Goal: Task Accomplishment & Management: Use online tool/utility

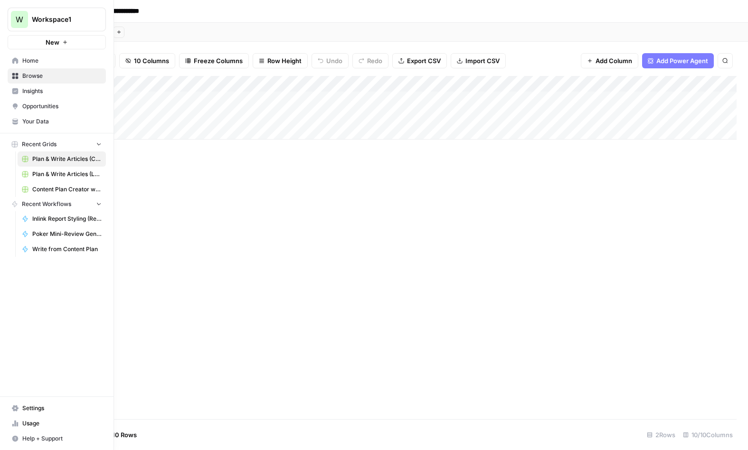
click at [18, 58] on icon at bounding box center [15, 60] width 7 height 7
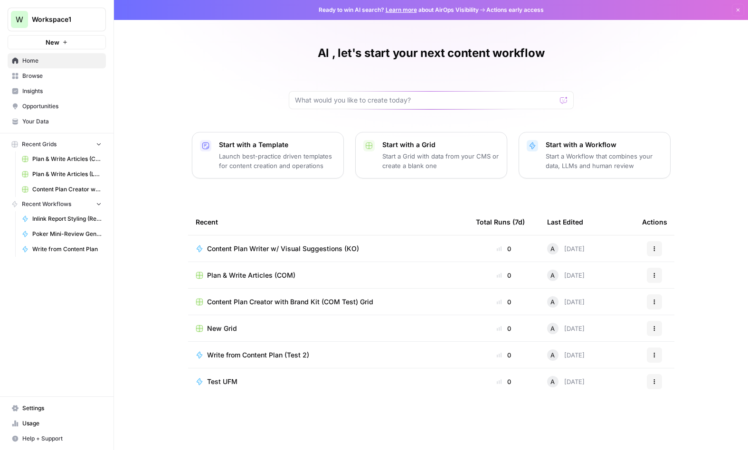
click at [49, 79] on span "Browse" at bounding box center [61, 76] width 79 height 9
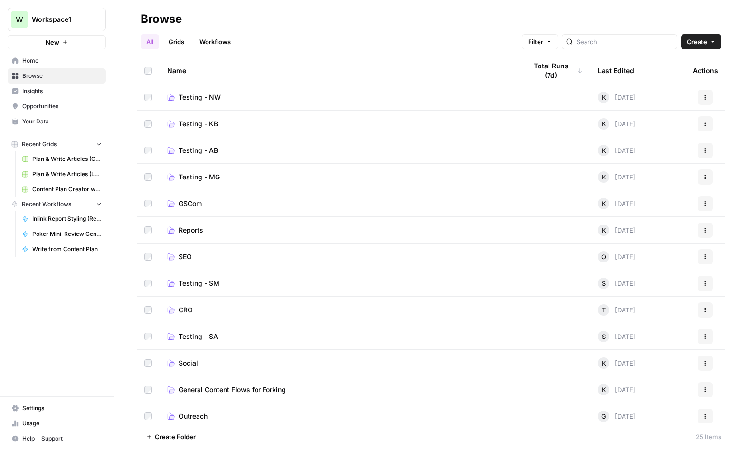
click at [234, 155] on link "Testing - AB" at bounding box center [339, 151] width 344 height 10
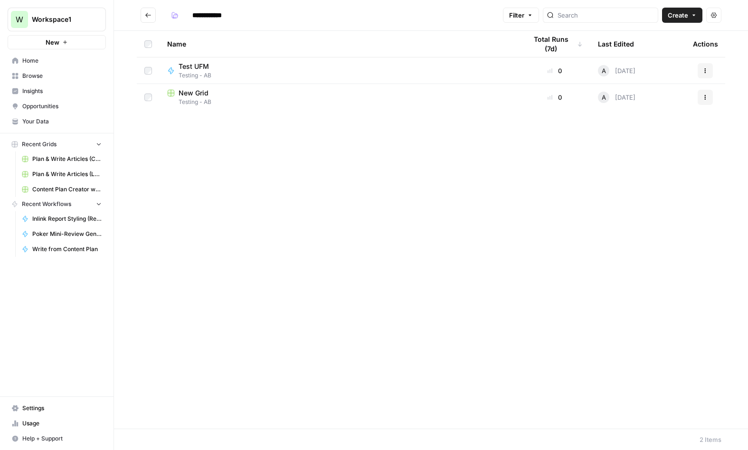
click at [190, 66] on span "Test UFM" at bounding box center [194, 67] width 30 height 10
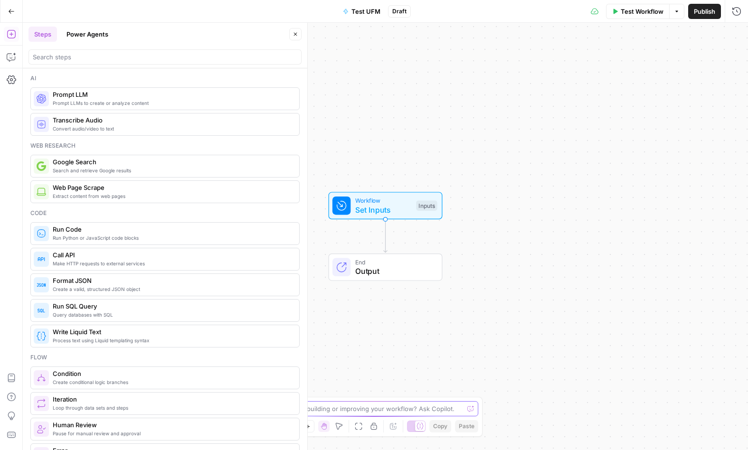
click at [386, 408] on textarea at bounding box center [369, 409] width 190 height 10
paste textarea "I want to create a workflow that will check a page against our internal quality…"
type textarea "I want to create a workflow that will check a page against our internal quality…"
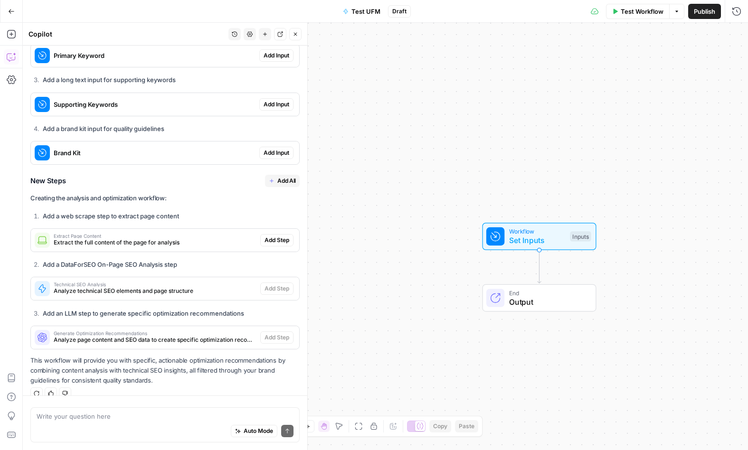
scroll to position [457, 0]
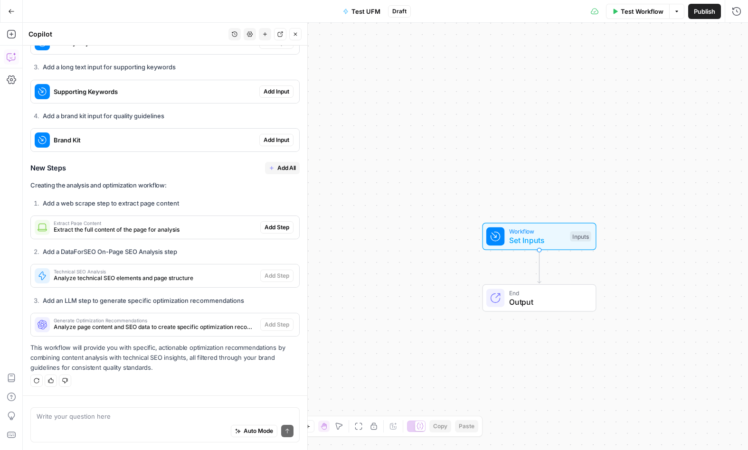
click at [166, 419] on textarea at bounding box center [165, 417] width 257 height 10
type textarea "I don't want to use a brand kit"
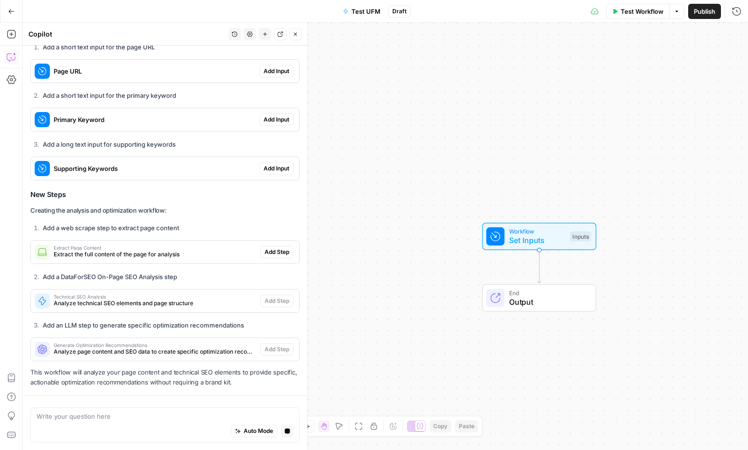
scroll to position [915, 0]
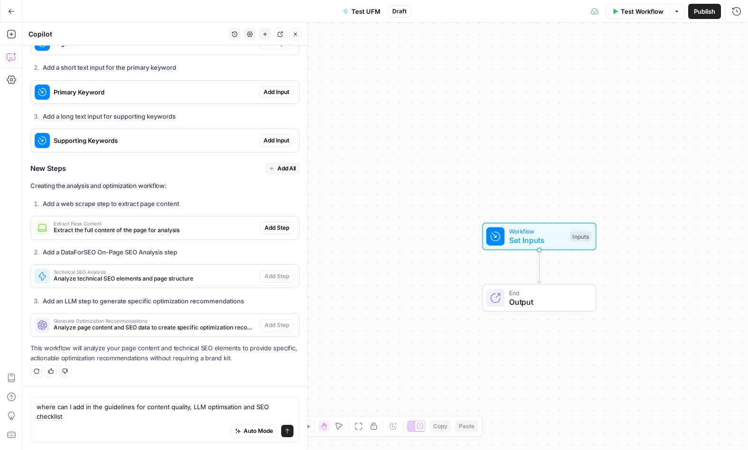
type textarea "where can I add in the guidelines for content quality, LLM optimsation and SEO …"
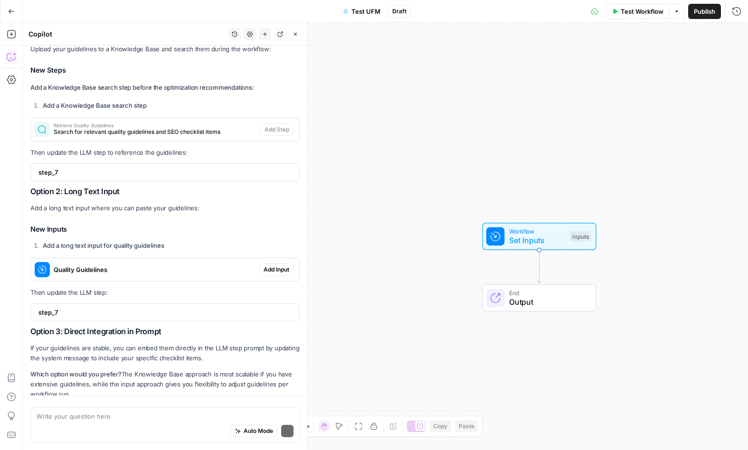
scroll to position [1338, 0]
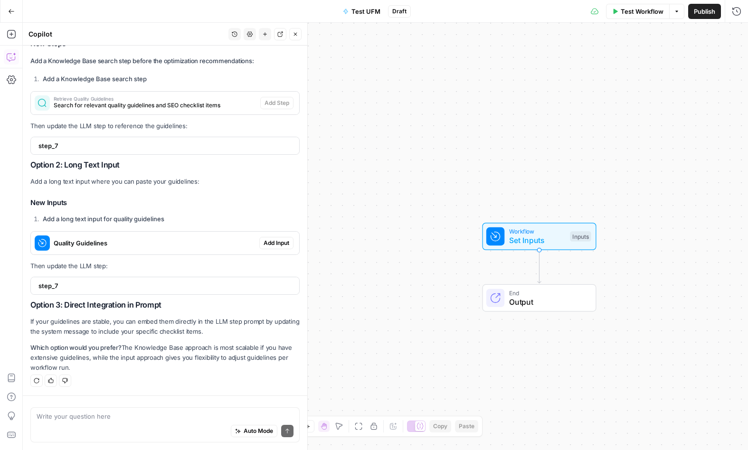
click at [135, 355] on p "Which option would you prefer? The Knowledge Base approach is most scalable if …" at bounding box center [164, 358] width 269 height 30
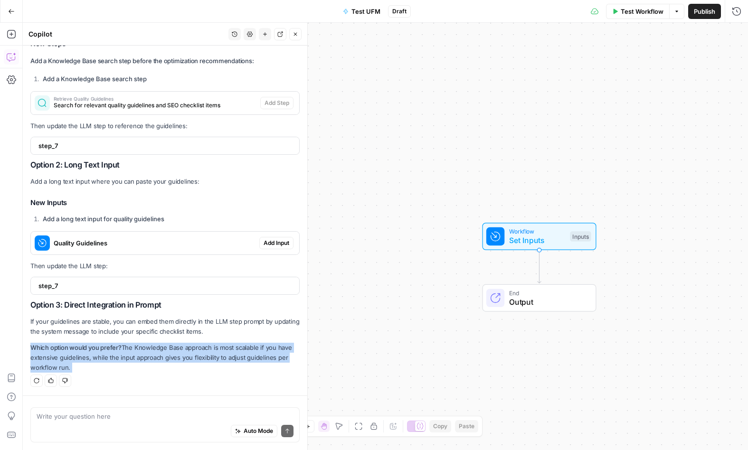
click at [135, 355] on p "Which option would you prefer? The Knowledge Base approach is most scalable if …" at bounding box center [164, 358] width 269 height 30
click at [158, 358] on p "Which option would you prefer? The Knowledge Base approach is most scalable if …" at bounding box center [164, 358] width 269 height 30
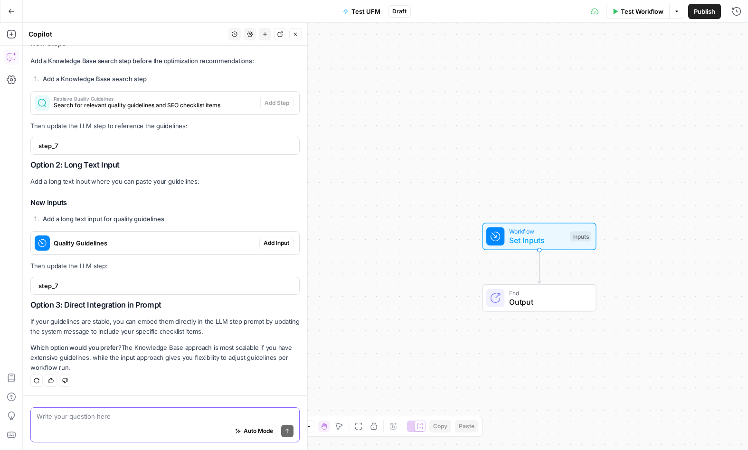
click at [128, 420] on textarea at bounding box center [165, 417] width 257 height 10
type textarea "knowledge base please"
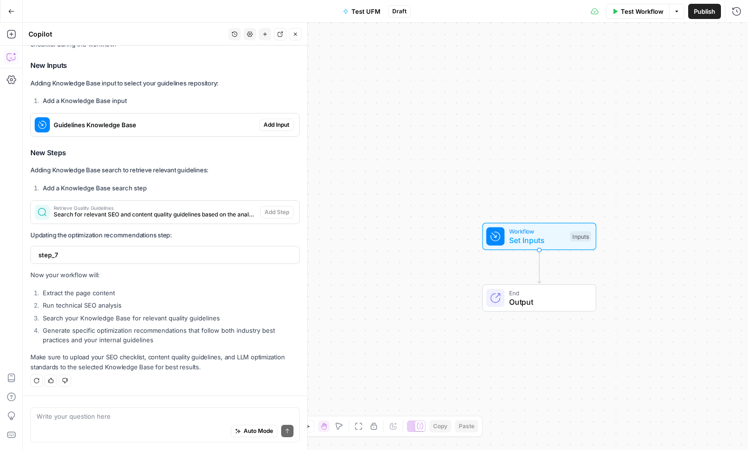
scroll to position [1725, 0]
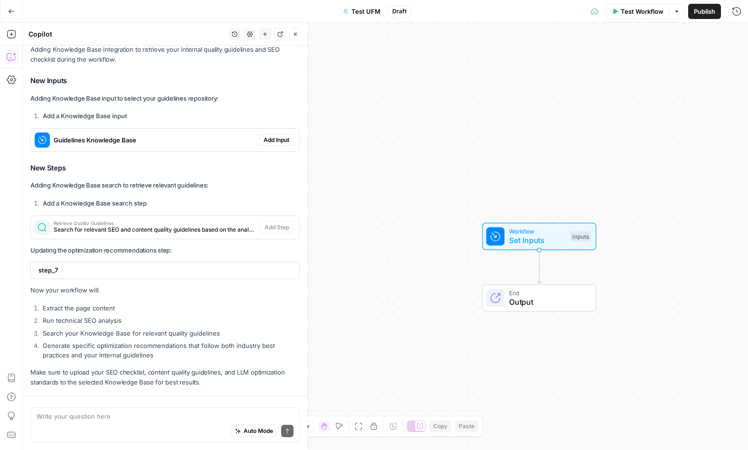
click at [272, 124] on div "Solution Adding Knowledge Base integration to retrieve your internal quality gu…" at bounding box center [164, 208] width 269 height 359
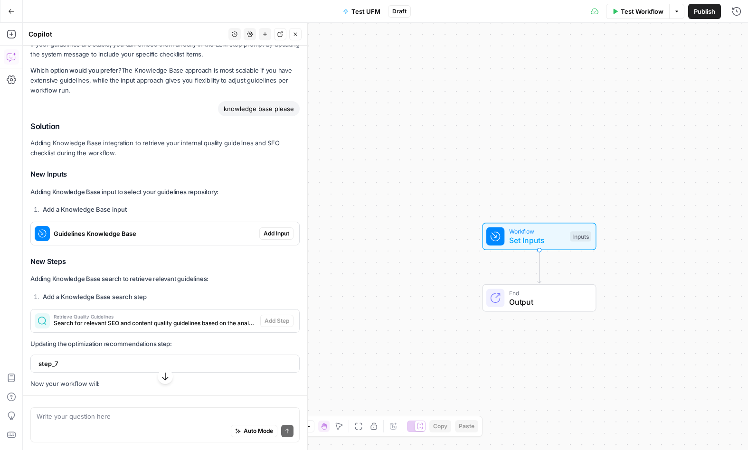
scroll to position [1627, 0]
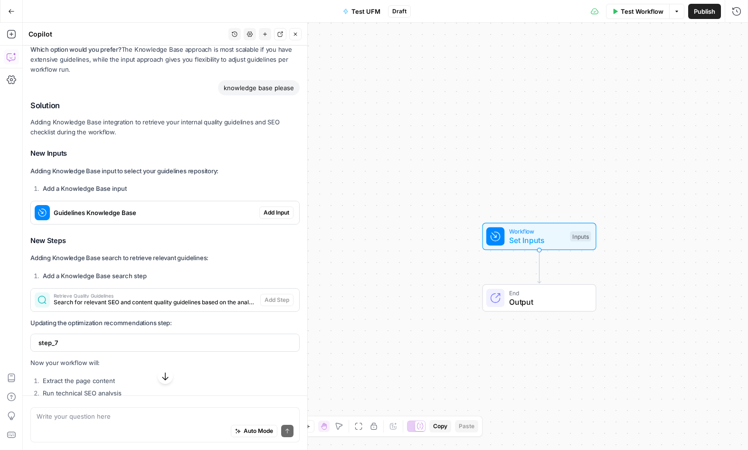
click at [153, 224] on div "Guidelines Knowledge Base" at bounding box center [145, 212] width 229 height 23
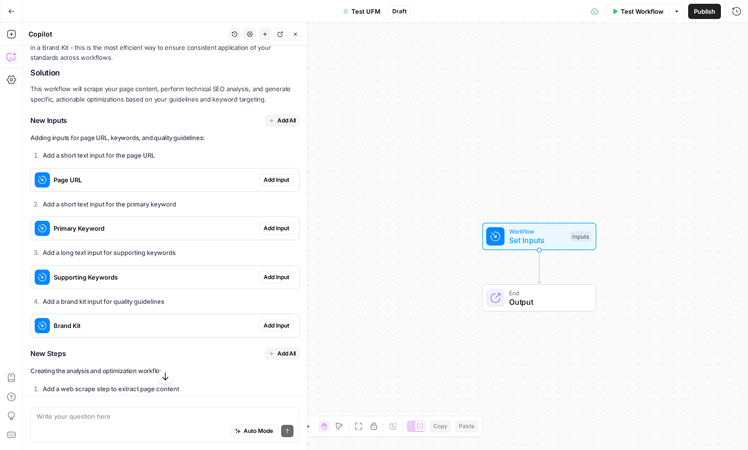
scroll to position [239, 0]
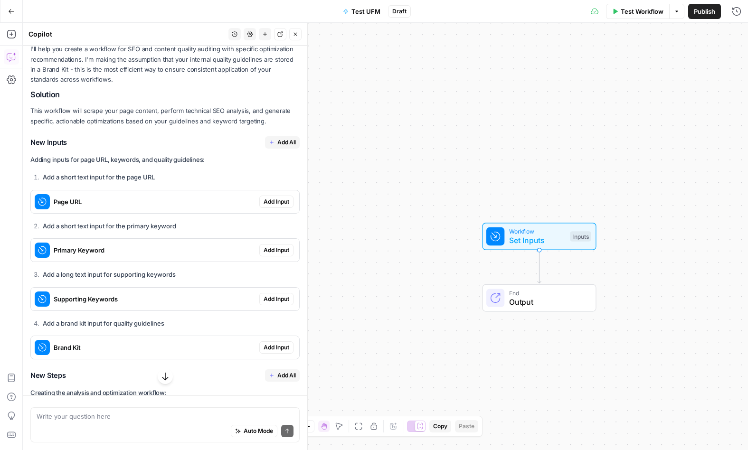
click at [274, 206] on span "Add Input" at bounding box center [277, 202] width 26 height 9
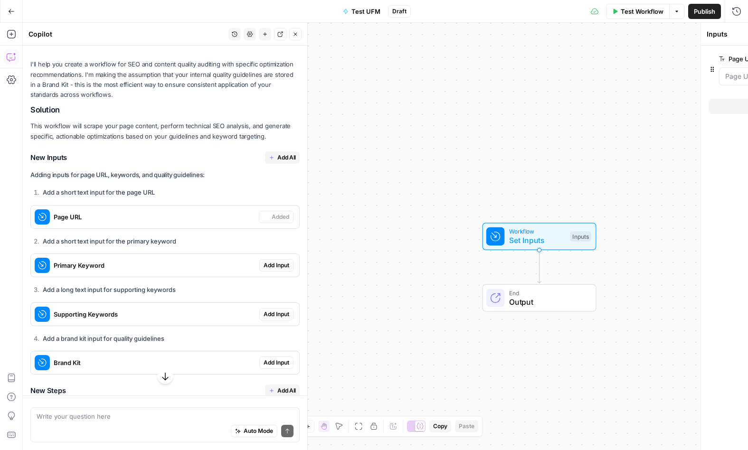
scroll to position [239, 0]
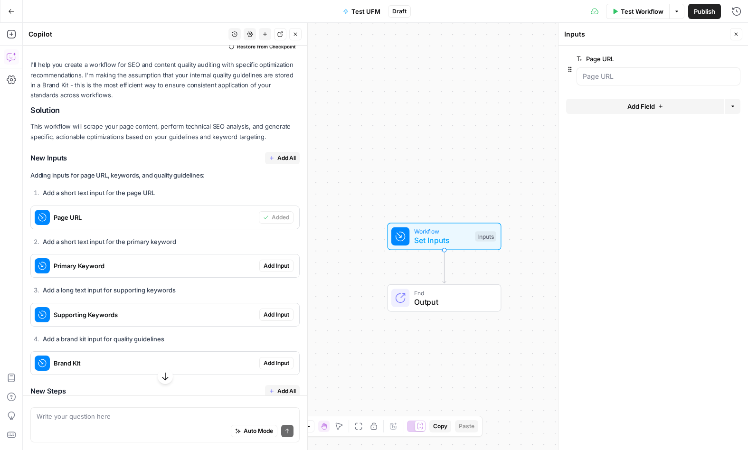
click at [275, 270] on span "Add Input" at bounding box center [277, 266] width 26 height 9
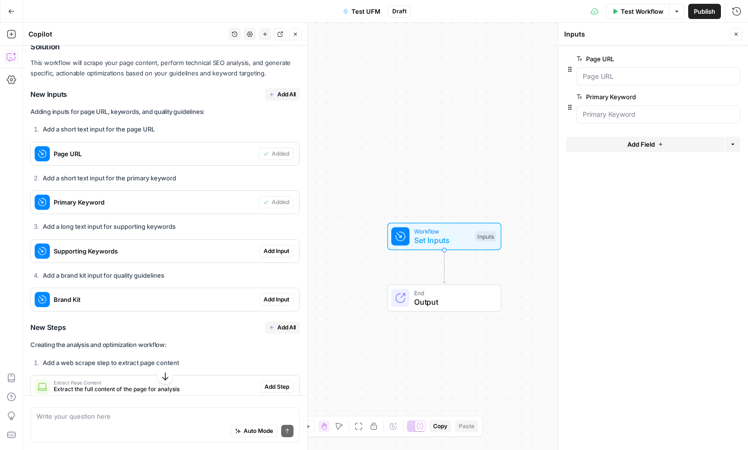
click at [267, 256] on span "Add Input" at bounding box center [277, 251] width 26 height 9
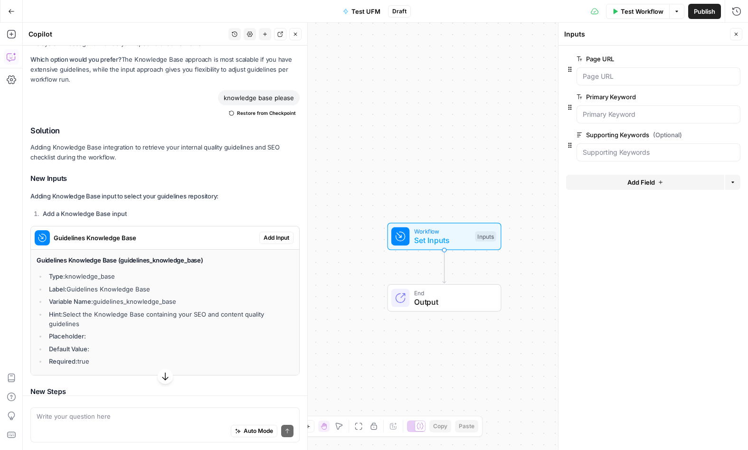
scroll to position [1681, 0]
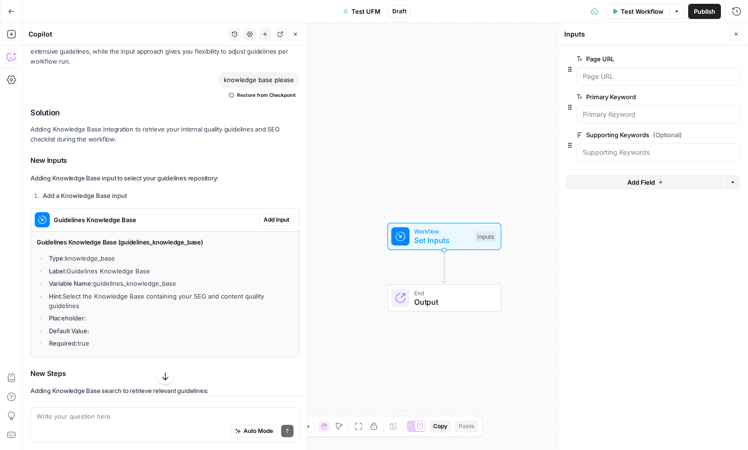
click at [270, 224] on span "Add Input" at bounding box center [277, 220] width 26 height 9
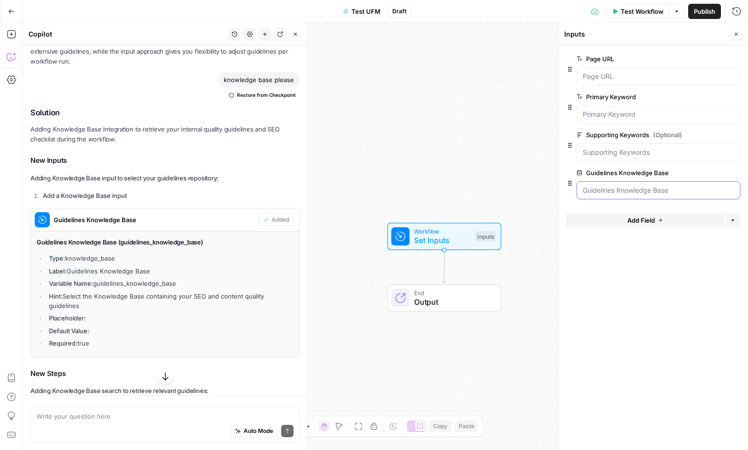
click at [635, 195] on Base "Guidelines Knowledge Base" at bounding box center [659, 191] width 152 height 10
click at [356, 125] on div "Workflow Set Inputs Inputs End Output" at bounding box center [385, 237] width 725 height 428
drag, startPoint x: 6, startPoint y: 26, endPoint x: 26, endPoint y: 86, distance: 62.6
click at [6, 27] on button "Add Steps" at bounding box center [11, 34] width 15 height 15
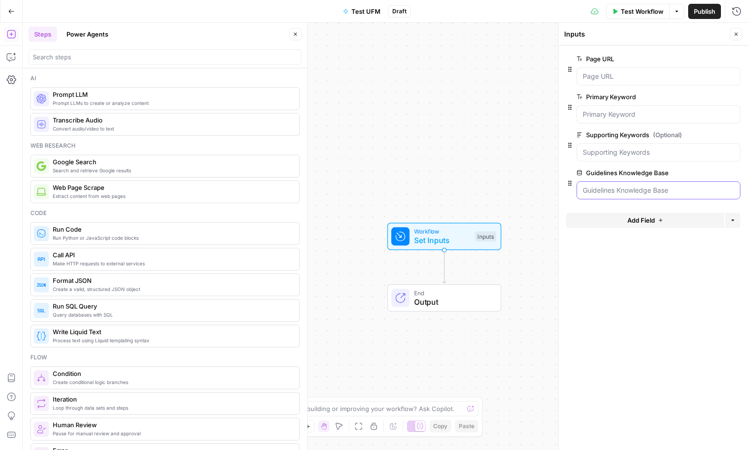
click at [627, 194] on Base "Guidelines Knowledge Base" at bounding box center [659, 191] width 152 height 10
click at [624, 191] on Base "Guidelines Knowledge Base" at bounding box center [659, 191] width 152 height 10
click at [666, 198] on div at bounding box center [659, 190] width 164 height 18
click at [616, 266] on form "Page URL edit field Delete group Primary Keyword edit field Delete group Suppor…" at bounding box center [654, 248] width 190 height 405
click at [397, 408] on textarea at bounding box center [369, 409] width 190 height 10
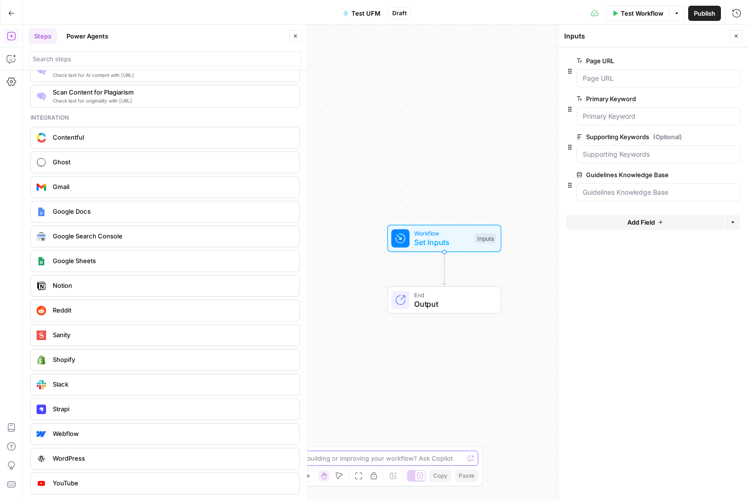
scroll to position [1638, 0]
click at [294, 34] on icon "button" at bounding box center [296, 34] width 6 height 6
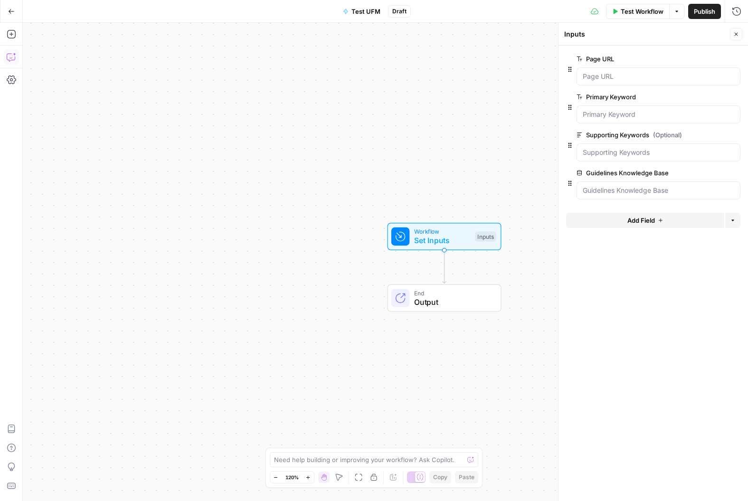
click at [10, 59] on icon "button" at bounding box center [12, 57] width 10 height 10
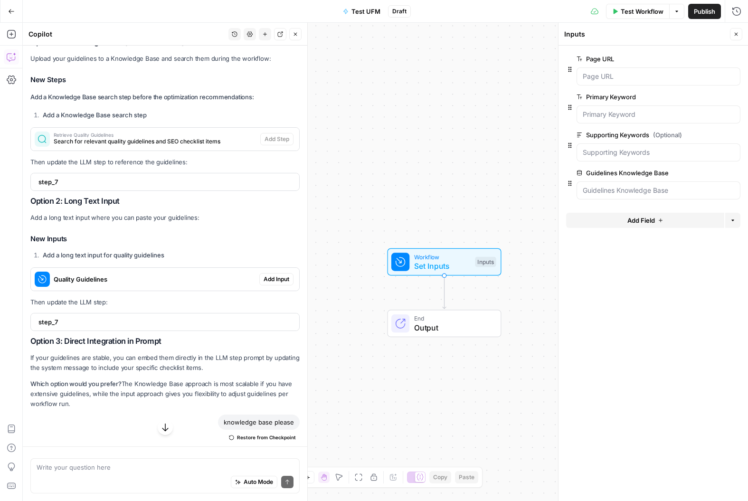
scroll to position [1592, 0]
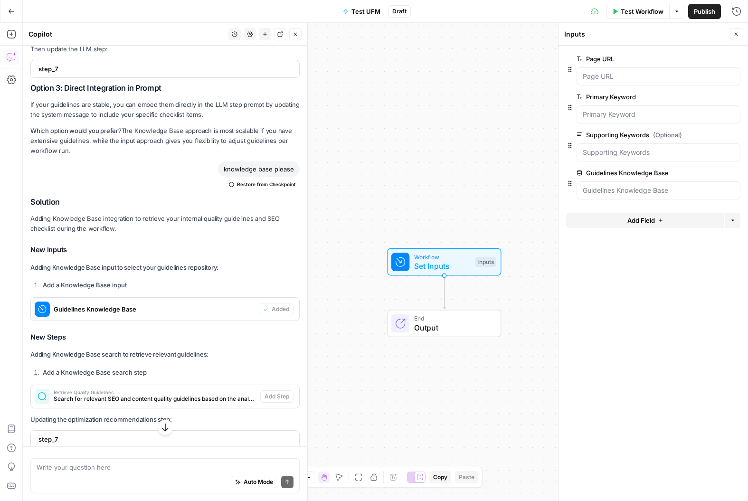
click at [89, 314] on span "Guidelines Knowledge Base" at bounding box center [154, 310] width 201 height 10
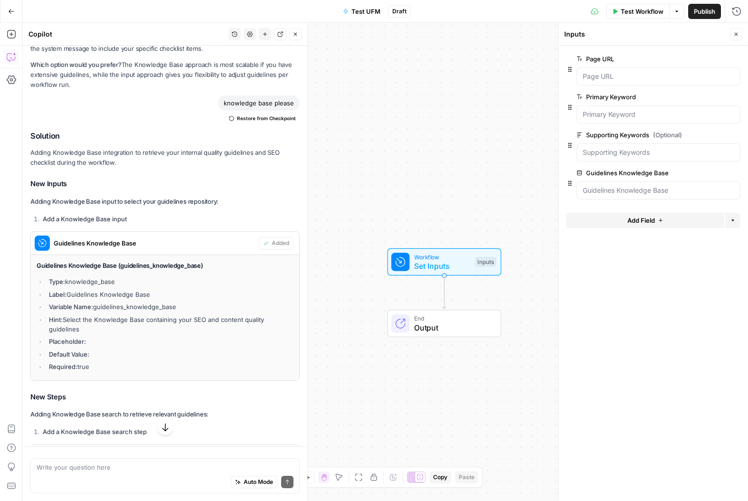
scroll to position [1657, 0]
click at [125, 334] on li "Hint: Select the Knowledge Base containing your SEO and content quality guideli…" at bounding box center [170, 324] width 247 height 19
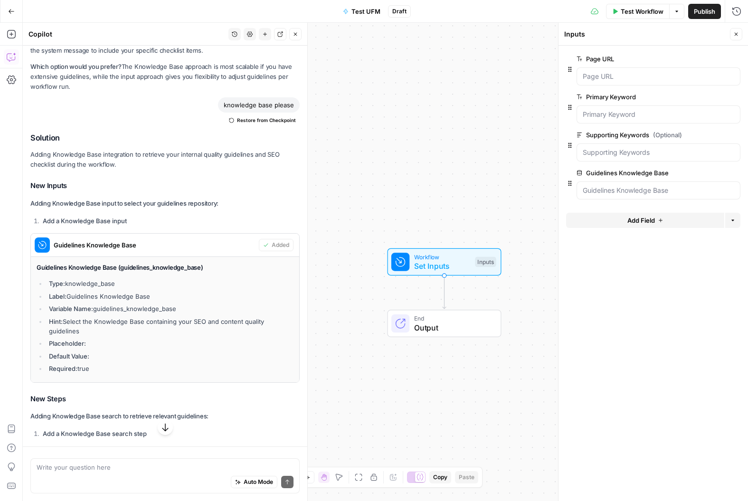
click at [87, 336] on li "Hint: Select the Knowledge Base containing your SEO and content quality guideli…" at bounding box center [170, 326] width 247 height 19
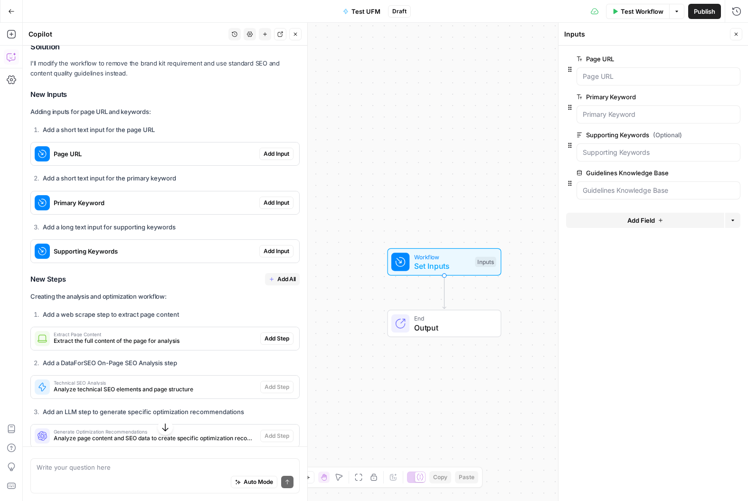
scroll to position [835, 0]
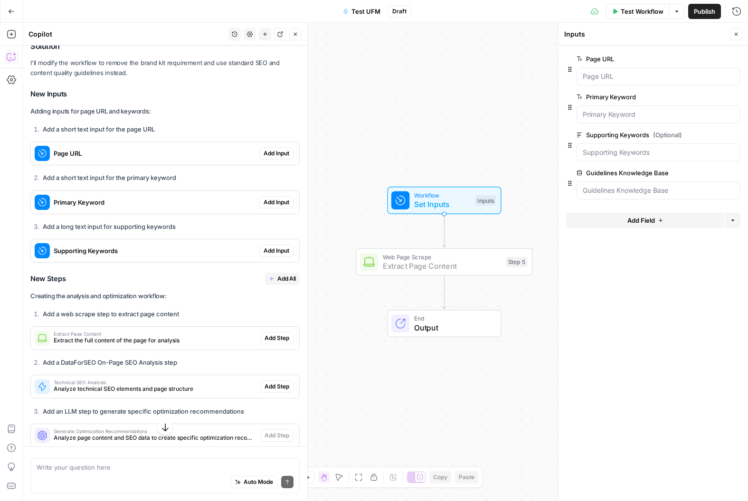
click at [269, 343] on span "Add Step" at bounding box center [277, 338] width 25 height 9
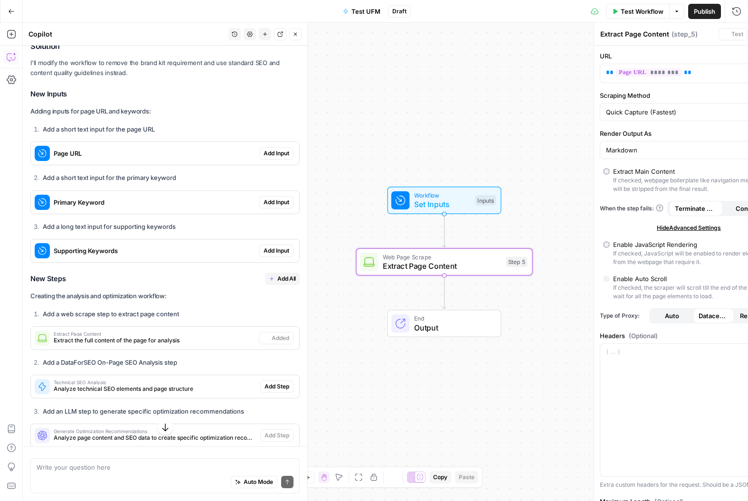
type textarea "Extract Page Content"
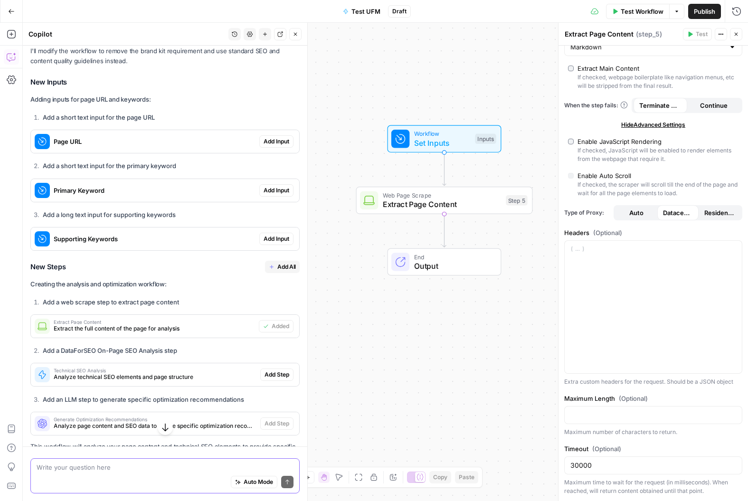
scroll to position [850, 0]
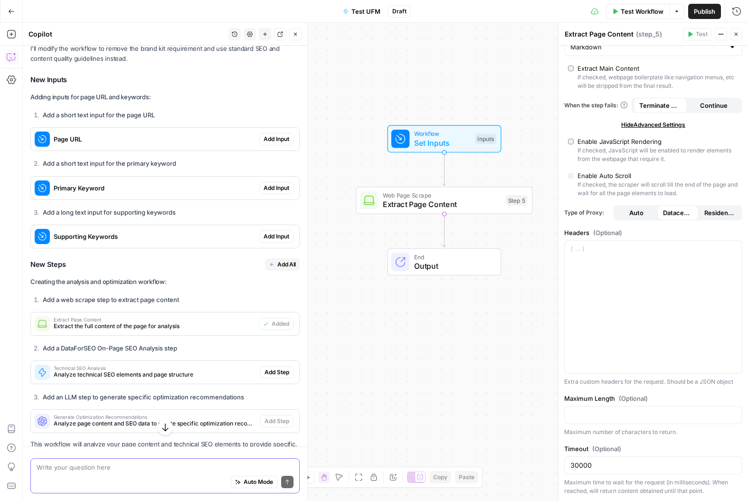
drag, startPoint x: 115, startPoint y: 467, endPoint x: 111, endPoint y: 460, distance: 8.1
click at [115, 450] on textarea at bounding box center [165, 468] width 257 height 10
click at [274, 376] on span "Add Step" at bounding box center [277, 371] width 25 height 9
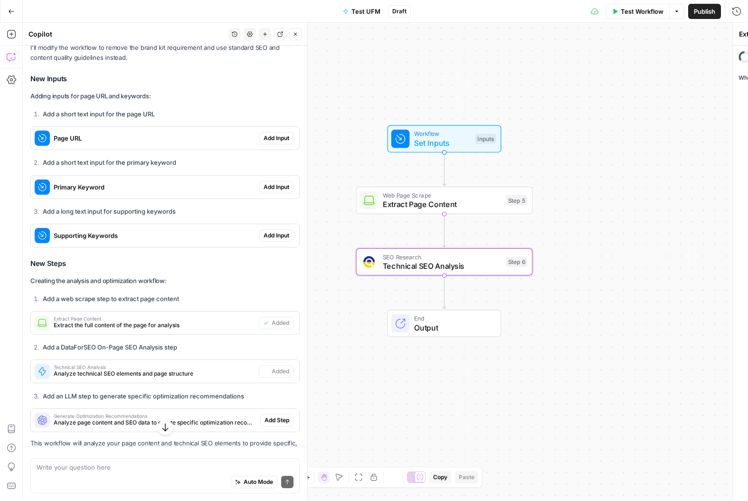
type textarea "Technical SEO Analysis"
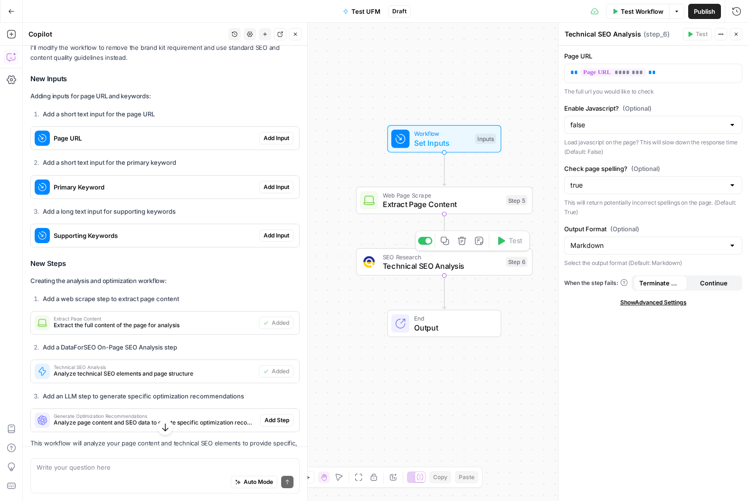
click at [481, 261] on span "Technical SEO Analysis" at bounding box center [442, 265] width 119 height 11
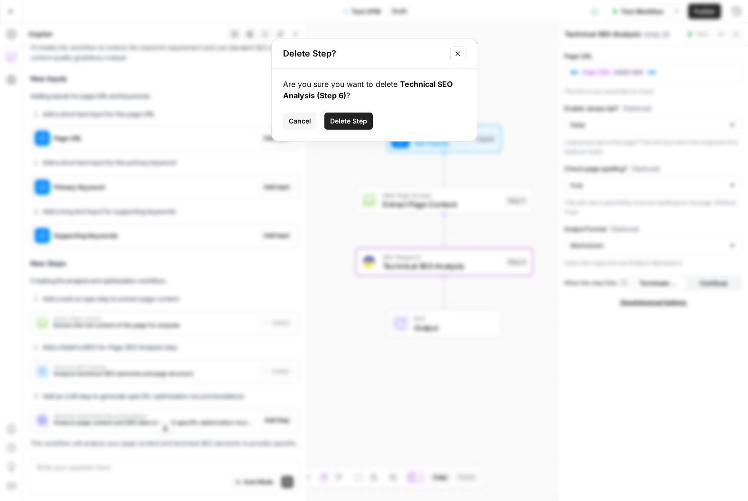
click at [338, 116] on span "Delete Step" at bounding box center [348, 121] width 37 height 10
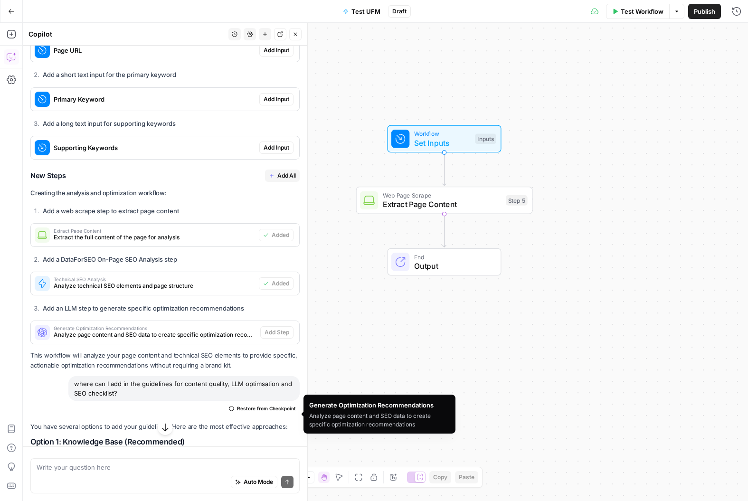
scroll to position [951, 0]
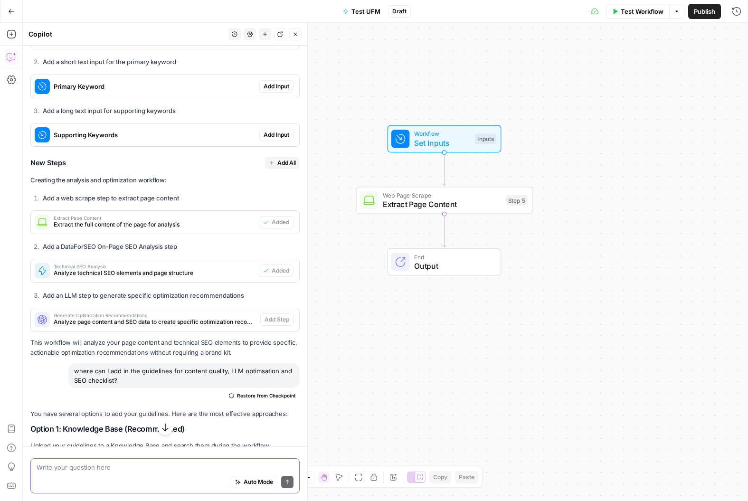
click at [112, 450] on textarea at bounding box center [165, 468] width 257 height 10
click at [119, 450] on textarea "I don't need technical SEO nalysis but page structure yes" at bounding box center [165, 468] width 257 height 10
type textarea "I don't need technical SEO analysis but page structure yes"
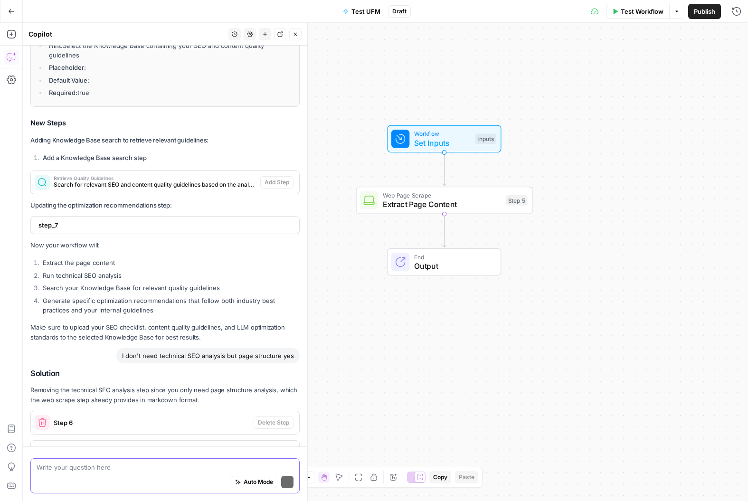
scroll to position [2036, 0]
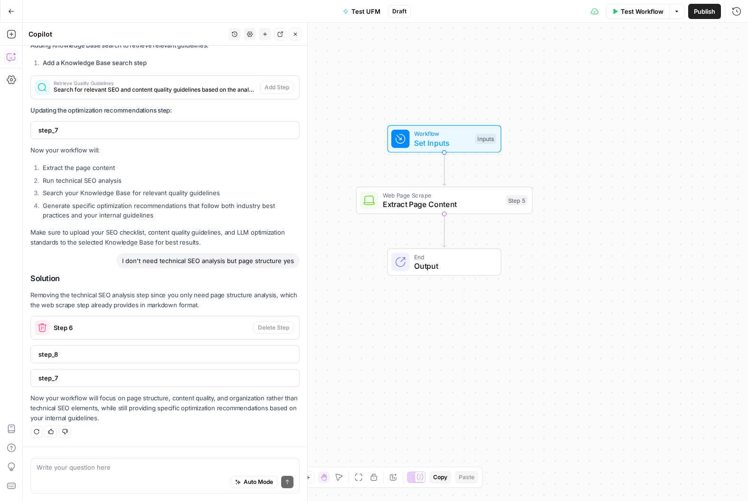
click at [115, 353] on span "step_8" at bounding box center [163, 355] width 251 height 10
click at [113, 384] on div "step_7" at bounding box center [162, 378] width 263 height 17
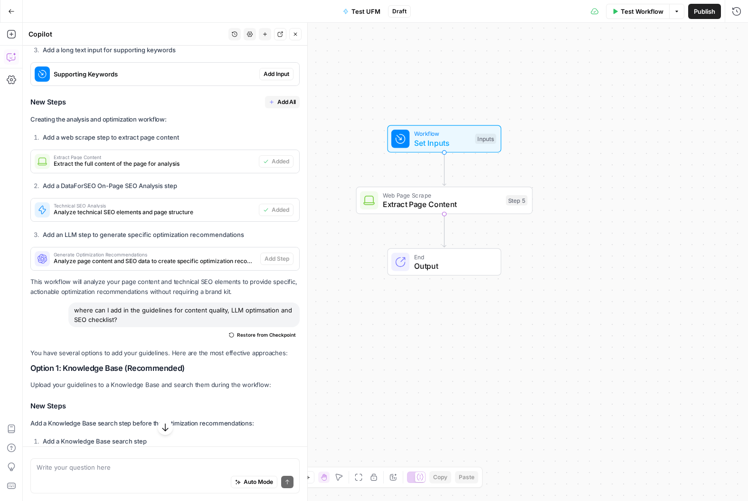
scroll to position [996, 0]
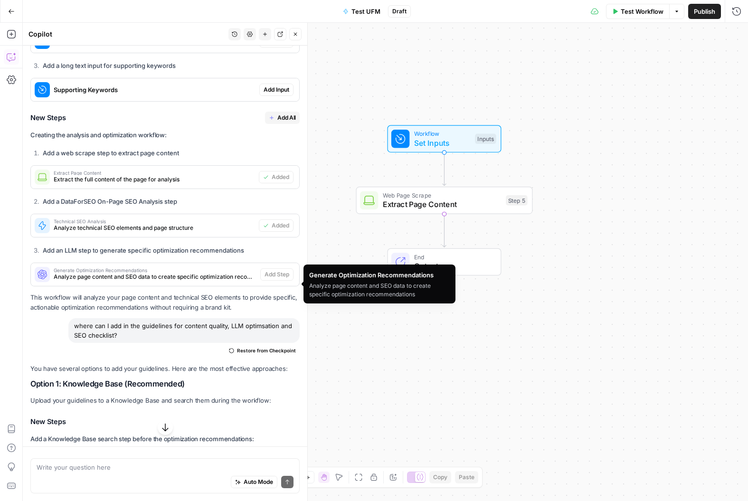
click at [165, 281] on span "Analyze page content and SEO data to create specific optimization recommendatio…" at bounding box center [155, 277] width 203 height 9
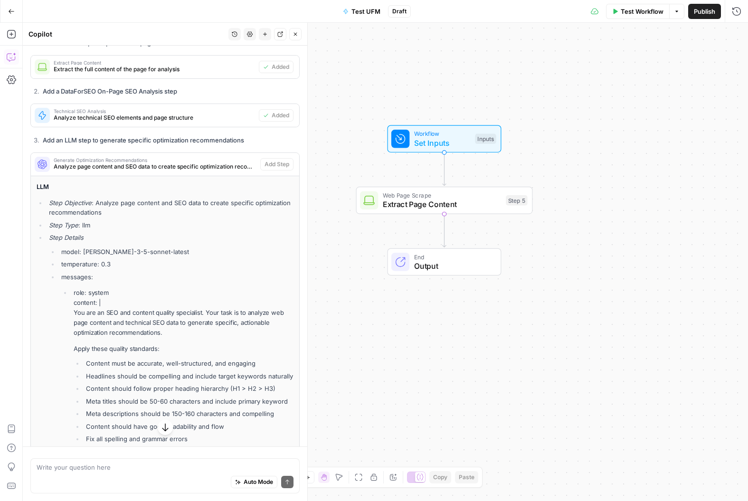
scroll to position [1125, 0]
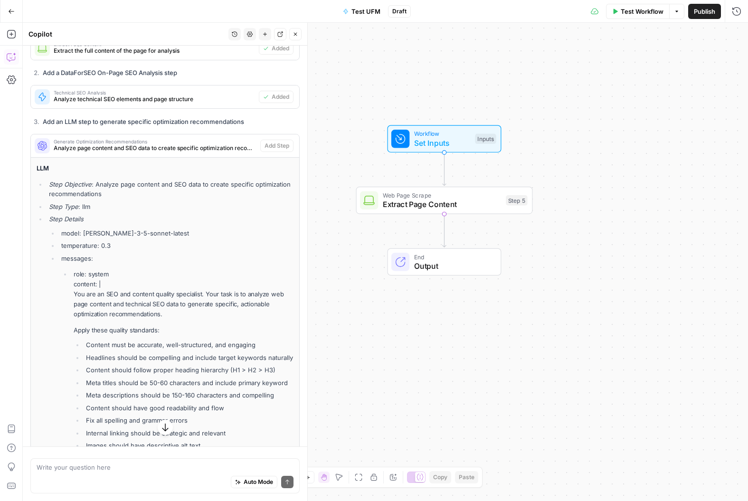
click at [179, 193] on li "Step Objective : Analyze page content and SEO data to create specific optimizat…" at bounding box center [170, 189] width 247 height 19
click at [170, 195] on li "Step Objective : Analyze page content and SEO data to create specific optimizat…" at bounding box center [170, 189] width 247 height 19
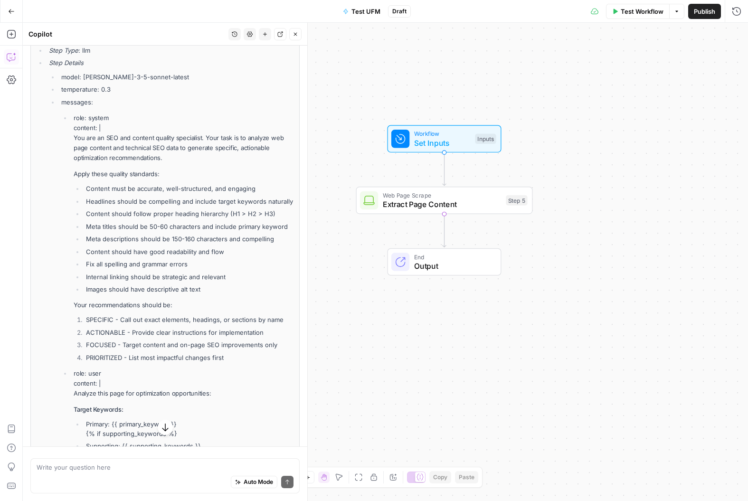
scroll to position [1283, 0]
click at [182, 177] on p "Apply these quality standards:" at bounding box center [184, 173] width 220 height 10
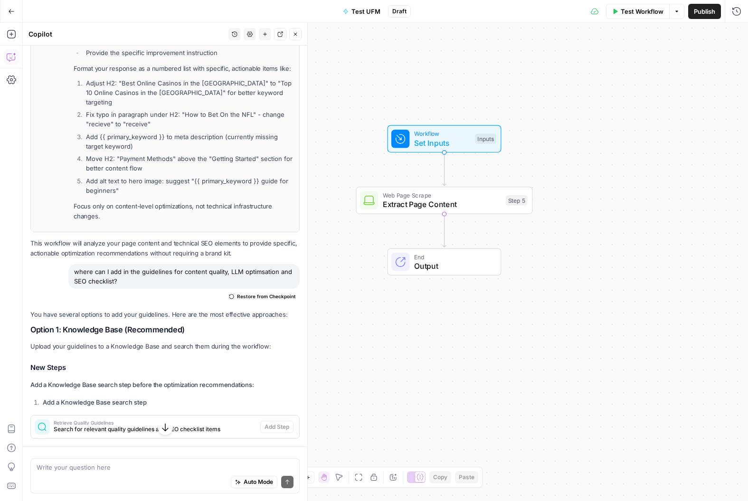
scroll to position [1800, 0]
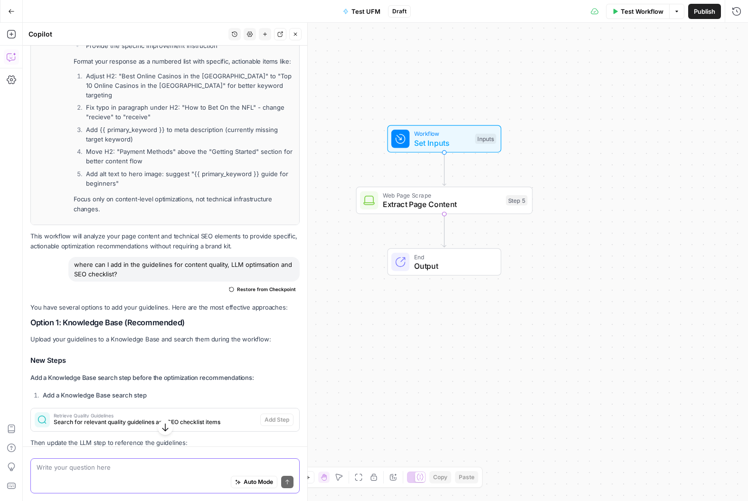
click at [96, 450] on textarea at bounding box center [165, 468] width 257 height 10
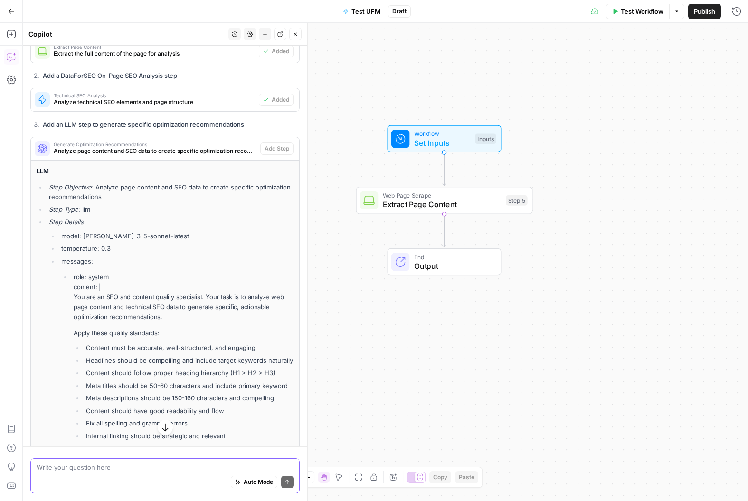
scroll to position [1118, 0]
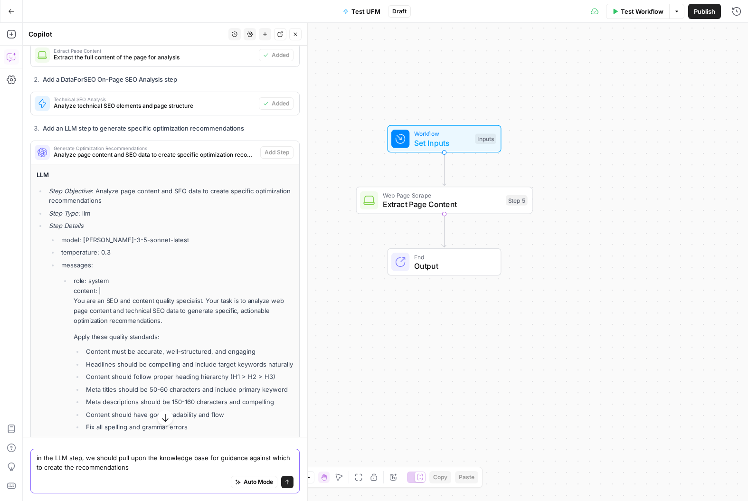
type textarea "in the LLM step, we should pull upon the knowledge base for guidance against wh…"
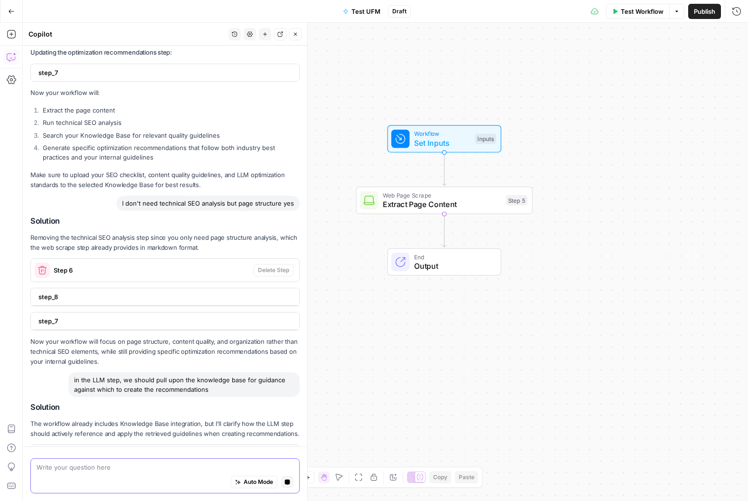
scroll to position [2772, 0]
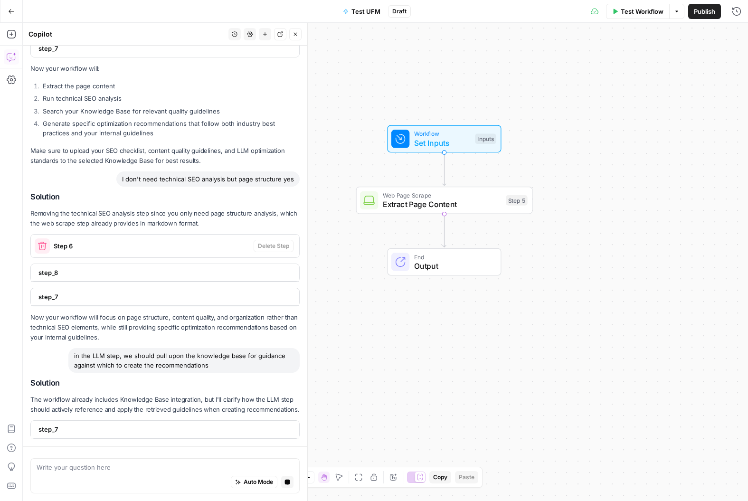
click at [108, 424] on div "step_7" at bounding box center [162, 429] width 263 height 17
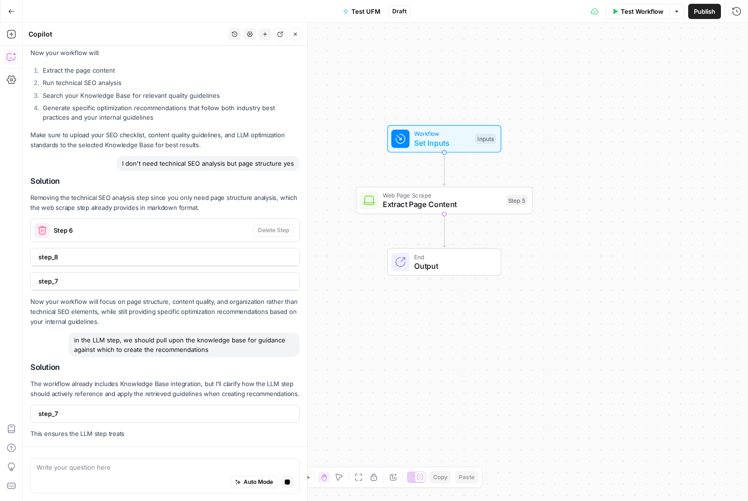
click at [66, 433] on p "This ensures the LLM step treats" at bounding box center [164, 434] width 269 height 10
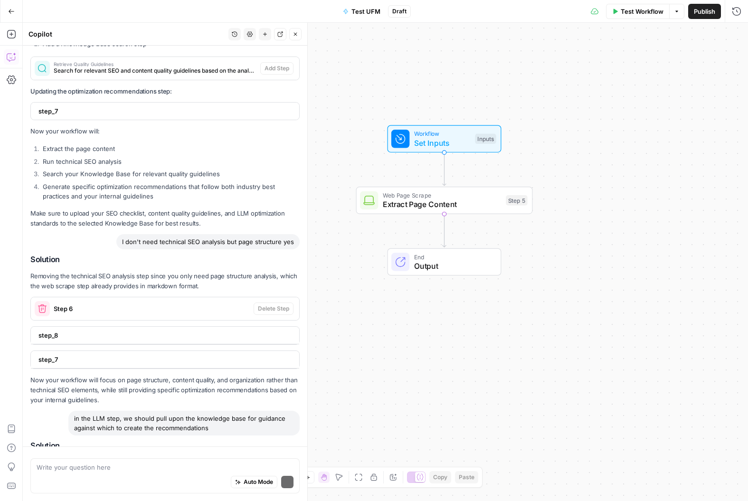
scroll to position [2902, 0]
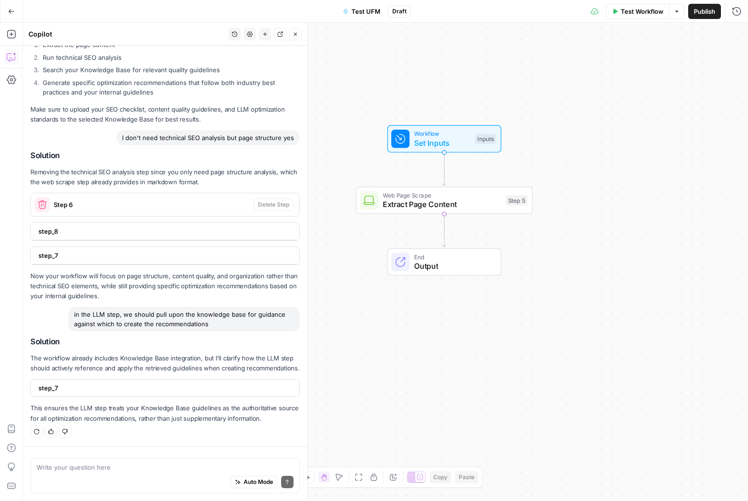
click at [102, 415] on p "This ensures the LLM step treats your Knowledge Base guidelines as the authorit…" at bounding box center [164, 413] width 269 height 20
click at [90, 390] on span "step_7" at bounding box center [163, 388] width 251 height 10
click at [105, 392] on span "step_7" at bounding box center [163, 388] width 251 height 10
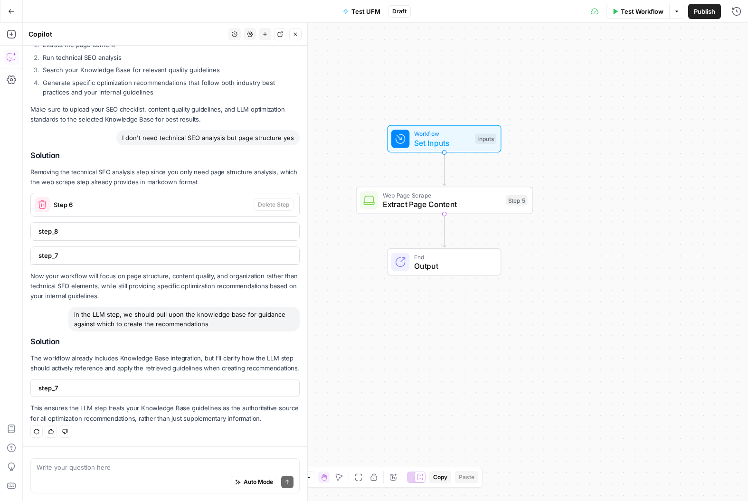
click at [105, 392] on span "step_7" at bounding box center [163, 388] width 251 height 10
click at [112, 450] on textarea at bounding box center [165, 468] width 257 height 10
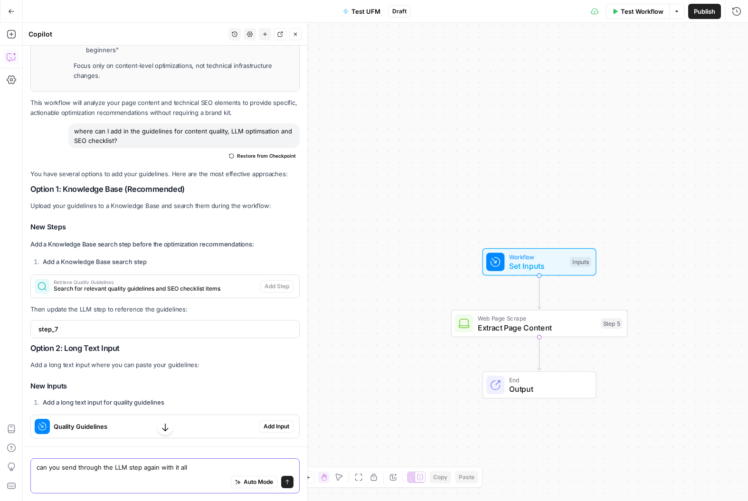
scroll to position [1938, 0]
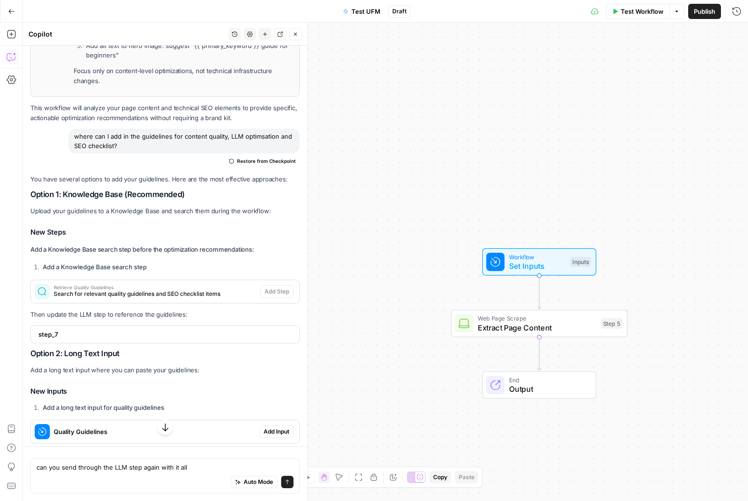
click at [103, 334] on span "step_7" at bounding box center [163, 335] width 251 height 10
click at [139, 296] on span "Search for relevant quality guidelines and SEO checklist items" at bounding box center [155, 294] width 203 height 9
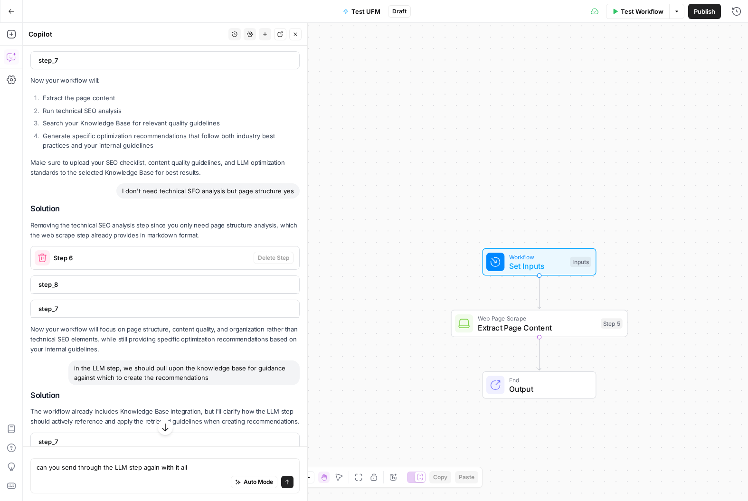
scroll to position [3022, 0]
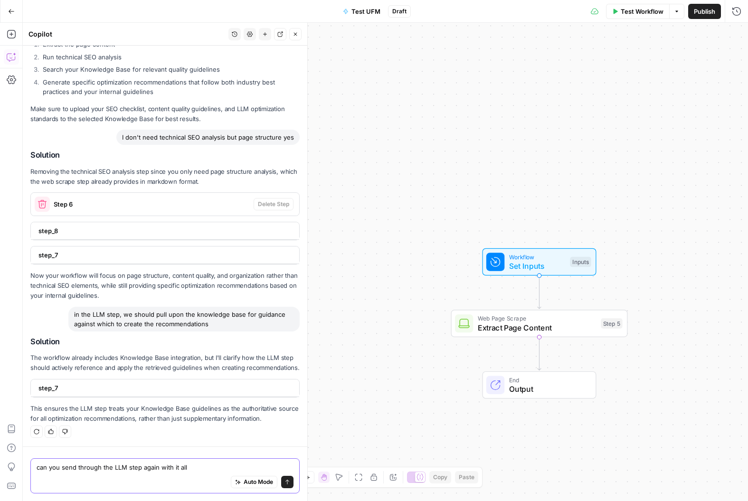
click at [96, 450] on textarea "can you send through the LLM step again with it all" at bounding box center [165, 468] width 257 height 10
click at [97, 450] on textarea "can you send through the LLM step again with it all" at bounding box center [165, 468] width 257 height 10
type textarea "can you send through the workflow again with all these considerations"
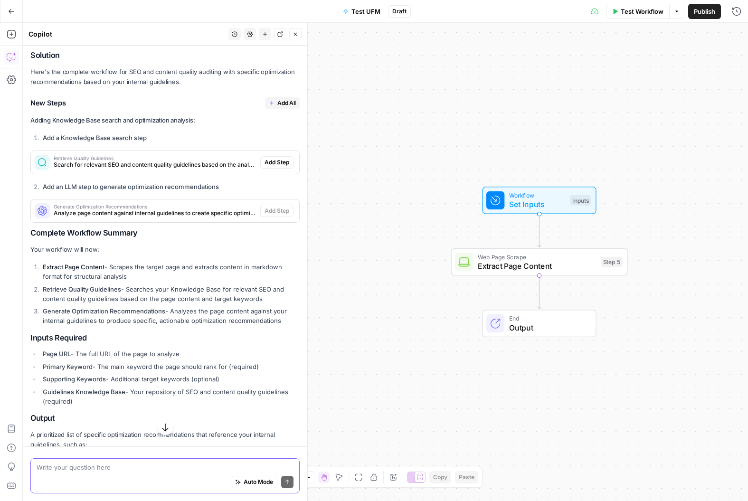
scroll to position [3419, 0]
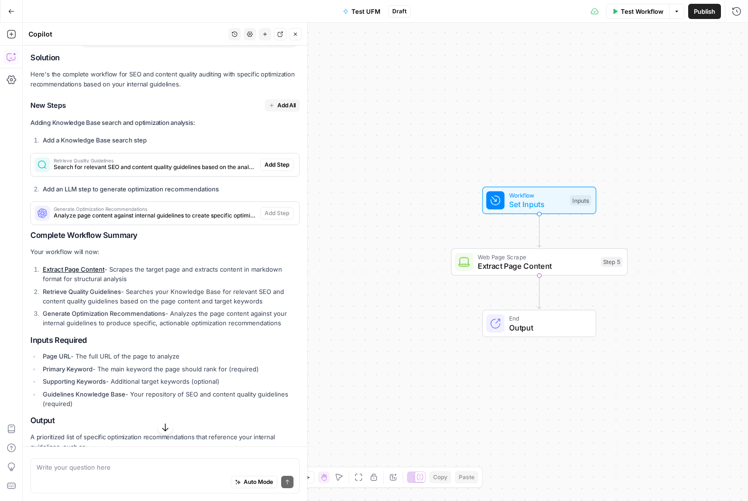
click at [120, 219] on span "Analyze page content against internal guidelines to create specific optimizatio…" at bounding box center [155, 215] width 203 height 9
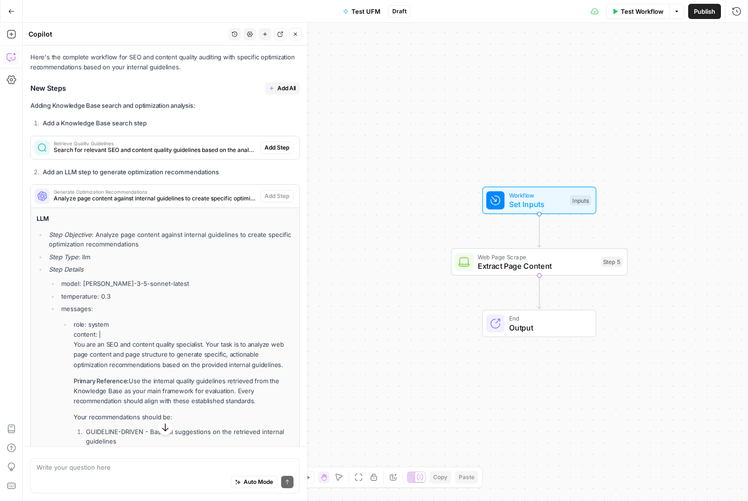
scroll to position [3396, 0]
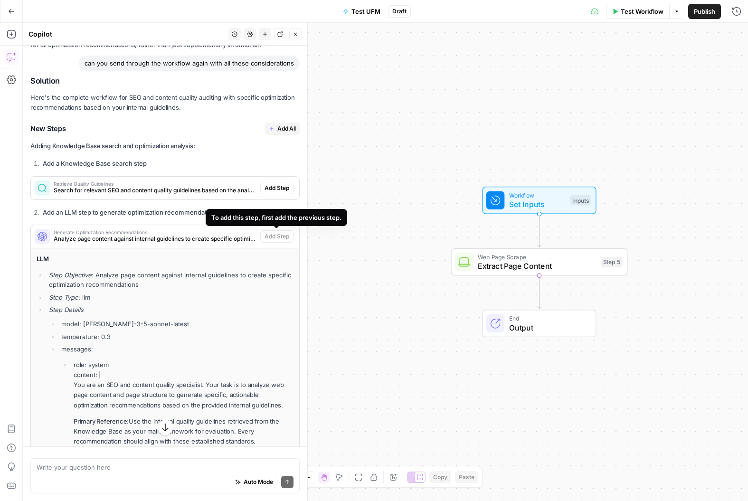
click at [229, 238] on span "Analyze page content against internal guidelines to create specific optimizatio…" at bounding box center [155, 239] width 203 height 9
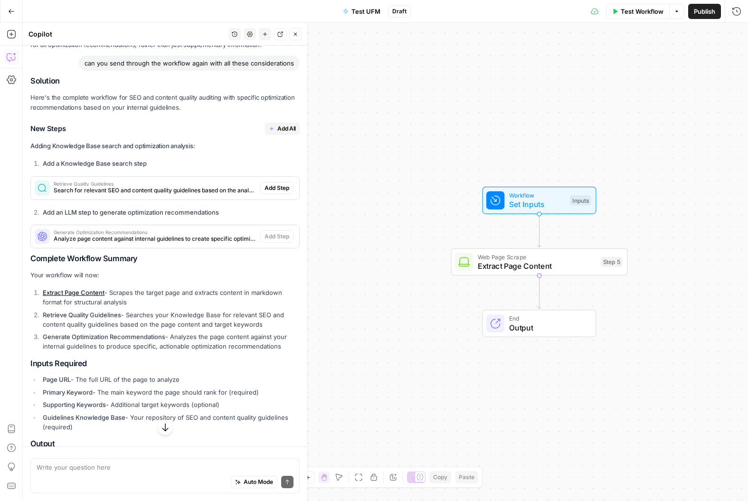
click at [229, 238] on span "Analyze page content against internal guidelines to create specific optimizatio…" at bounding box center [155, 239] width 203 height 9
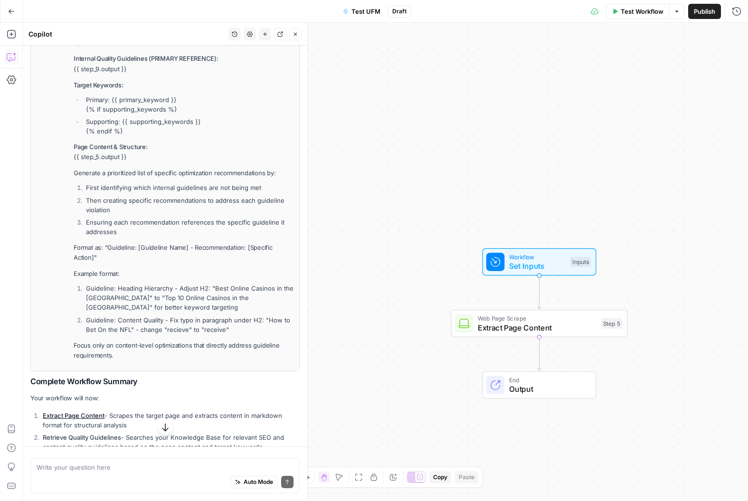
scroll to position [4189, 0]
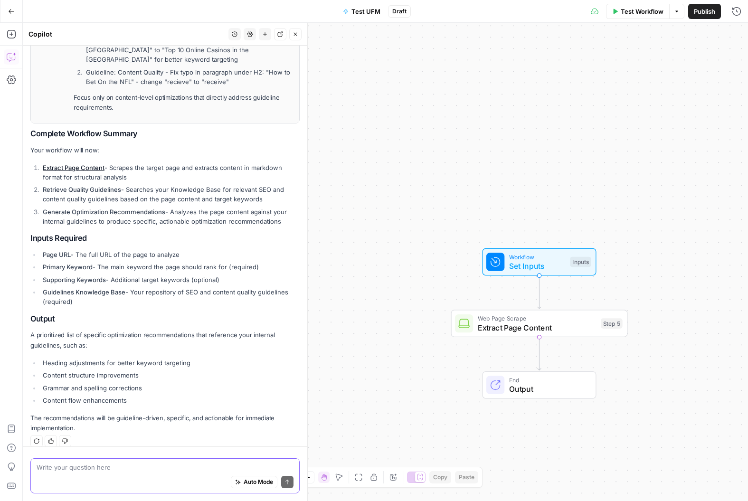
click at [119, 450] on textarea at bounding box center [165, 468] width 257 height 10
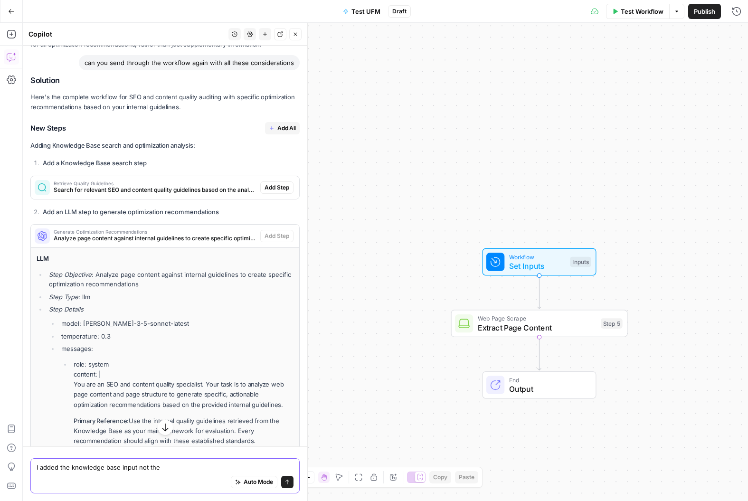
scroll to position [3390, 0]
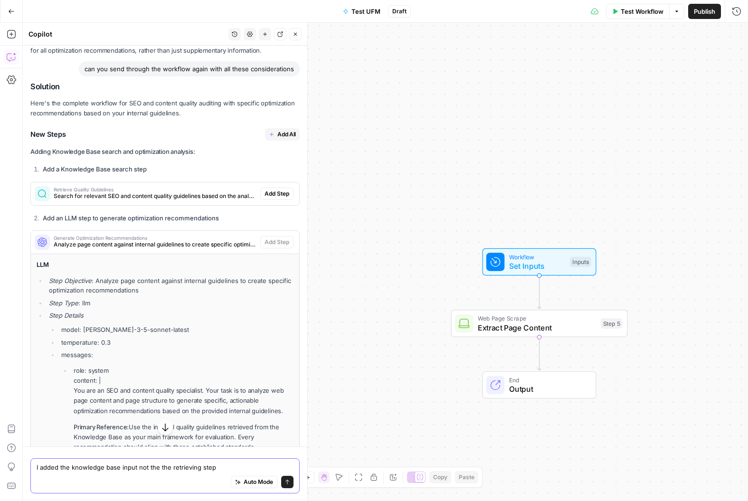
type textarea "I added the knowledge base input not the the retrieving step"
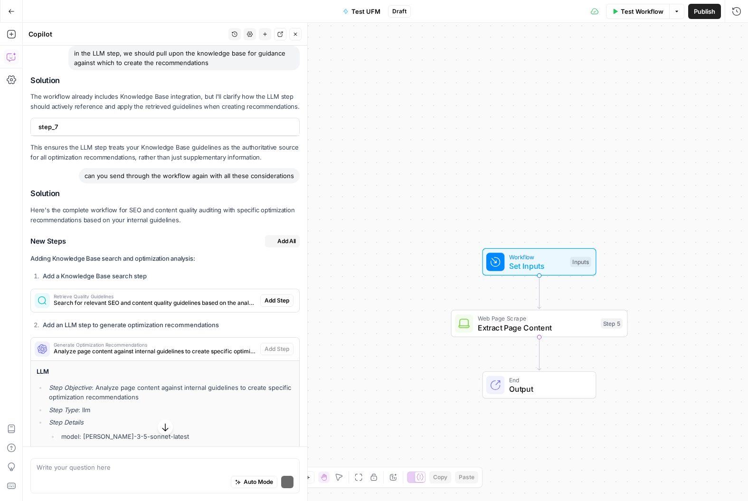
scroll to position [3434, 0]
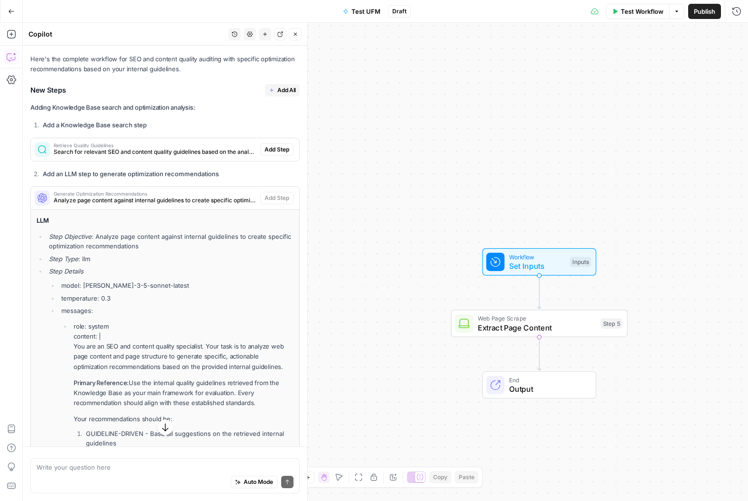
click at [547, 303] on div "Workflow Set Inputs Inputs Web Page Scrape Extract Page Content Step 5 End Outp…" at bounding box center [385, 262] width 725 height 478
click at [492, 305] on div "Workflow Set Inputs Inputs Web Page Scrape Extract Page Content Step 5 End Outp…" at bounding box center [385, 262] width 725 height 478
click at [501, 331] on span "Extract Page Content" at bounding box center [537, 327] width 119 height 11
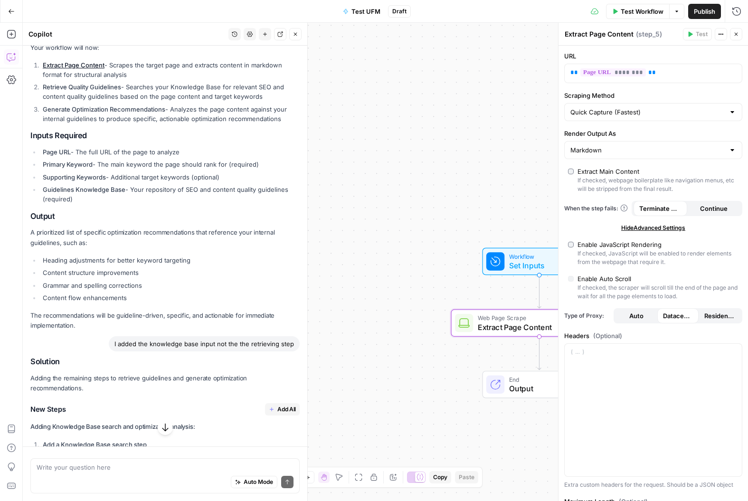
scroll to position [4414, 0]
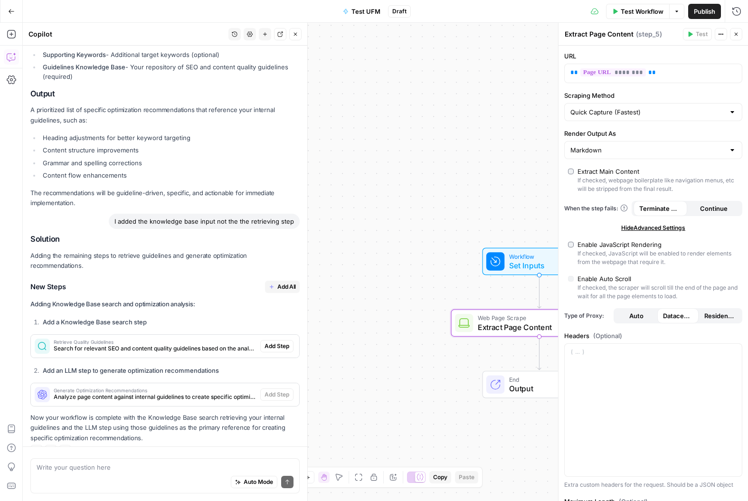
click at [191, 344] on span "Search for relevant SEO and content quality guidelines based on the analysis co…" at bounding box center [155, 348] width 203 height 9
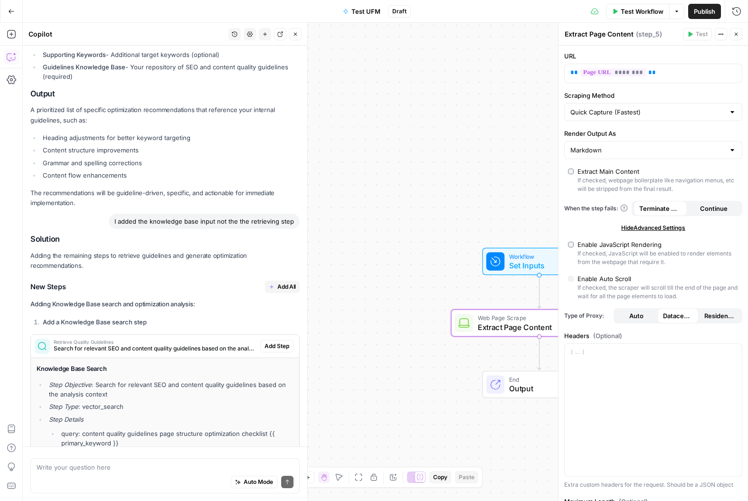
scroll to position [4552, 0]
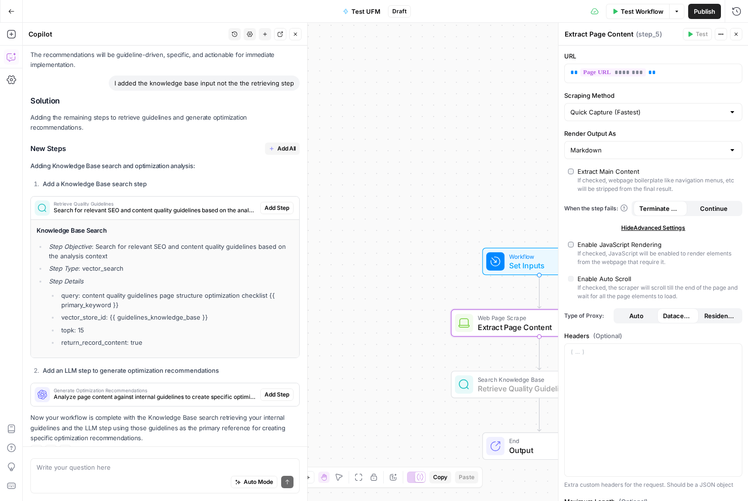
click at [279, 204] on span "Add Step" at bounding box center [277, 208] width 25 height 9
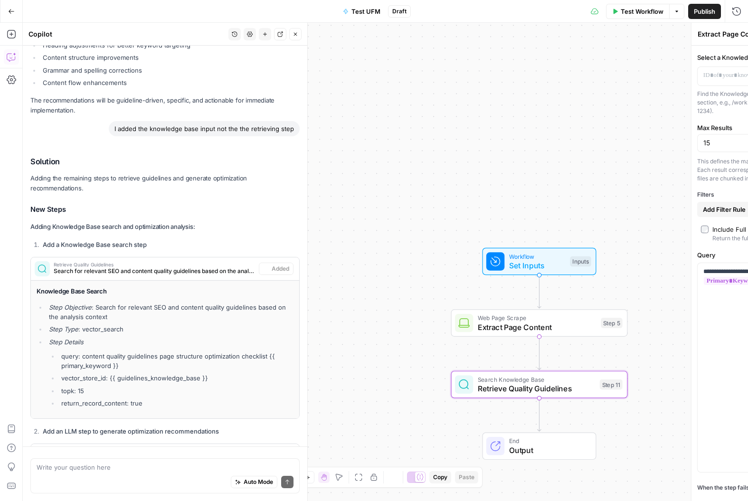
type textarea "Retrieve Quality Guidelines"
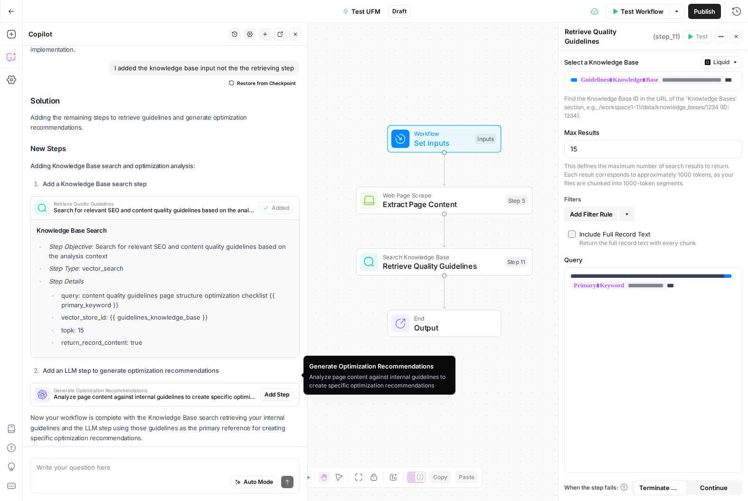
click at [179, 393] on span "Analyze page content against internal guidelines to create specific optimizatio…" at bounding box center [155, 397] width 203 height 9
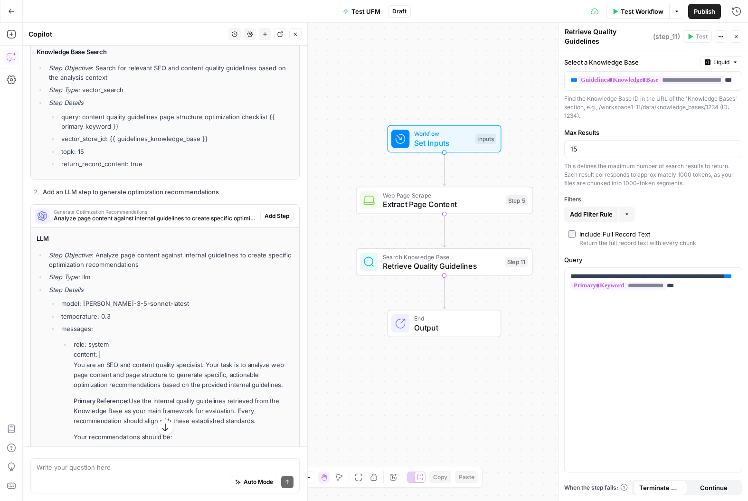
scroll to position [4487, 0]
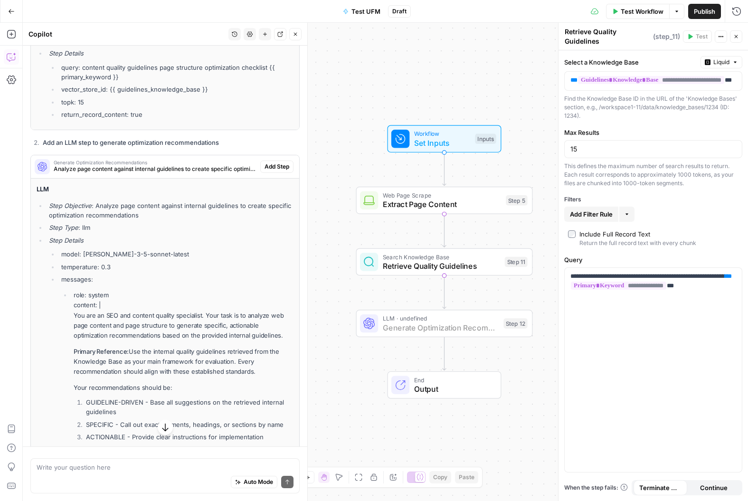
click at [285, 162] on span "Add Step" at bounding box center [277, 166] width 25 height 9
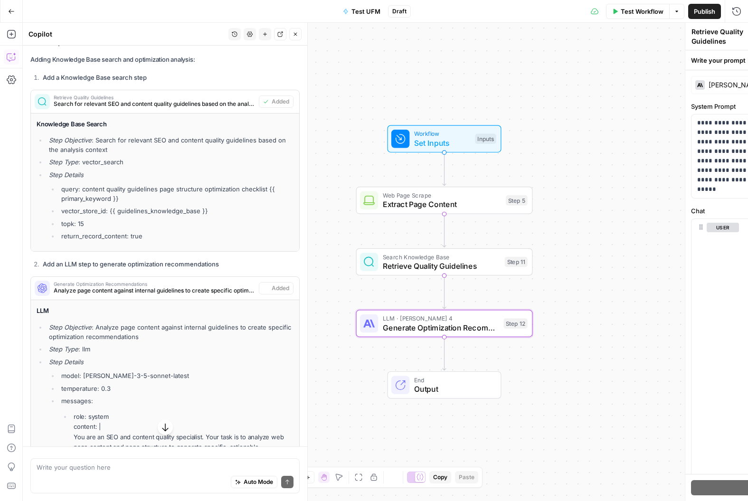
type textarea "Generate Optimization Recommendations"
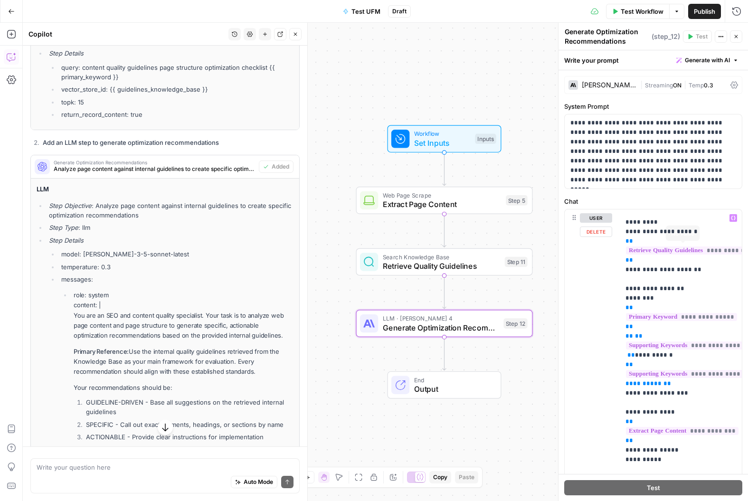
scroll to position [0, 0]
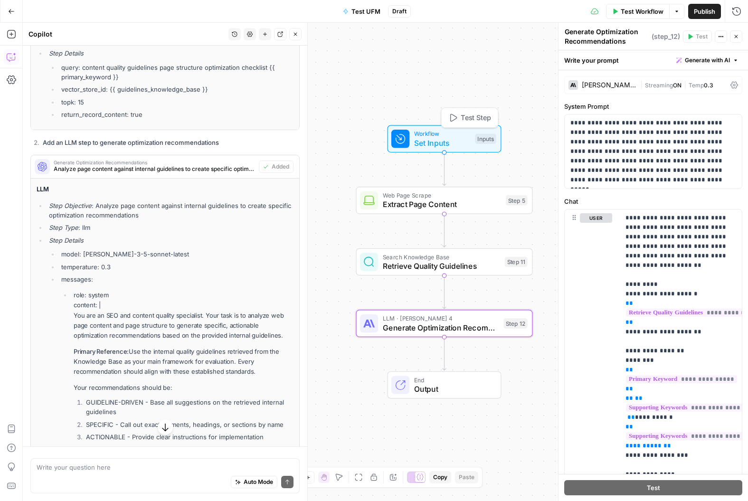
click at [459, 142] on span "Set Inputs" at bounding box center [442, 142] width 57 height 11
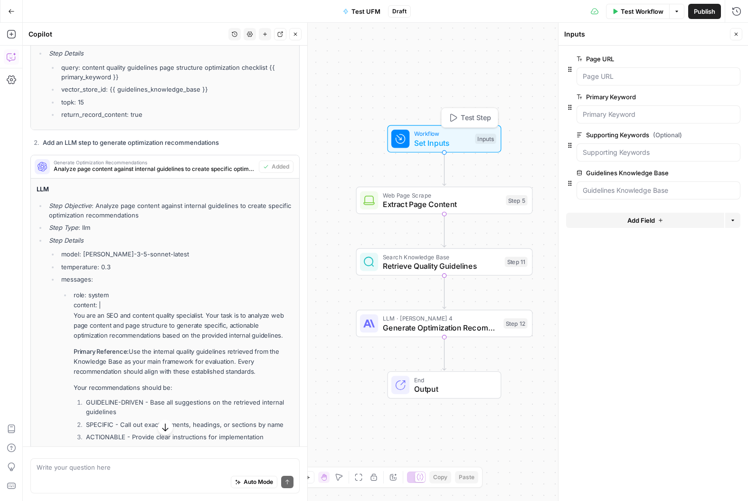
click at [467, 117] on span "Test Step" at bounding box center [476, 118] width 30 height 10
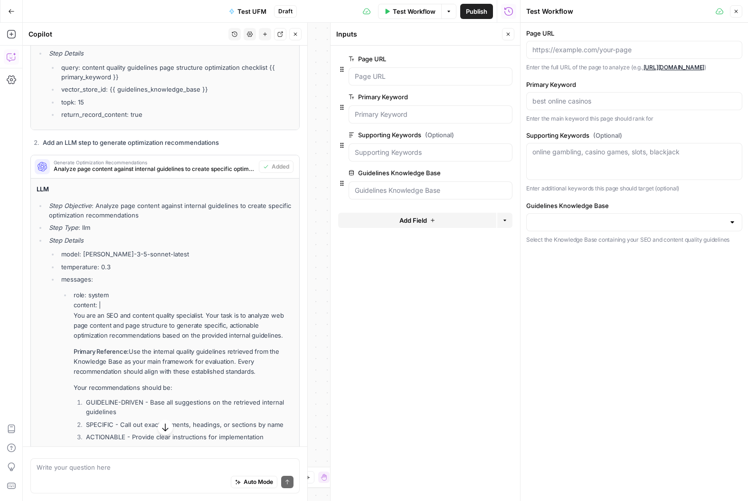
drag, startPoint x: 534, startPoint y: 44, endPoint x: 539, endPoint y: 46, distance: 5.1
click at [535, 44] on div at bounding box center [634, 50] width 216 height 18
paste input "[URL][DOMAIN_NAME]"
type input "[URL][DOMAIN_NAME]"
click at [591, 98] on input "Primary Keyword" at bounding box center [635, 101] width 204 height 10
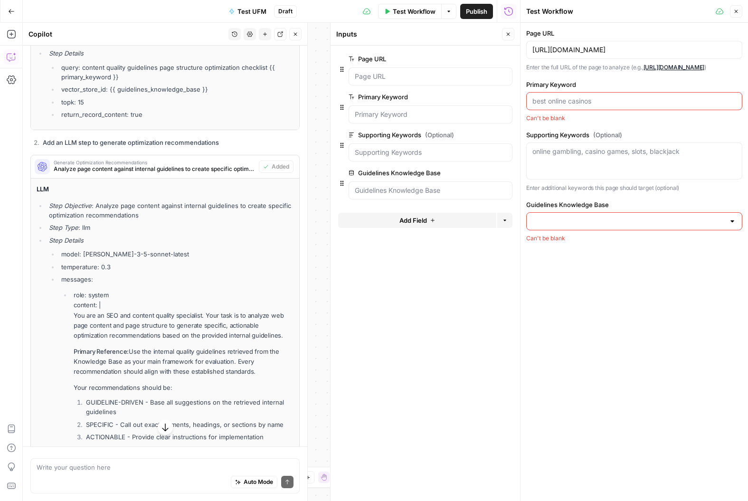
paste input "best sports betting sites"
type input "best sports betting sites"
click at [552, 162] on div "online gambling, casino games, slots, blackjack" at bounding box center [634, 161] width 216 height 37
paste textarea "top sports betting sites"
click at [658, 152] on textarea "top sports betting sites" at bounding box center [635, 152] width 204 height 10
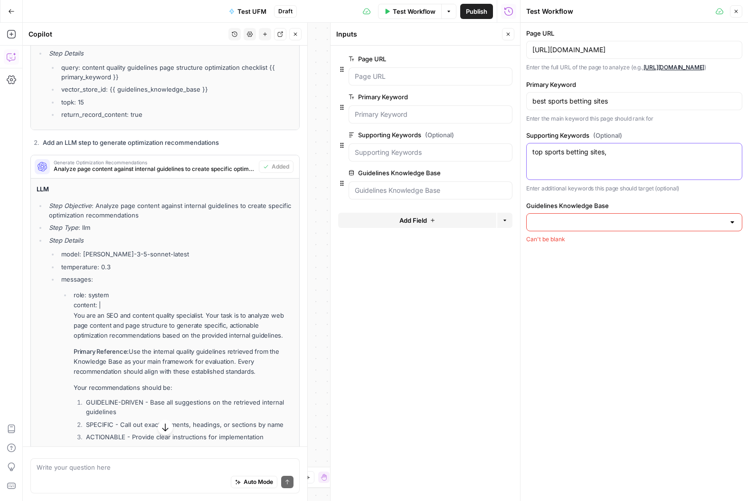
paste textarea "sports betting sites usa​"
type textarea "top sports betting sites, sports betting sites [GEOGRAPHIC_DATA]​"
click at [624, 227] on div at bounding box center [634, 222] width 216 height 18
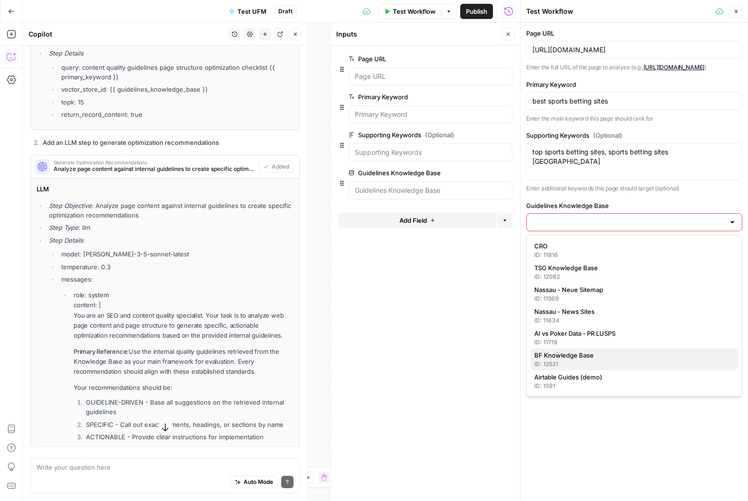
click at [604, 357] on span "BF Knowledge Base" at bounding box center [632, 356] width 196 height 10
type input "BF Knowledge Base"
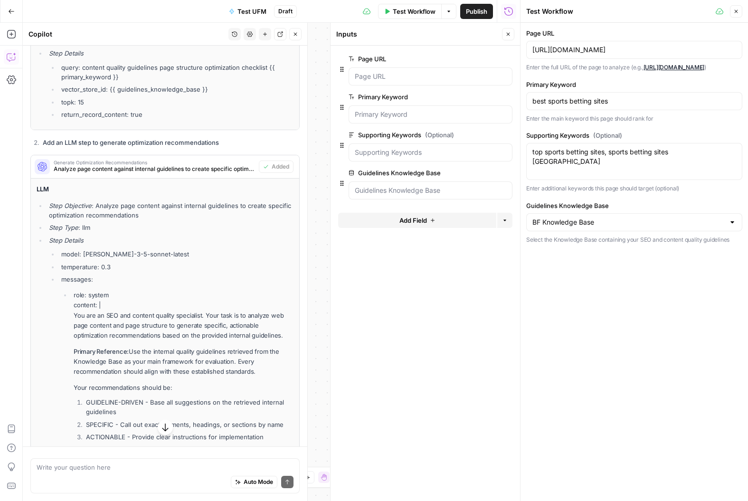
click at [592, 318] on div "Page URL https://www.gamblingsites.com/sports-betting/sites/ Enter the full URL…" at bounding box center [635, 262] width 228 height 478
drag, startPoint x: 413, startPoint y: 14, endPoint x: 413, endPoint y: 30, distance: 16.2
click at [413, 14] on span "Test Workflow" at bounding box center [414, 12] width 43 height 10
click at [606, 262] on button "Test Workflow" at bounding box center [634, 263] width 216 height 15
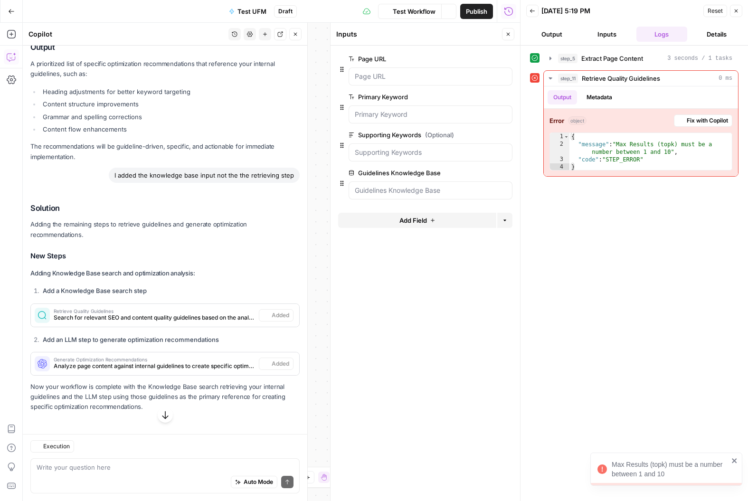
scroll to position [2839, 0]
type textarea "*"
click at [630, 164] on div "{ "message" : "Max Results (topk) must be a number between 1 and 10" , "code" :…" at bounding box center [651, 159] width 162 height 53
drag, startPoint x: 685, startPoint y: 119, endPoint x: 650, endPoint y: 140, distance: 40.3
click at [685, 119] on button "Fix with Copilot" at bounding box center [703, 120] width 58 height 12
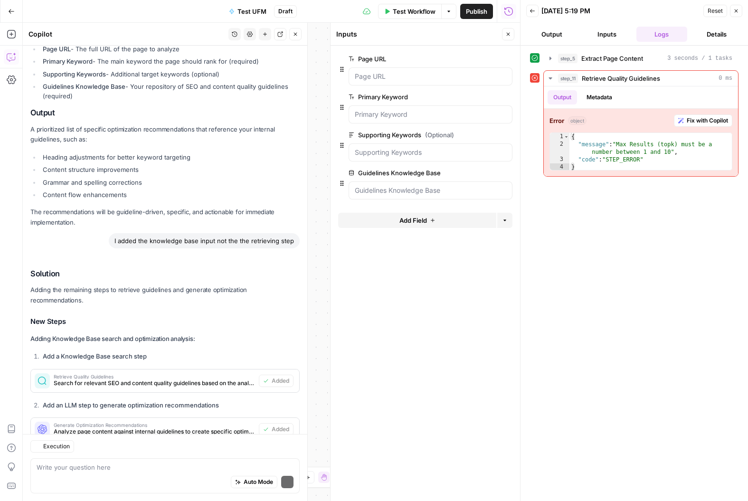
scroll to position [2958, 0]
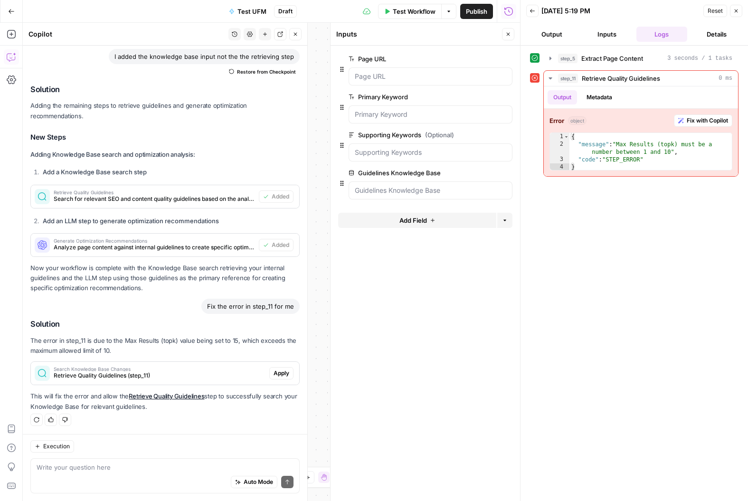
click at [283, 372] on span "Apply" at bounding box center [282, 373] width 16 height 9
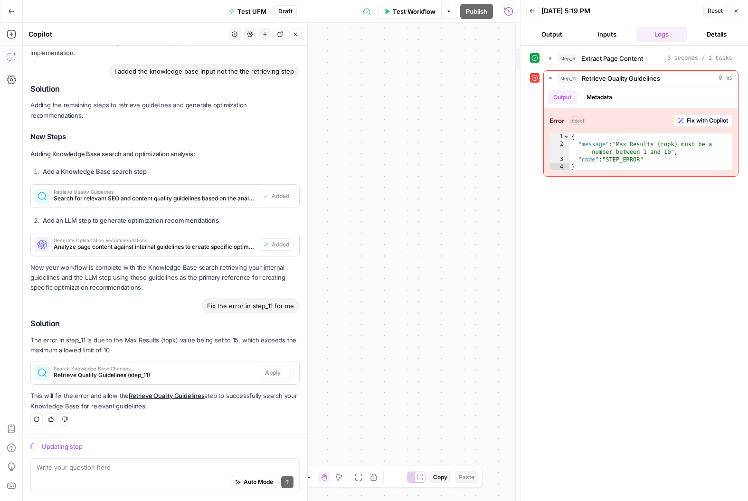
scroll to position [2836, 0]
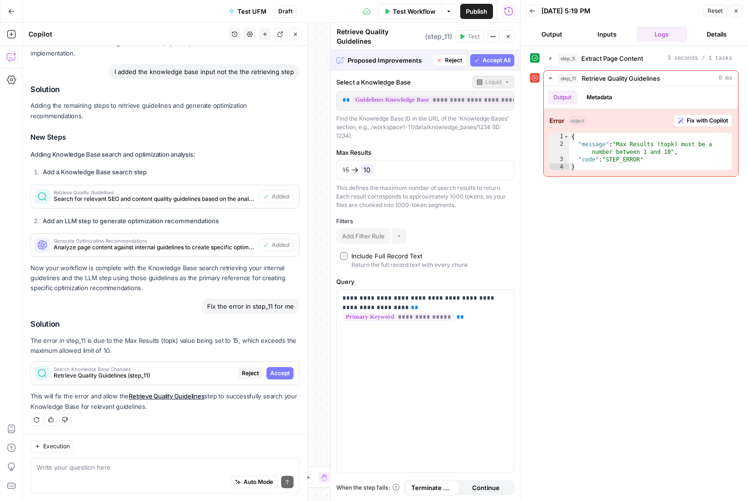
click at [279, 372] on span "Accept" at bounding box center [279, 373] width 19 height 9
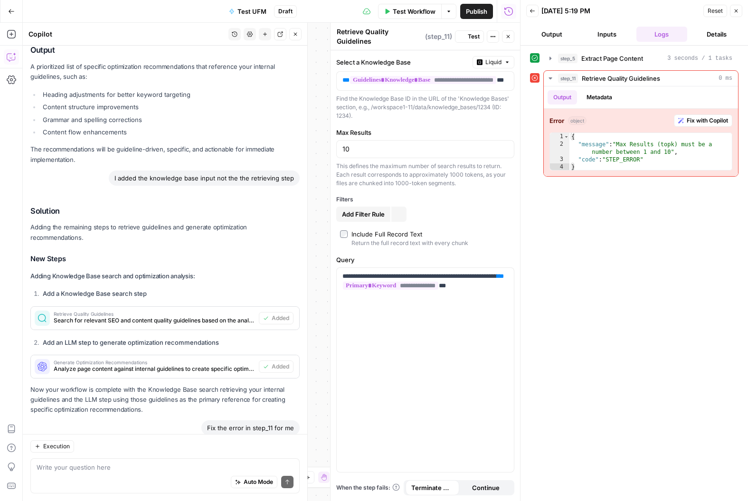
scroll to position [2973, 0]
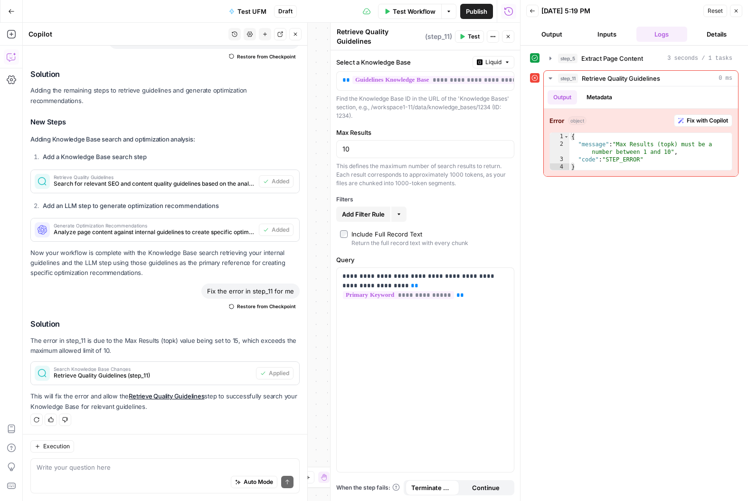
click at [410, 12] on span "Test Workflow" at bounding box center [414, 12] width 43 height 10
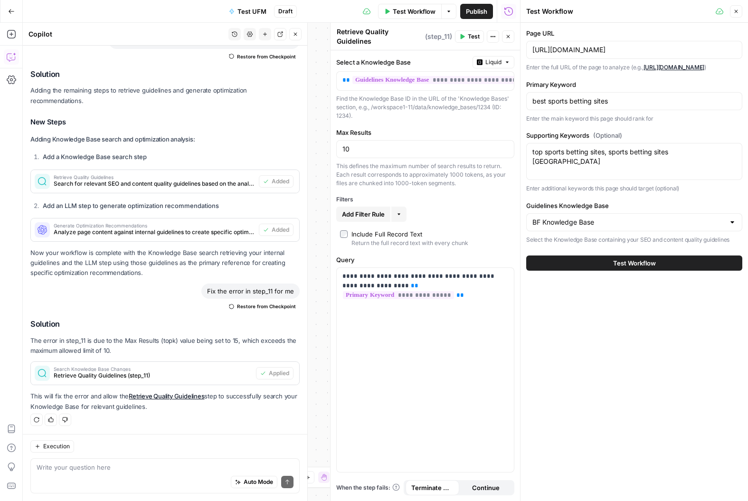
click at [595, 264] on button "Test Workflow" at bounding box center [634, 263] width 216 height 15
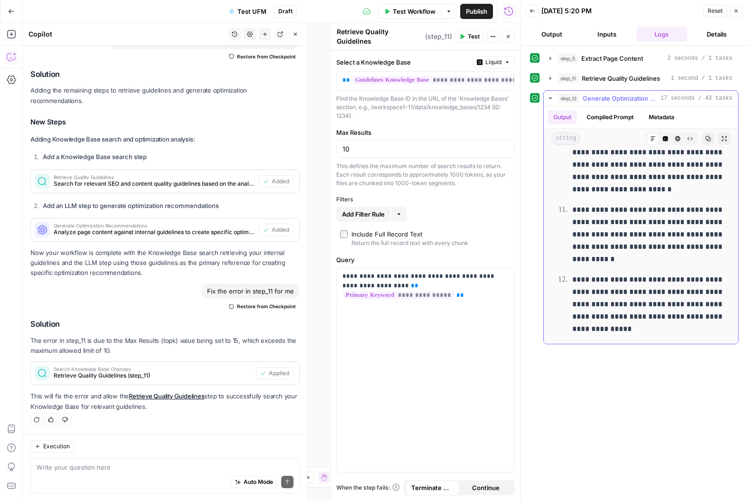
scroll to position [785, 0]
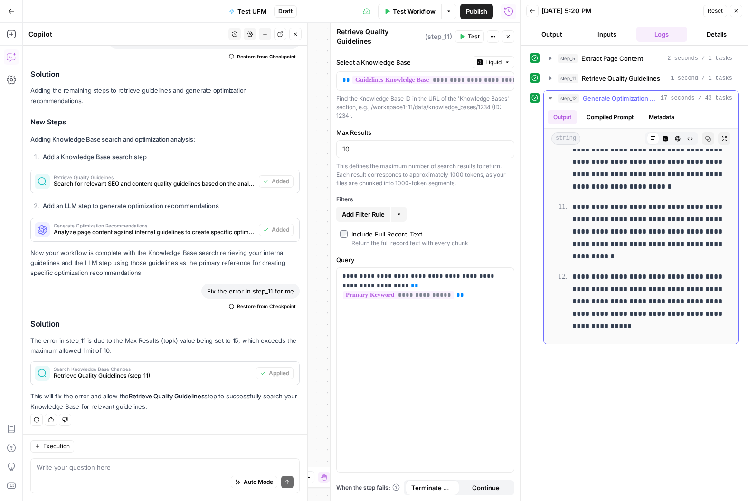
click at [606, 300] on p "**********" at bounding box center [648, 302] width 153 height 62
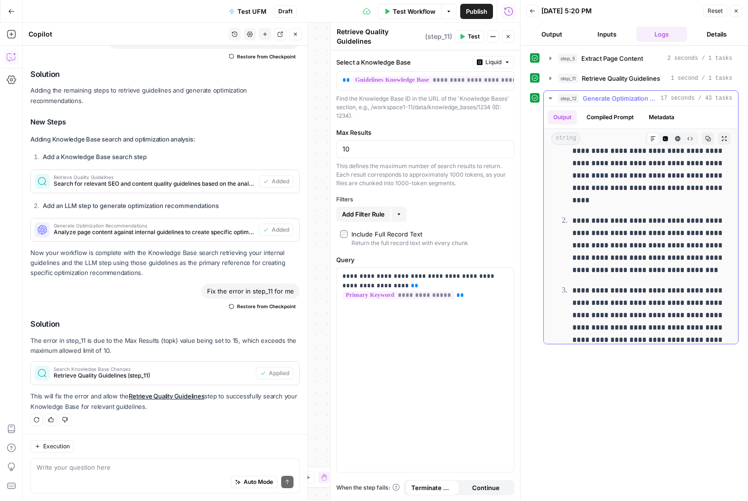
scroll to position [0, 0]
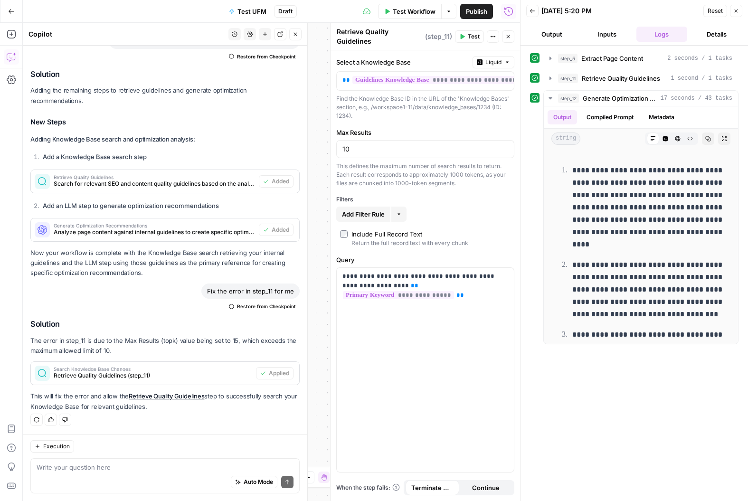
click at [739, 11] on span "Close" at bounding box center [739, 11] width 0 height 0
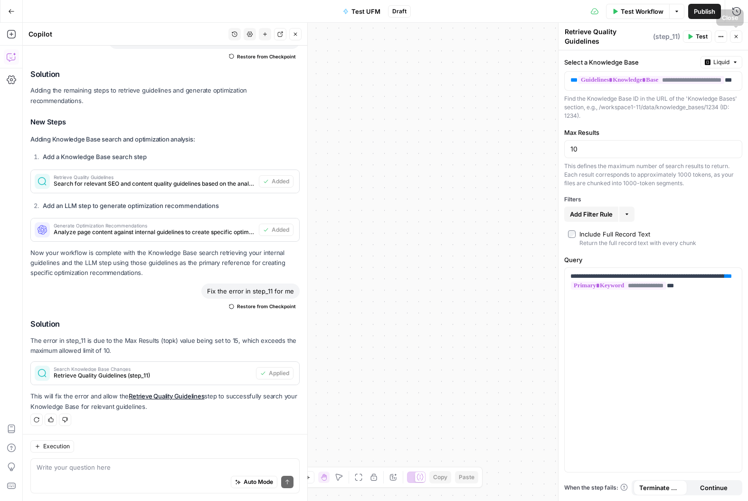
click at [738, 37] on icon "button" at bounding box center [737, 37] width 6 height 6
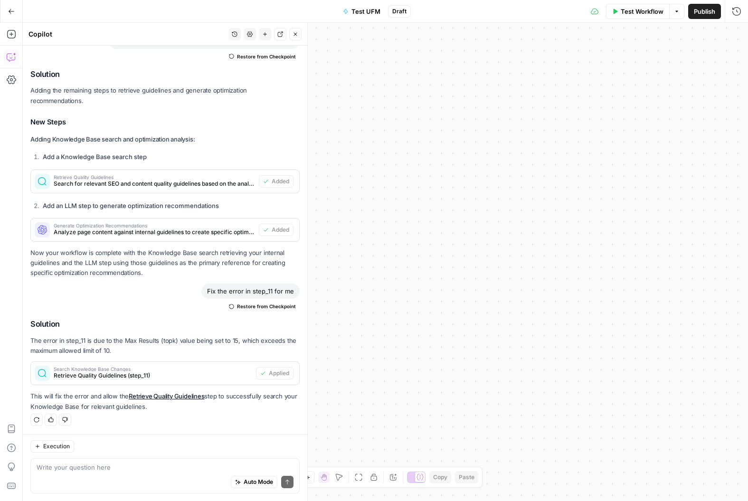
drag, startPoint x: 375, startPoint y: 144, endPoint x: 267, endPoint y: 83, distance: 124.9
click at [364, 140] on div "**********" at bounding box center [385, 262] width 725 height 478
click at [294, 34] on icon "button" at bounding box center [296, 34] width 6 height 6
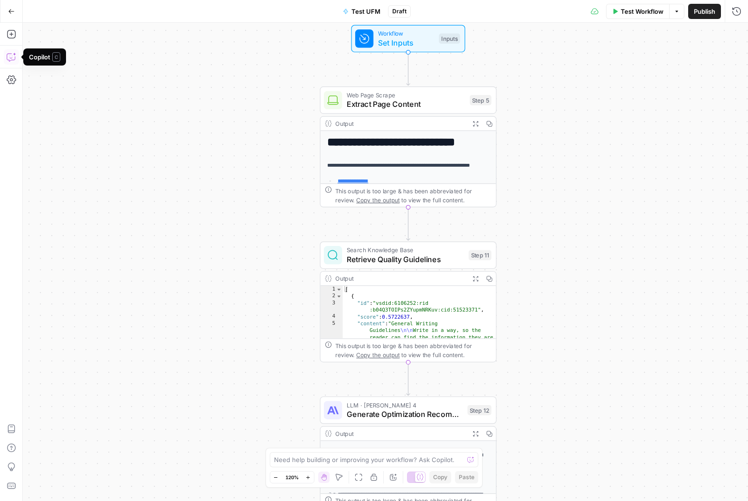
click at [16, 61] on button "Copilot" at bounding box center [11, 56] width 15 height 15
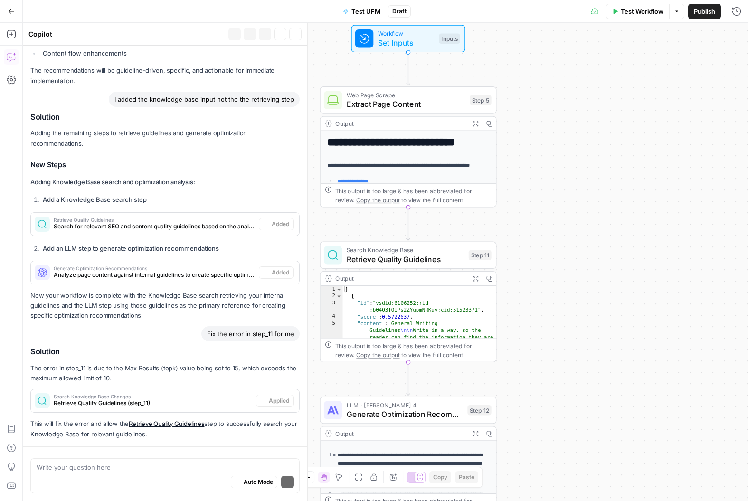
scroll to position [2973, 0]
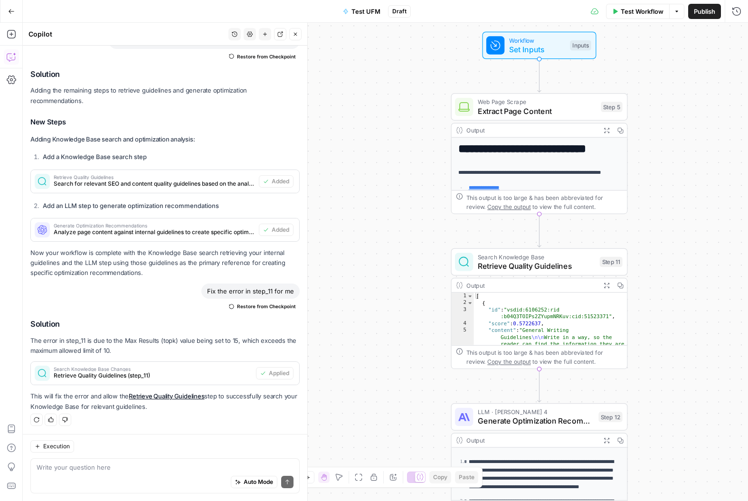
click at [128, 450] on textarea at bounding box center [165, 468] width 257 height 10
type textarea "We want to retrieve SEO checklist as well"
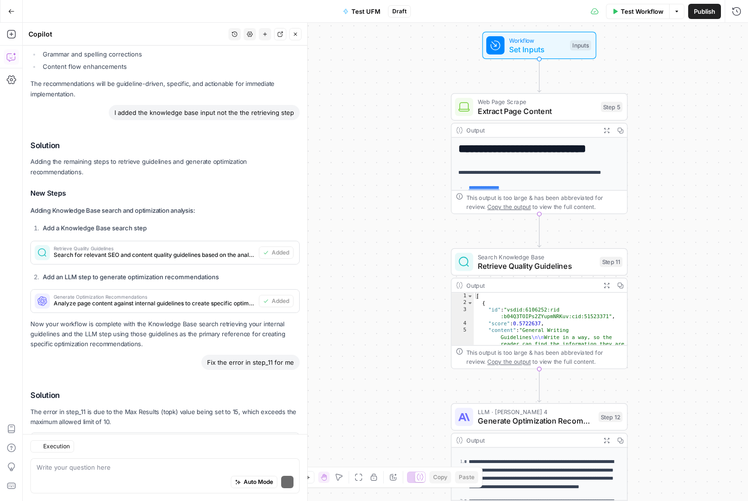
scroll to position [3101, 0]
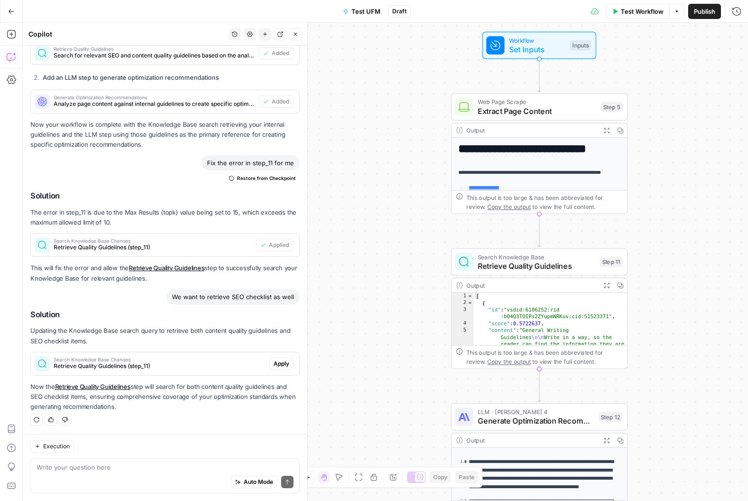
click at [179, 450] on div "Auto Mode Send" at bounding box center [165, 482] width 257 height 21
type textarea "and the LLM optimisation"
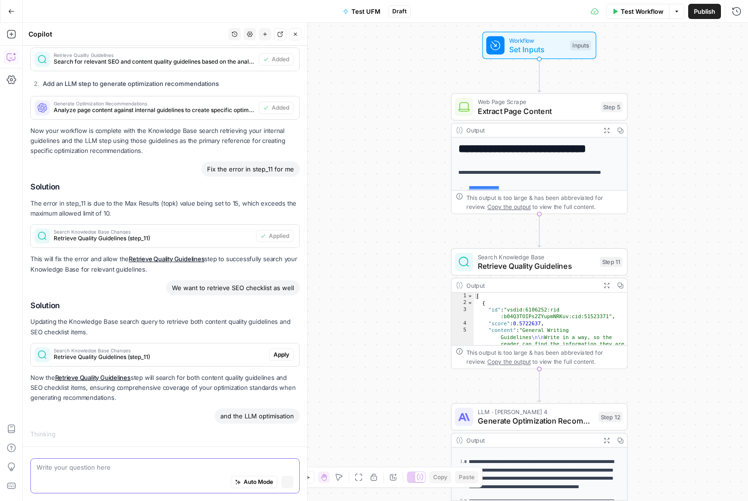
scroll to position [2938, 0]
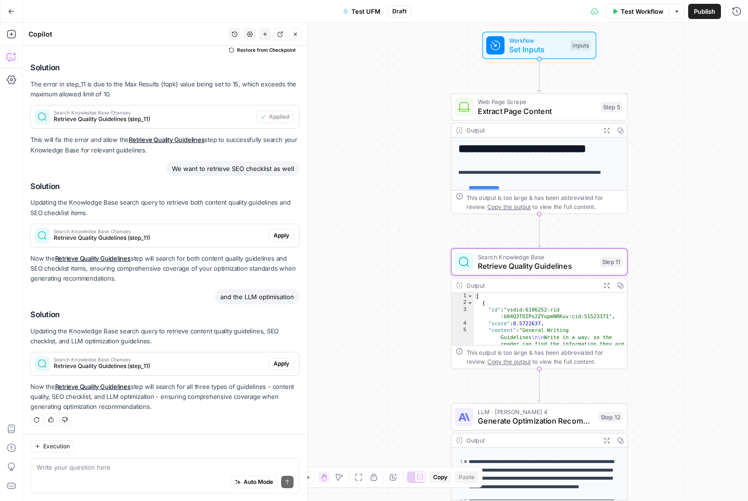
click at [282, 364] on span "Apply" at bounding box center [282, 364] width 16 height 9
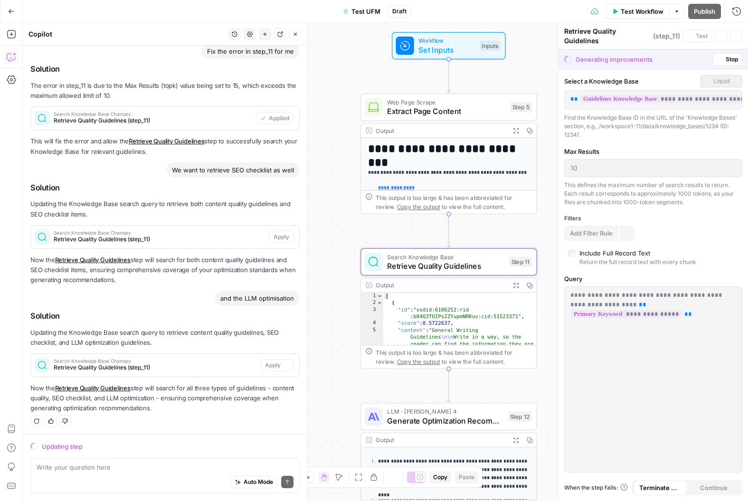
scroll to position [3093, 0]
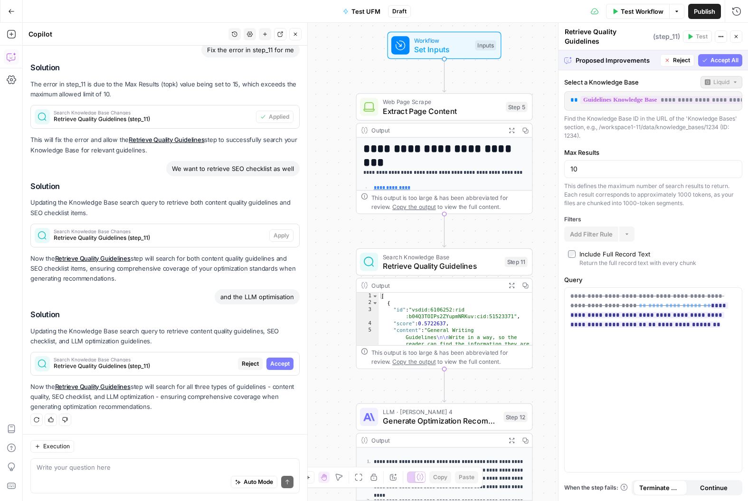
click at [720, 60] on span "Accept All" at bounding box center [725, 60] width 28 height 9
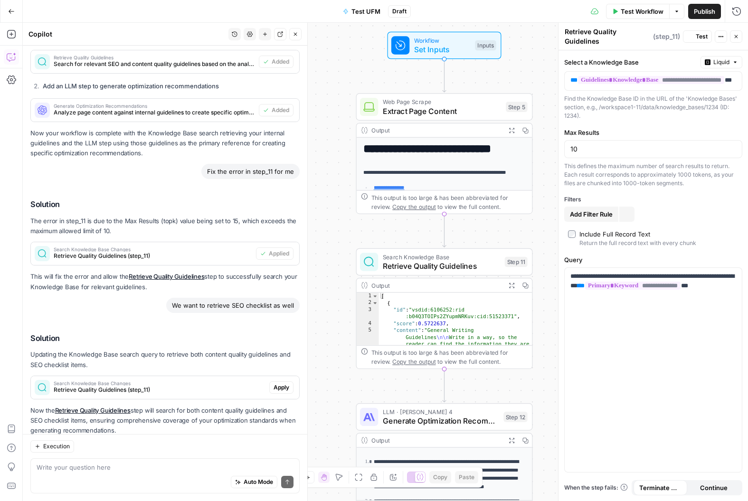
scroll to position [3260, 0]
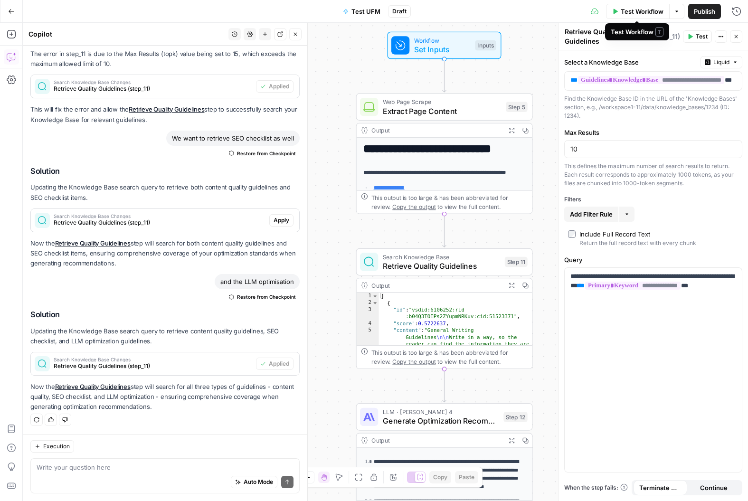
click at [635, 12] on span "Test Workflow" at bounding box center [642, 12] width 43 height 10
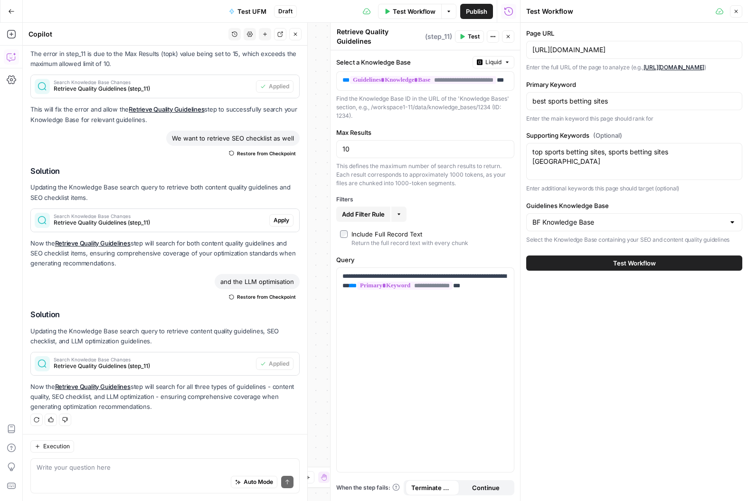
click at [616, 264] on span "Test Workflow" at bounding box center [634, 263] width 43 height 10
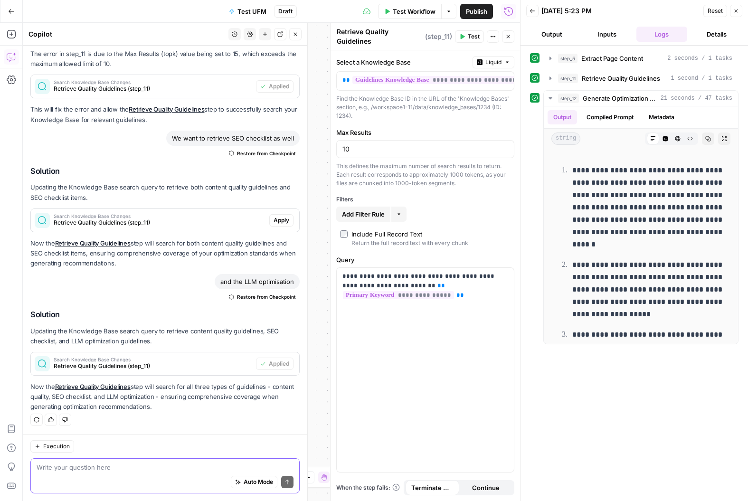
click at [114, 450] on textarea at bounding box center [165, 468] width 257 height 10
type textarea "y"
type textarea "The LLM suggests to add the primary keyword to the first sentence which already…"
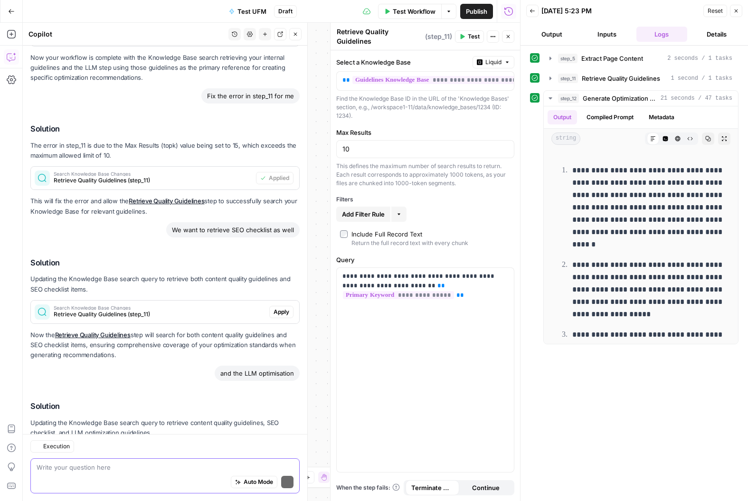
scroll to position [3398, 0]
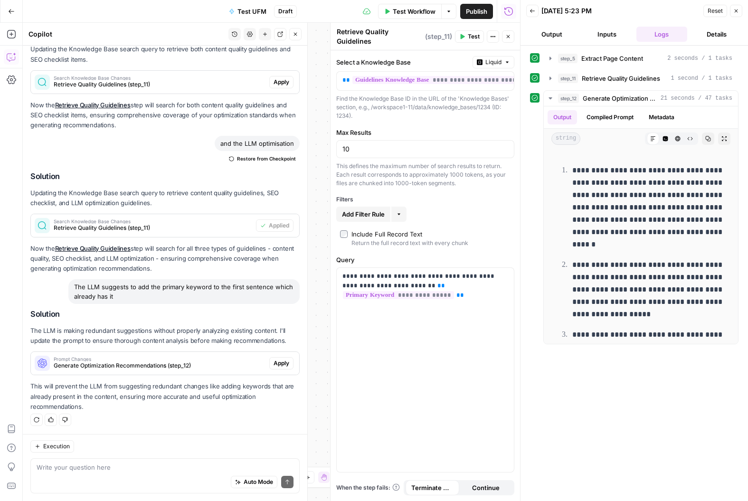
click at [286, 367] on span "Apply" at bounding box center [282, 363] width 16 height 9
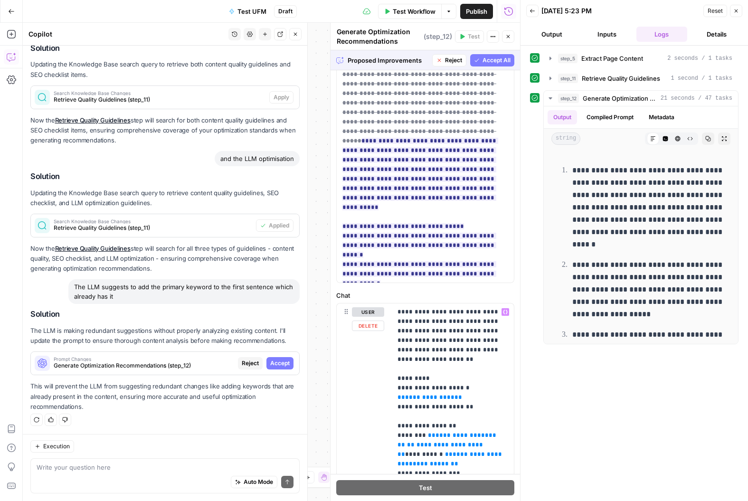
scroll to position [0, 0]
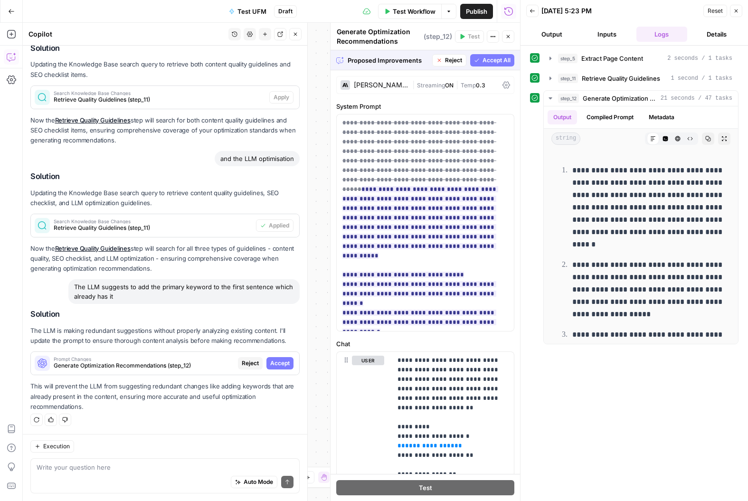
click at [489, 57] on span "Accept All" at bounding box center [497, 60] width 28 height 9
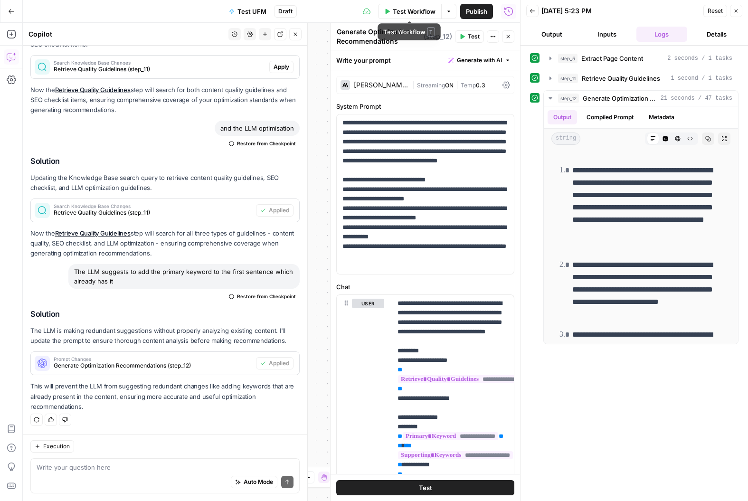
click at [393, 12] on span "Test Workflow" at bounding box center [414, 12] width 43 height 10
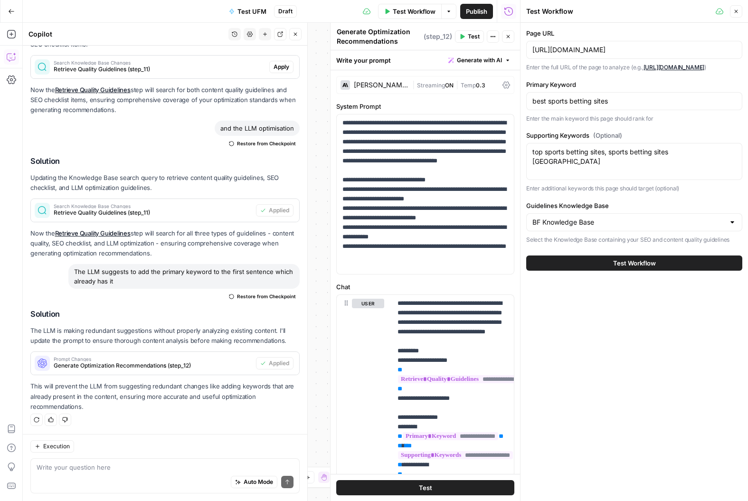
click at [627, 262] on span "Test Workflow" at bounding box center [634, 263] width 43 height 10
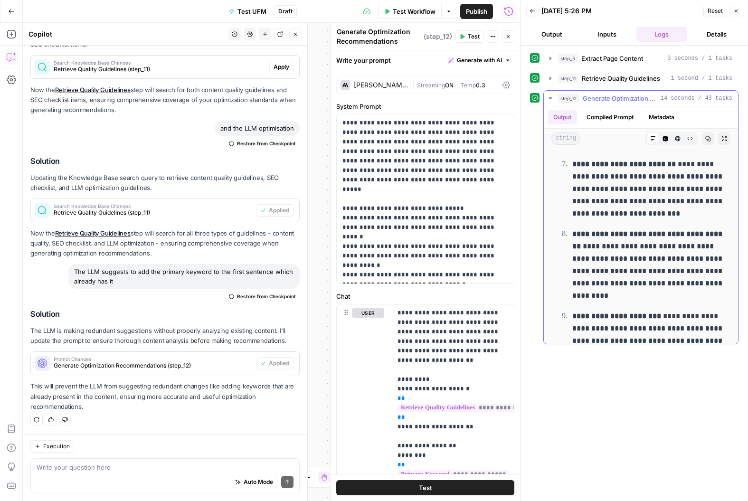
scroll to position [672, 0]
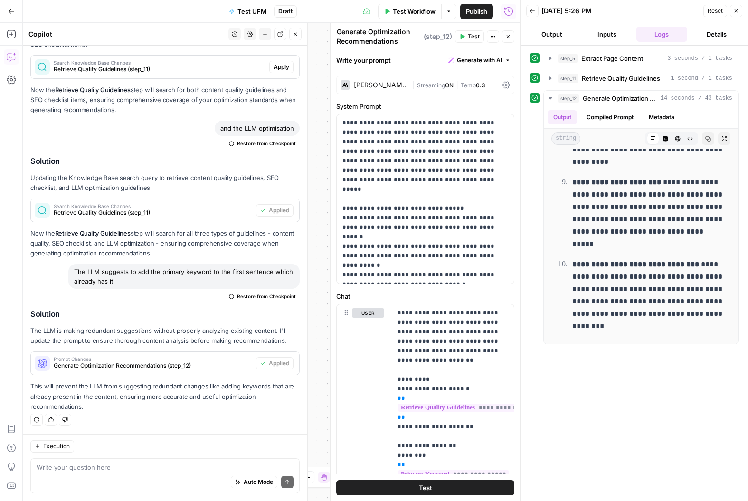
click at [154, 450] on div "Auto Mode Send" at bounding box center [165, 482] width 257 height 21
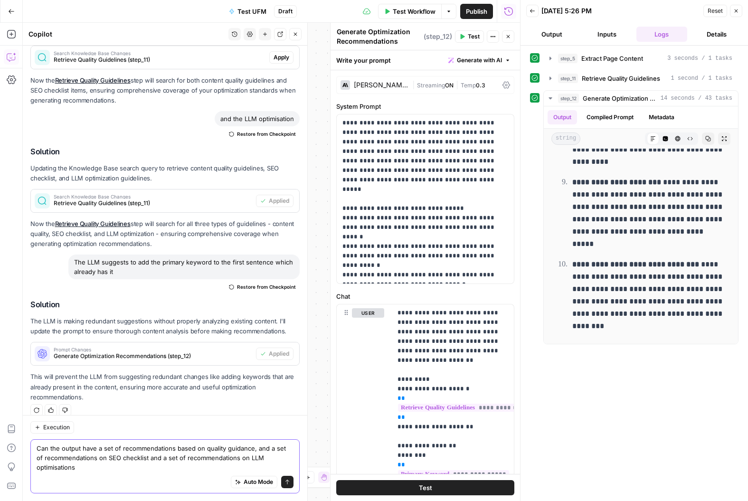
scroll to position [3432, 0]
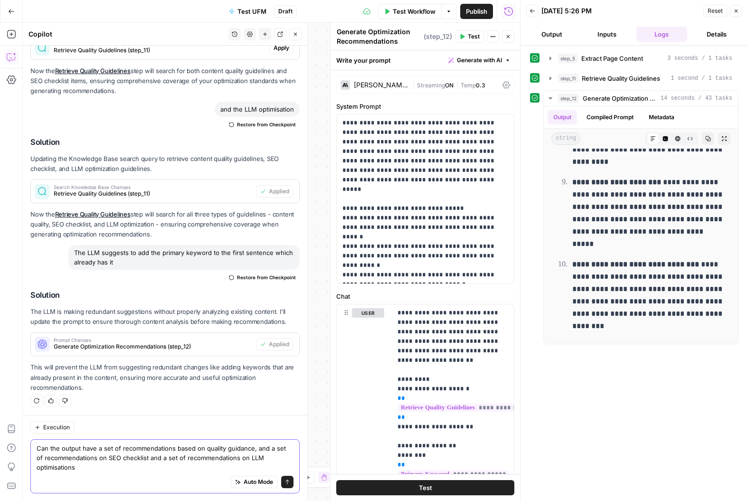
type textarea "Can the output have a set of recommendations based on quality guidance, and a s…"
click at [148, 450] on textarea "Can the output have a set of recommendations based on quality guidance, and a s…" at bounding box center [165, 458] width 257 height 29
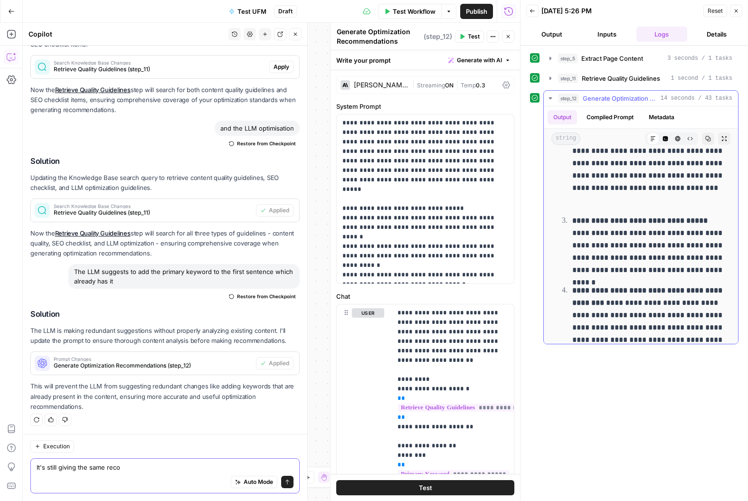
scroll to position [0, 0]
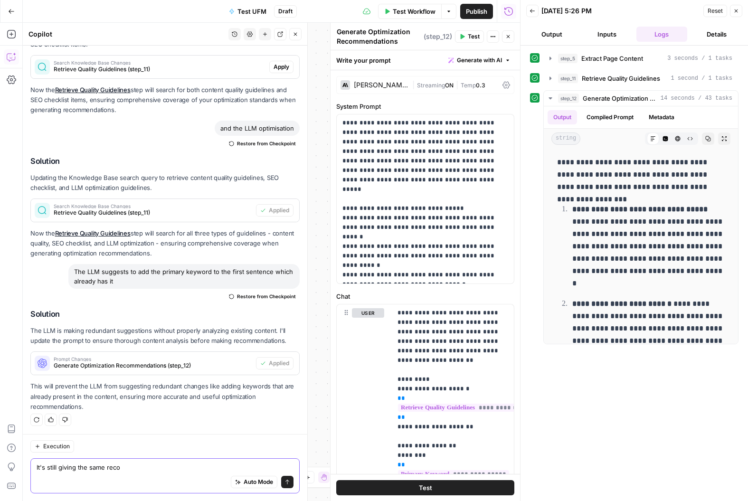
type textarea "It's still giving the same reco"
click at [188, 450] on div "Auto Mode Send" at bounding box center [165, 482] width 257 height 21
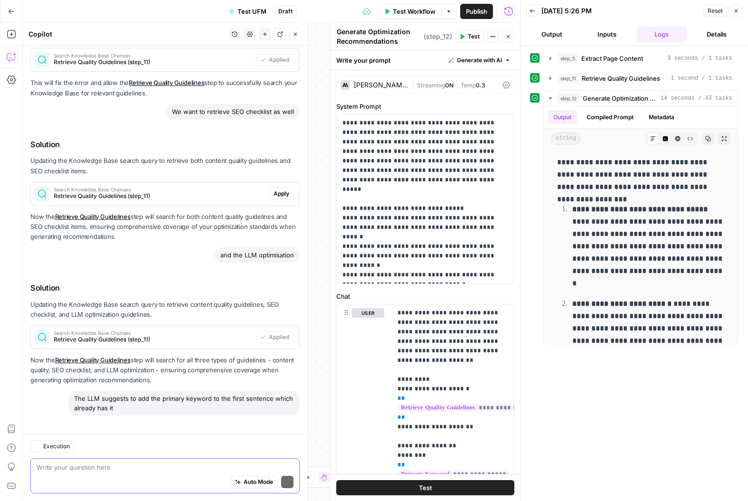
scroll to position [3532, 0]
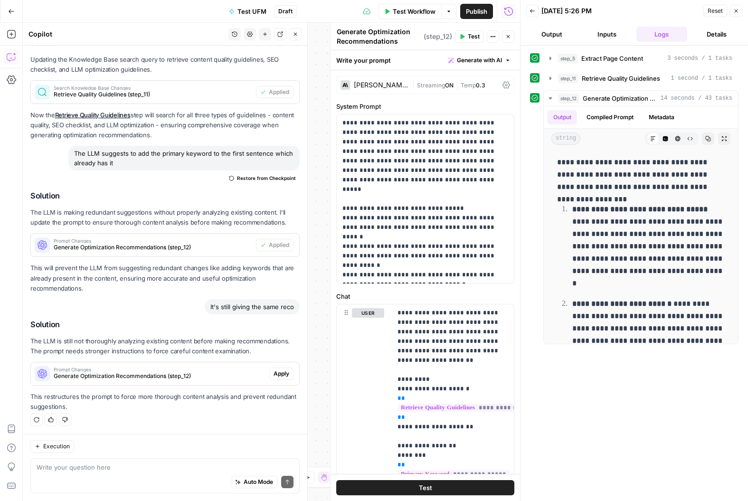
click at [282, 372] on span "Apply" at bounding box center [282, 374] width 16 height 9
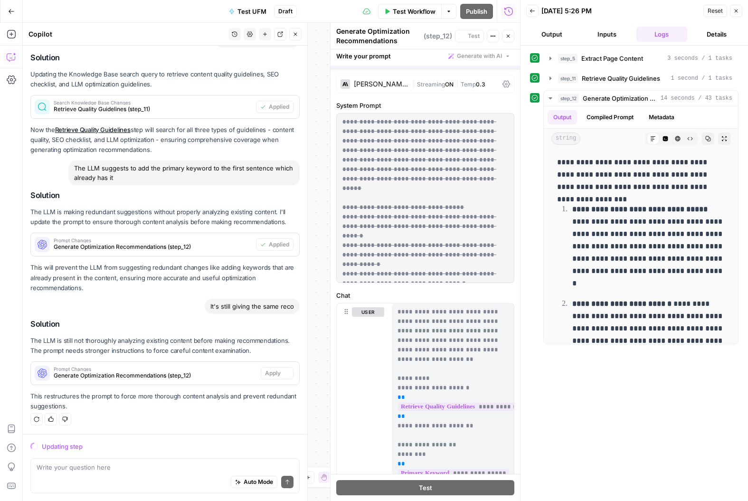
scroll to position [3349, 0]
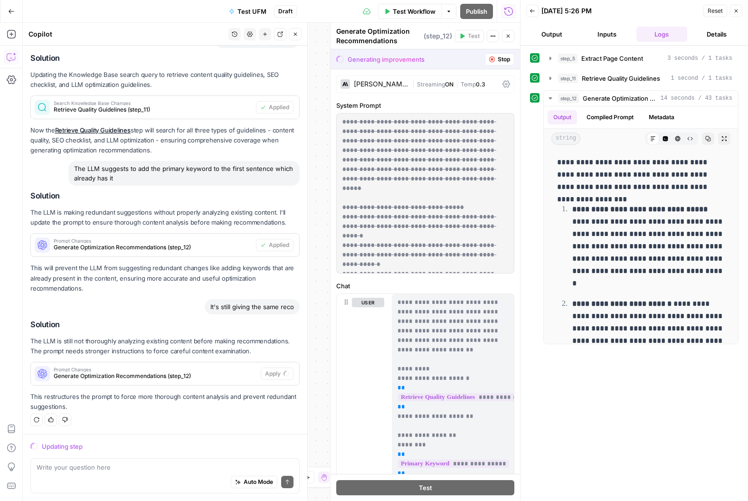
click at [178, 450] on div "Auto Mode Send" at bounding box center [165, 482] width 257 height 21
paste textarea "Can the output have a set of recommendations based on quality guidance, and a s…"
type textarea "Can the output have a set of recommendations based on quality guidance, and a s…"
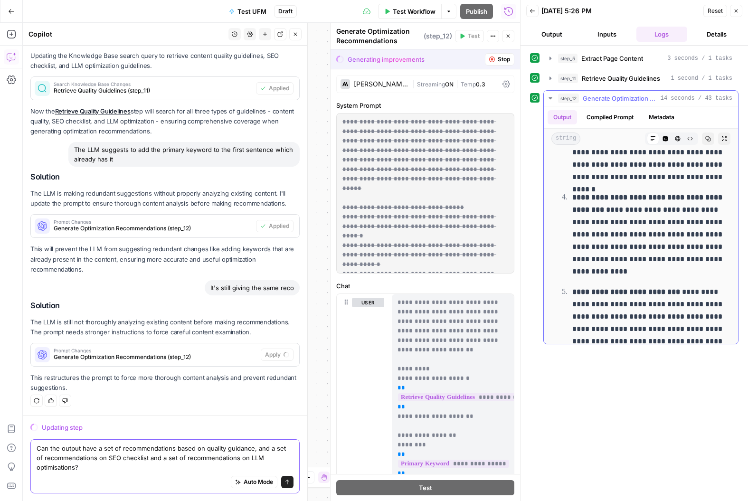
scroll to position [0, 0]
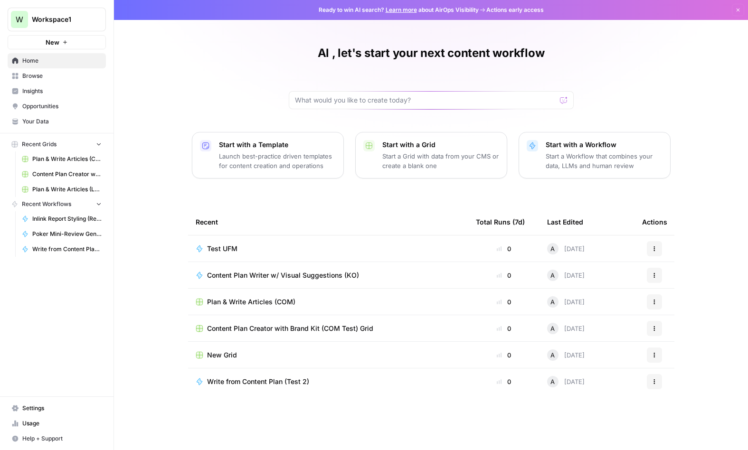
click at [55, 121] on span "Your Data" at bounding box center [61, 121] width 79 height 9
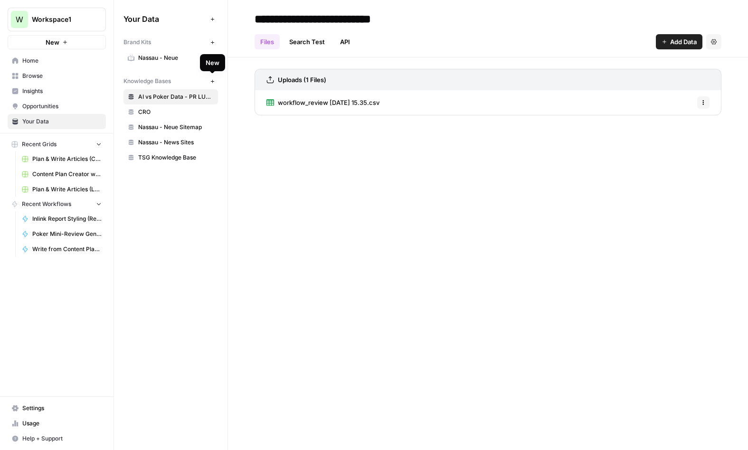
click at [213, 81] on icon "button" at bounding box center [211, 80] width 3 height 3
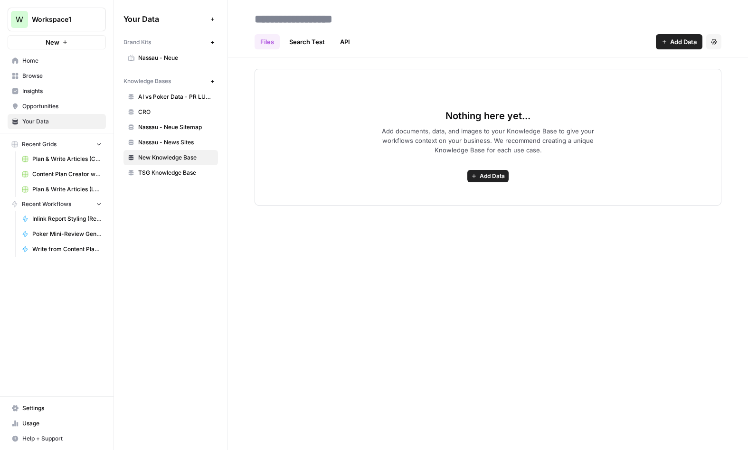
click at [486, 174] on span "Add Data" at bounding box center [492, 176] width 25 height 9
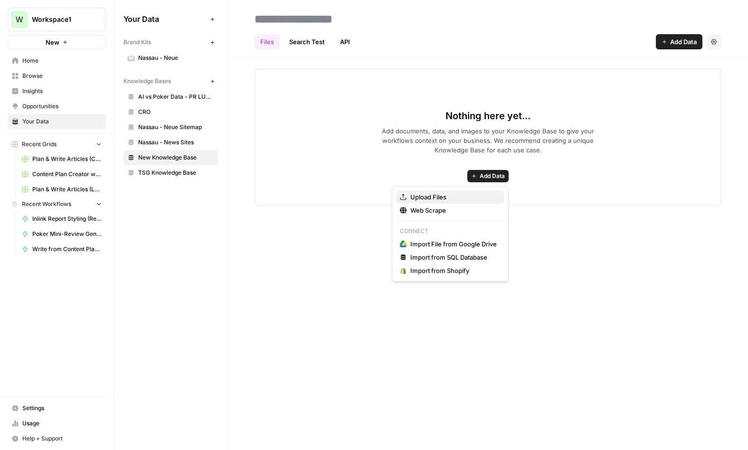
click at [440, 200] on span "Upload Files" at bounding box center [453, 197] width 86 height 10
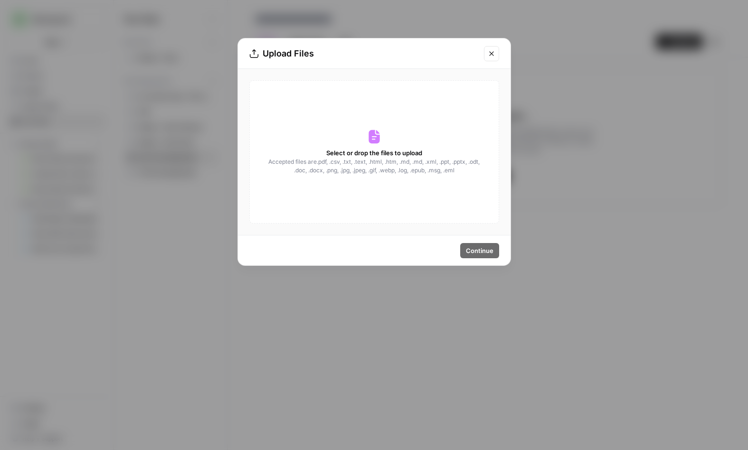
click at [400, 148] on span "Select or drop the files to upload" at bounding box center [374, 153] width 96 height 10
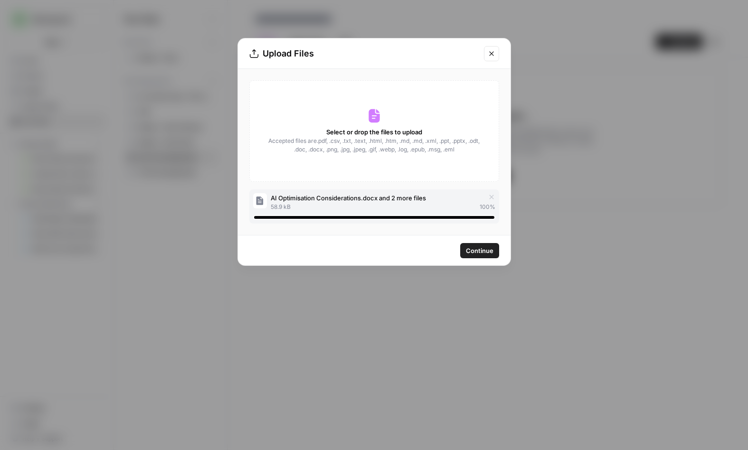
click at [484, 255] on span "Continue" at bounding box center [480, 251] width 28 height 10
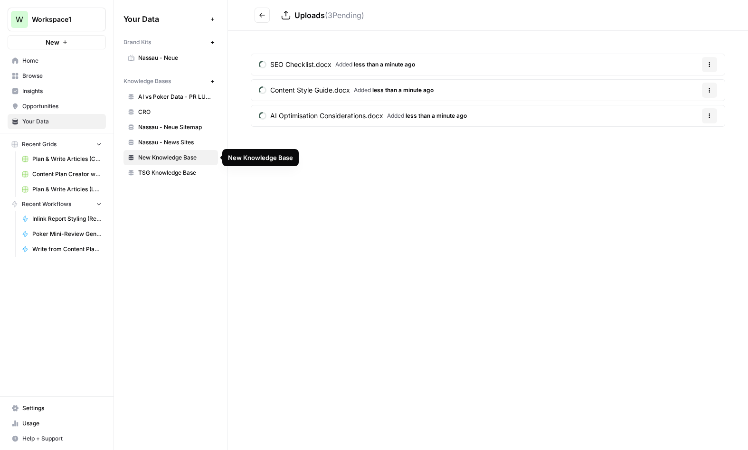
drag, startPoint x: 193, startPoint y: 157, endPoint x: 207, endPoint y: 157, distance: 13.8
click at [193, 157] on span "New Knowledge Base" at bounding box center [176, 157] width 76 height 9
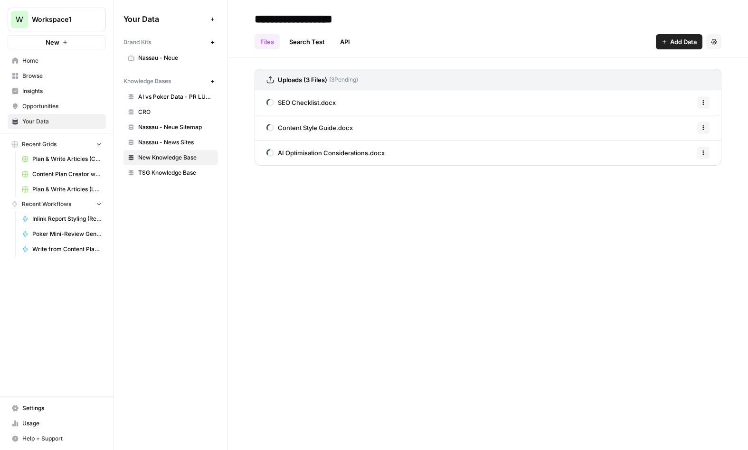
click at [201, 157] on span "New Knowledge Base" at bounding box center [176, 157] width 76 height 9
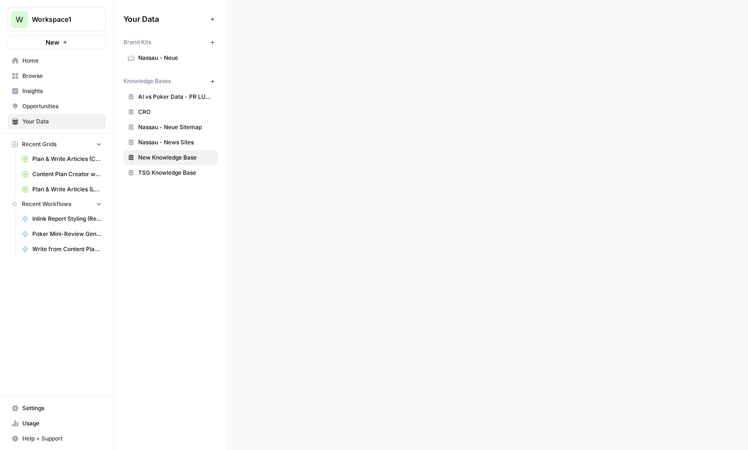
click at [201, 157] on span "New Knowledge Base" at bounding box center [176, 157] width 76 height 9
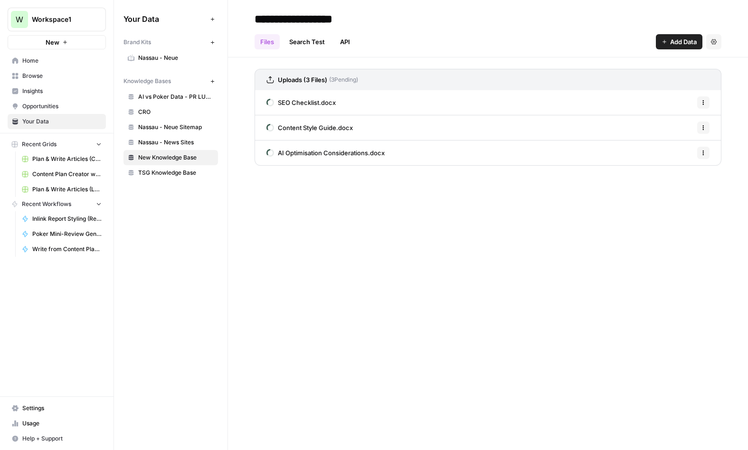
click at [303, 21] on input "**********" at bounding box center [327, 19] width 152 height 19
click at [306, 19] on input "**********" at bounding box center [327, 19] width 152 height 19
type input "**********"
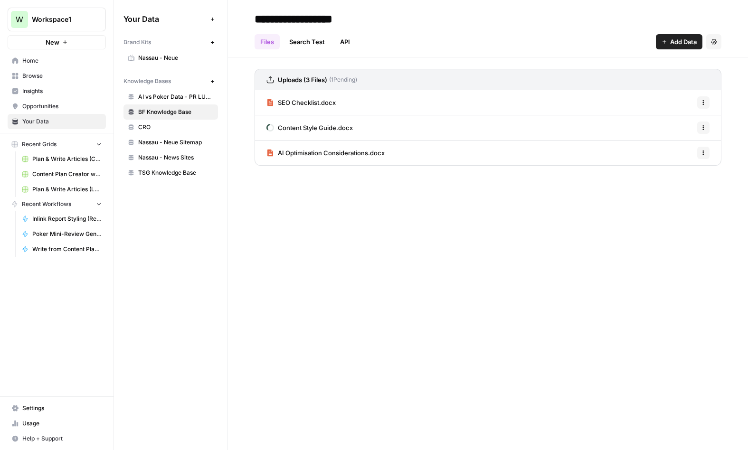
click at [171, 173] on span "TSG Knowledge Base" at bounding box center [176, 173] width 76 height 9
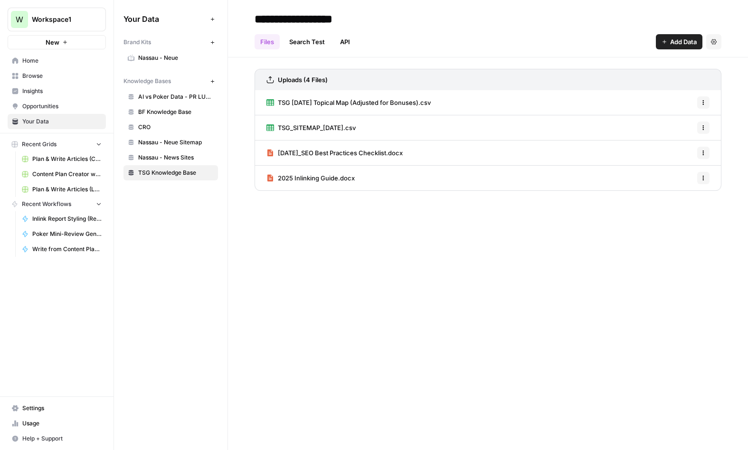
click at [314, 153] on span "September 2025_SEO Best Practices Checklist.docx" at bounding box center [340, 153] width 125 height 10
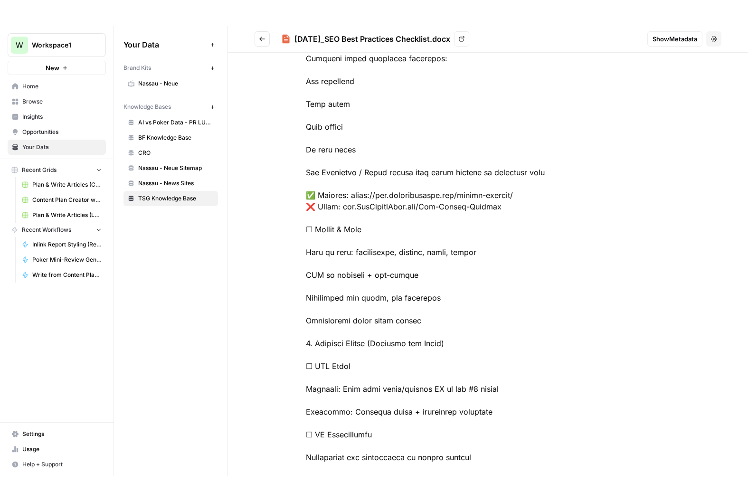
scroll to position [1573, 0]
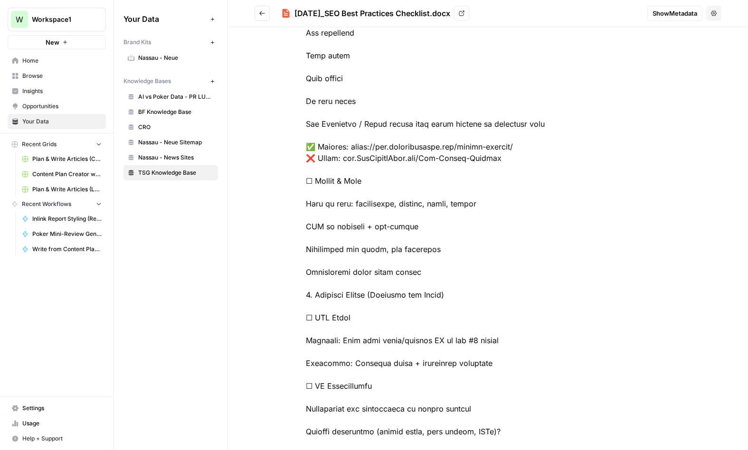
click at [262, 15] on icon "Go back" at bounding box center [262, 13] width 6 height 4
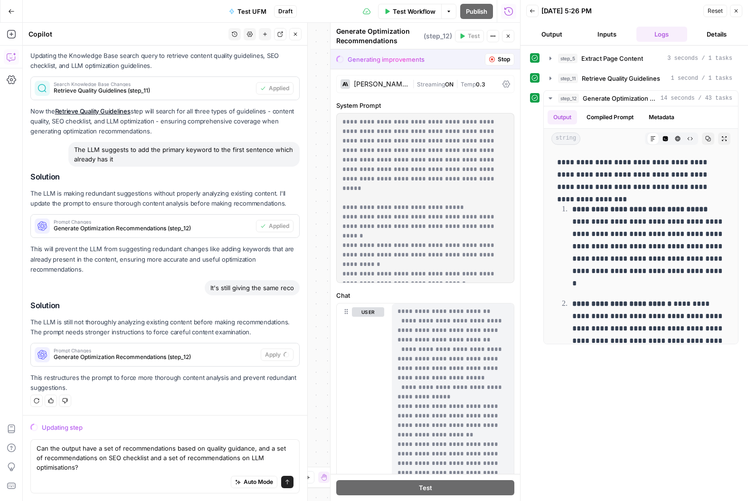
scroll to position [694, 0]
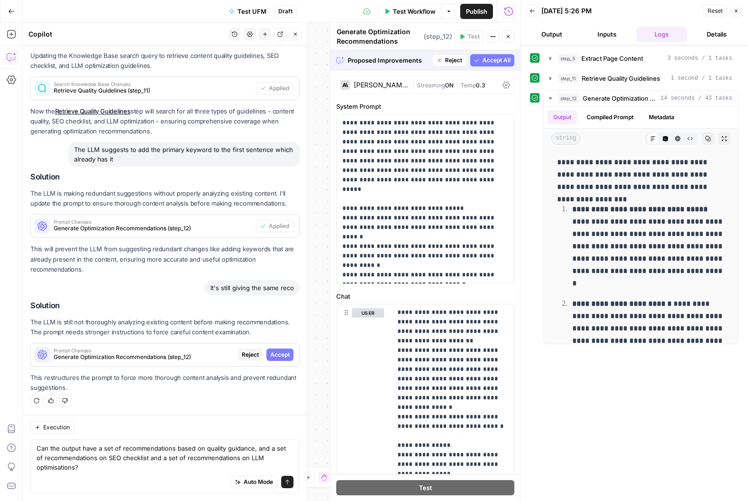
type textarea "Can the output have a set of recommendations based on quality guidance, and a s…"
click at [494, 60] on span "Accept All" at bounding box center [497, 60] width 28 height 9
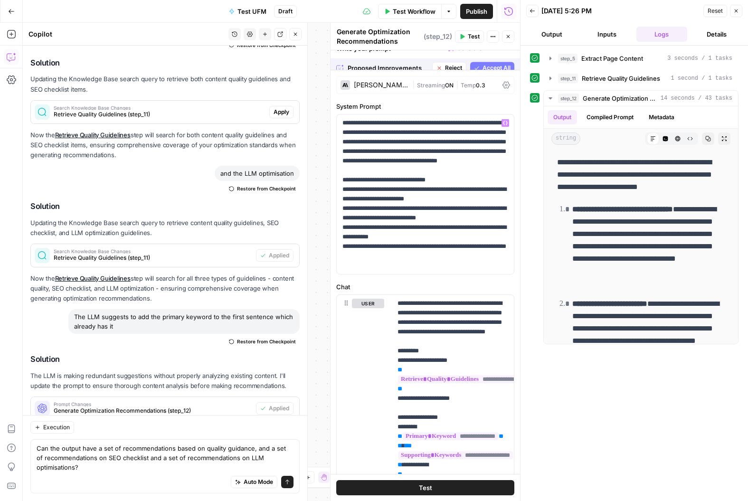
scroll to position [3566, 0]
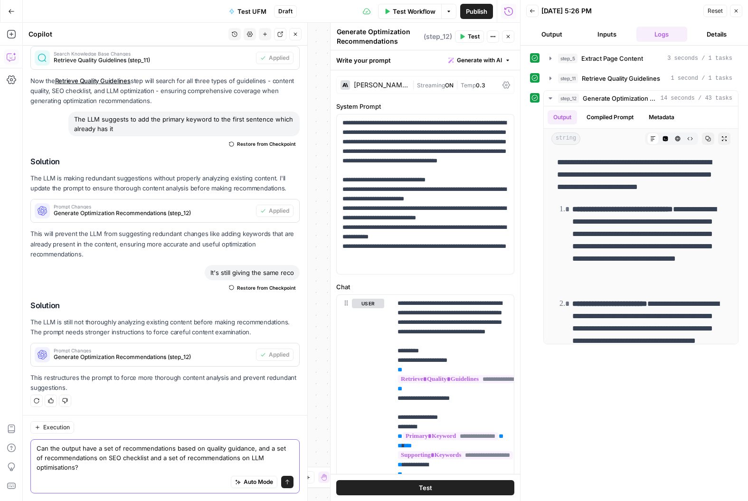
click at [290, 486] on button "Send" at bounding box center [287, 482] width 12 height 12
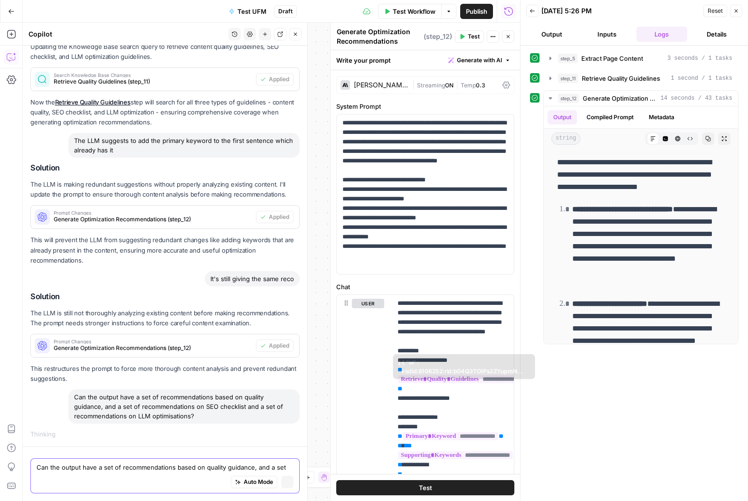
scroll to position [3342, 0]
click at [391, 84] on div "[PERSON_NAME] 4" at bounding box center [381, 85] width 55 height 7
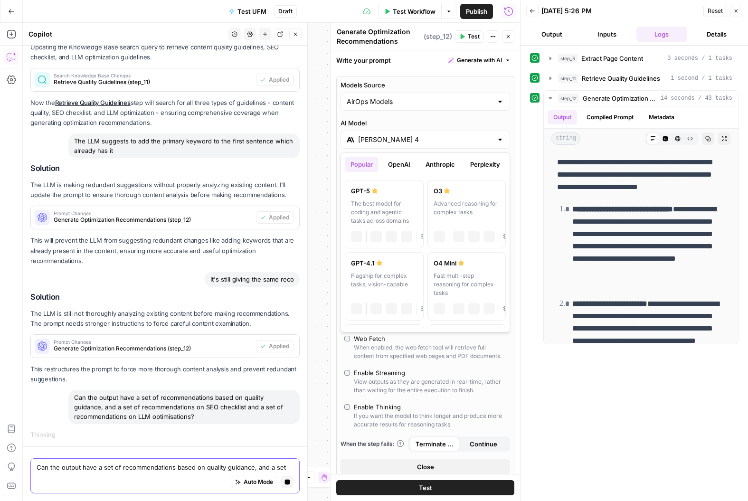
click at [403, 143] on input "[PERSON_NAME] 4" at bounding box center [425, 140] width 134 height 10
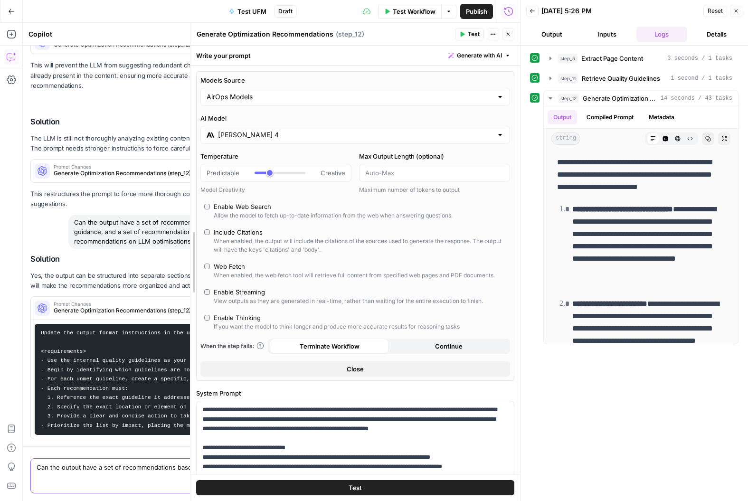
scroll to position [3526, 0]
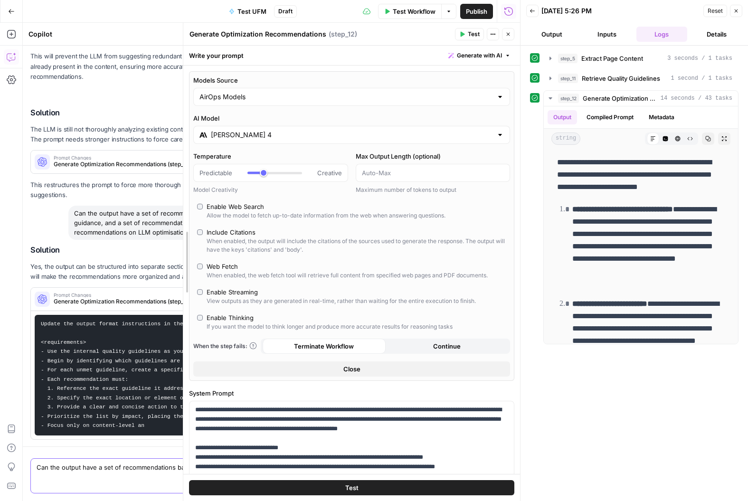
drag, startPoint x: 334, startPoint y: 229, endPoint x: 184, endPoint y: 230, distance: 150.1
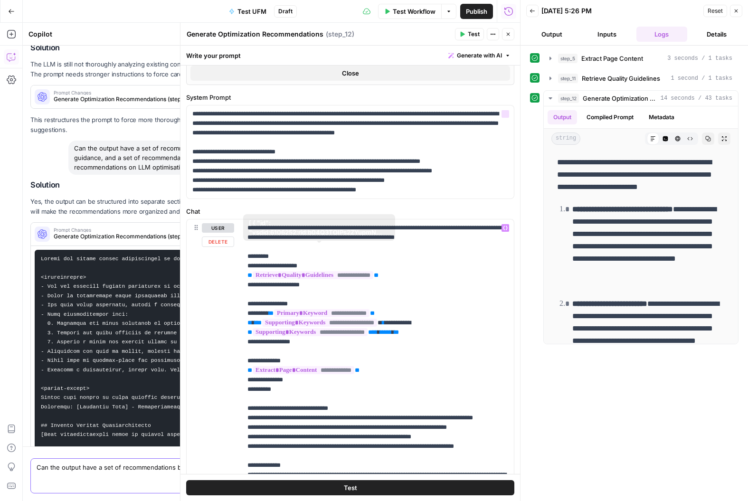
scroll to position [0, 0]
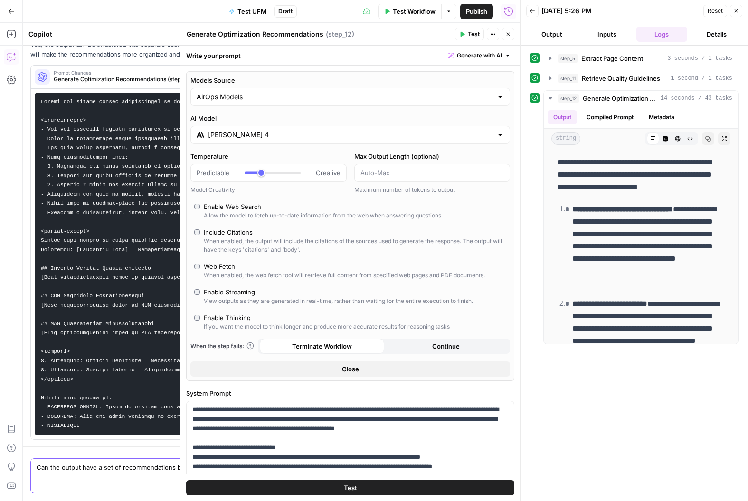
click at [345, 141] on div "[PERSON_NAME] 4" at bounding box center [351, 135] width 320 height 18
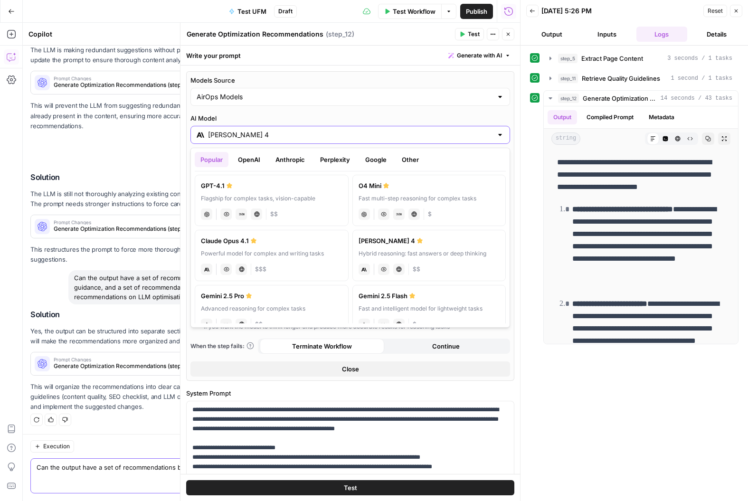
scroll to position [76, 0]
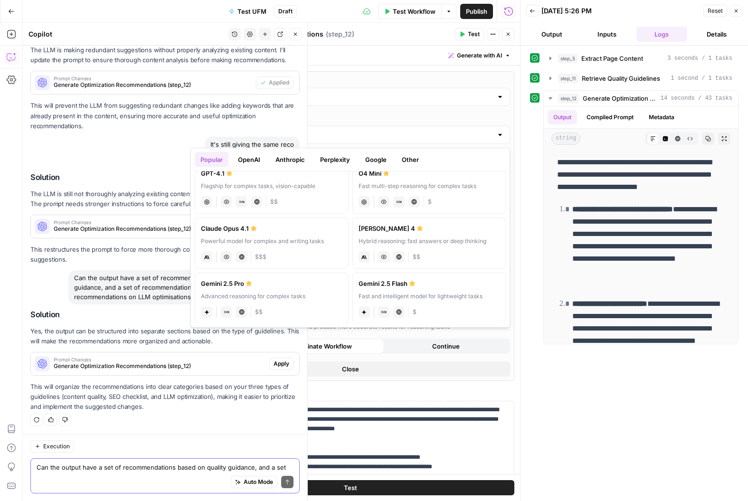
click at [130, 259] on p "This restructures the prompt to force more thorough content analysis and preven…" at bounding box center [164, 255] width 269 height 20
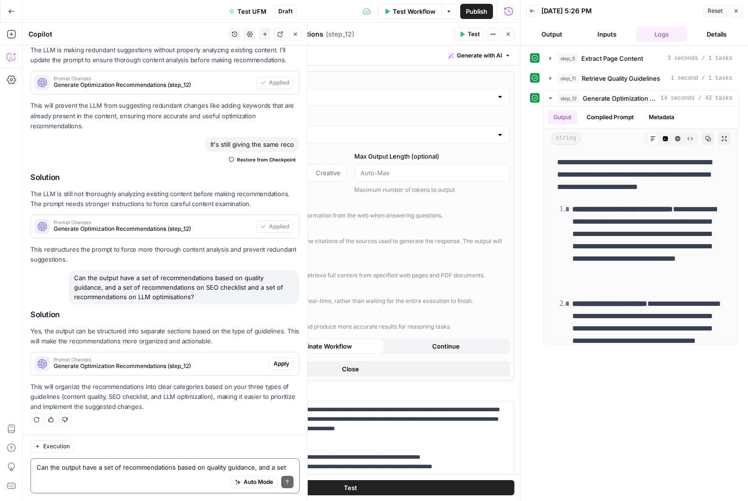
click at [280, 365] on span "Apply" at bounding box center [282, 364] width 16 height 9
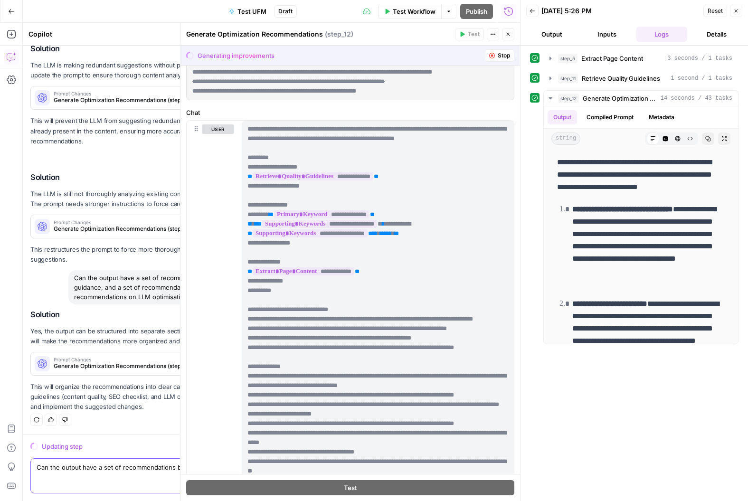
scroll to position [391, 0]
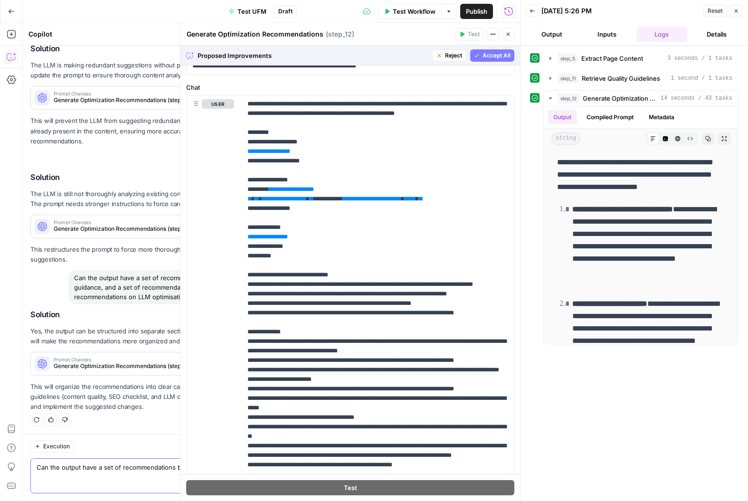
click at [491, 58] on span "Accept All" at bounding box center [497, 55] width 28 height 9
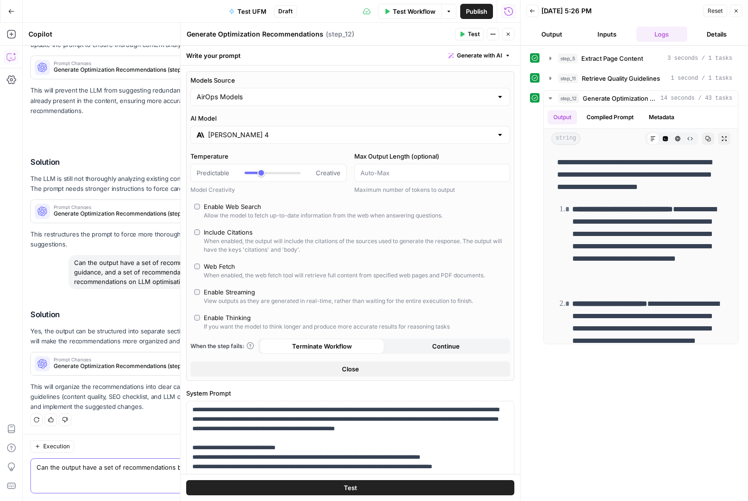
click at [412, 12] on span "Test Workflow" at bounding box center [414, 12] width 43 height 10
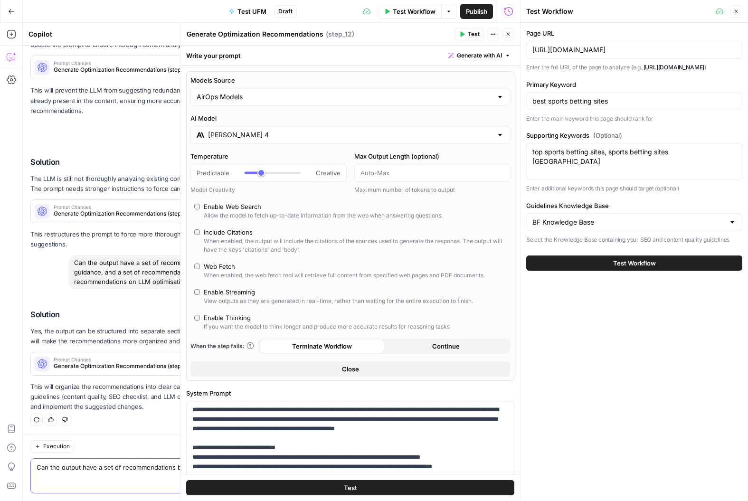
drag, startPoint x: 607, startPoint y: 262, endPoint x: 621, endPoint y: 254, distance: 16.4
click at [608, 262] on button "Test Workflow" at bounding box center [634, 263] width 216 height 15
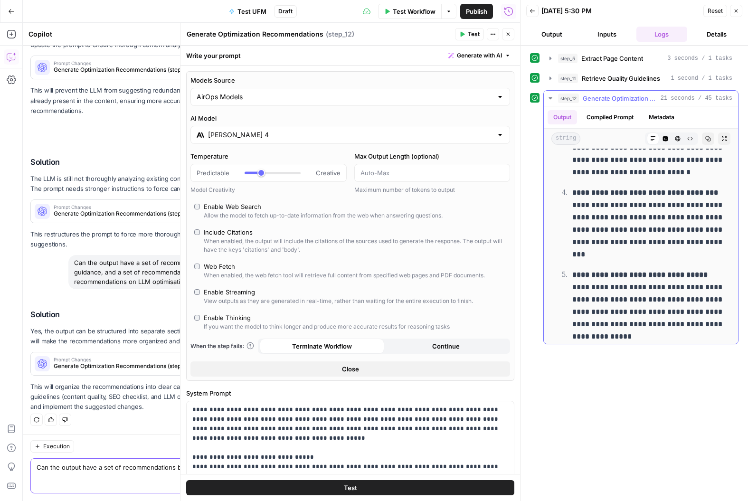
scroll to position [1204, 0]
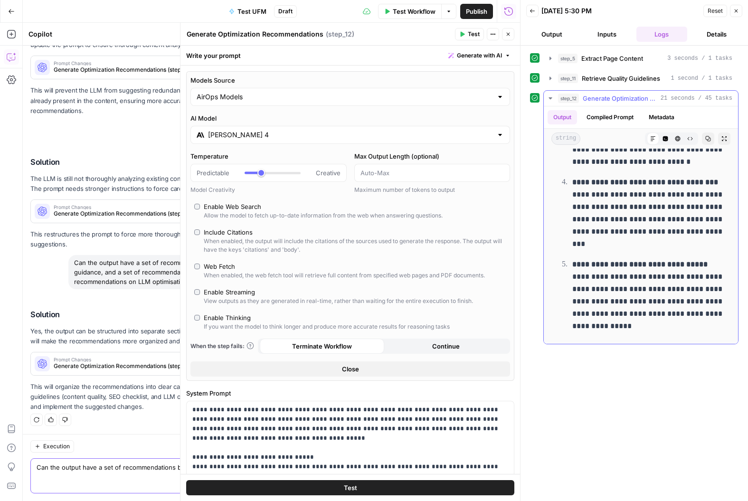
click at [549, 100] on icon "button" at bounding box center [551, 99] width 8 height 8
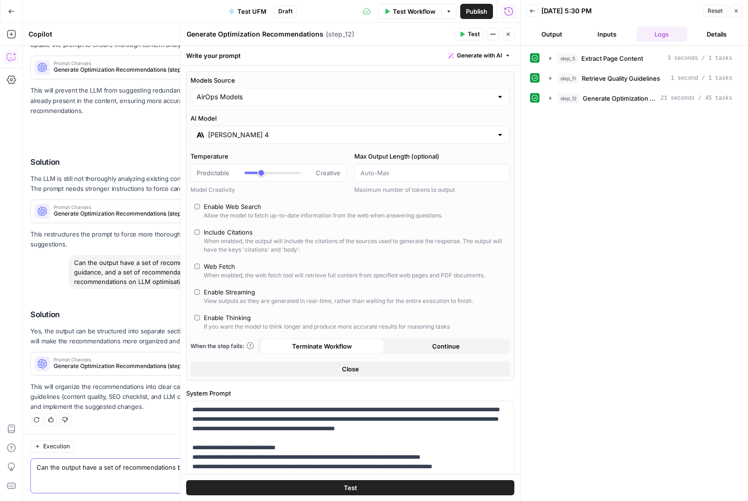
click at [252, 11] on span "Test UFM" at bounding box center [252, 12] width 29 height 10
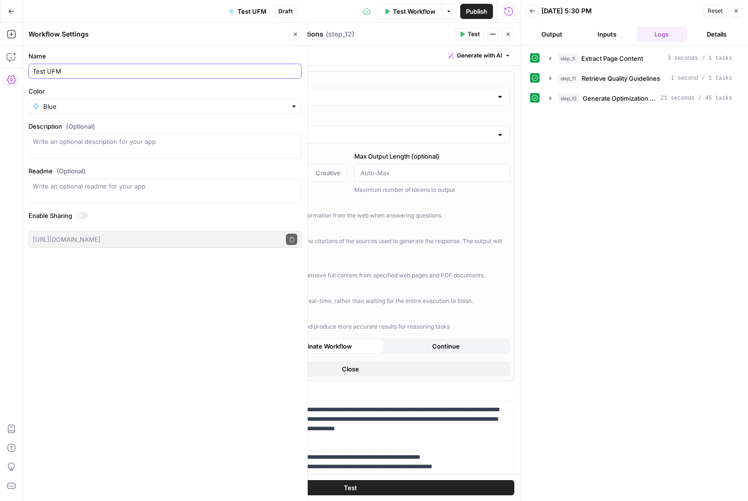
click at [80, 72] on input "Test UFM" at bounding box center [165, 72] width 265 height 10
click at [29, 74] on div "Test UFM" at bounding box center [165, 71] width 273 height 15
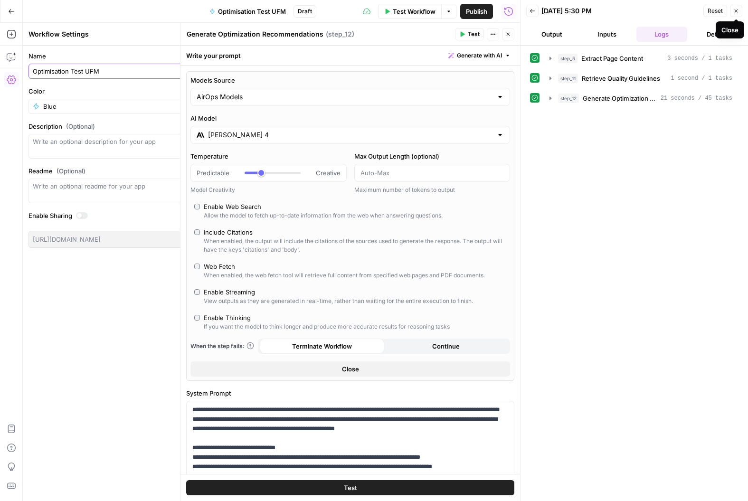
type input "Optimisation Test UFM"
drag, startPoint x: 598, startPoint y: 36, endPoint x: 632, endPoint y: 38, distance: 34.7
click at [598, 36] on button "Inputs" at bounding box center [607, 34] width 51 height 15
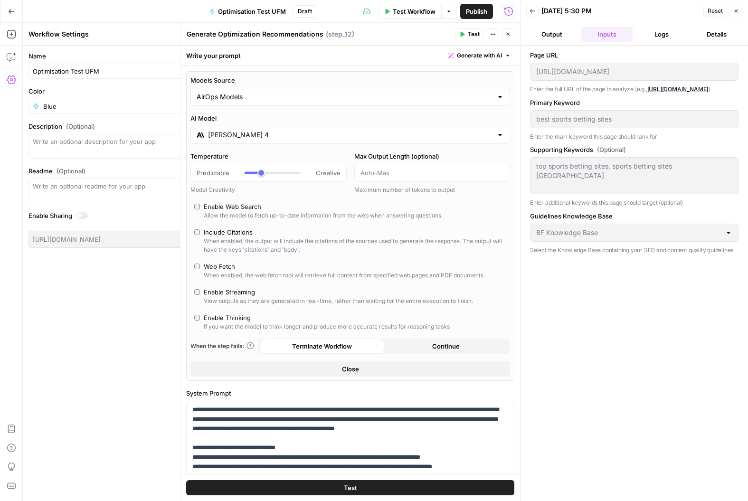
click at [660, 37] on button "Logs" at bounding box center [662, 34] width 51 height 15
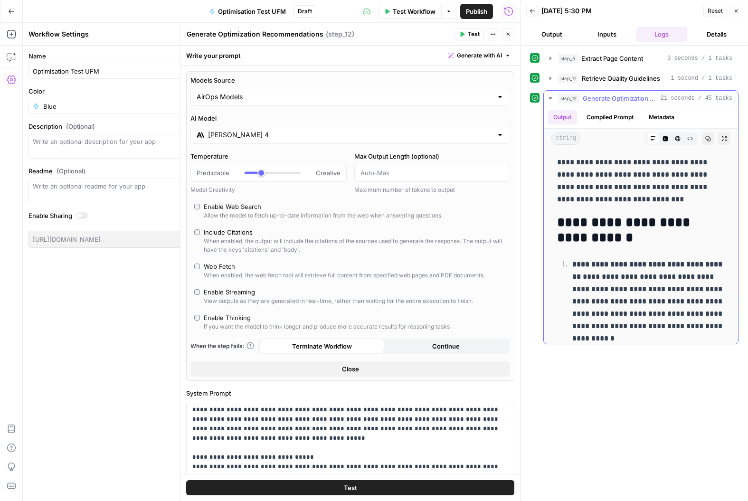
click at [553, 97] on icon "button" at bounding box center [551, 99] width 8 height 8
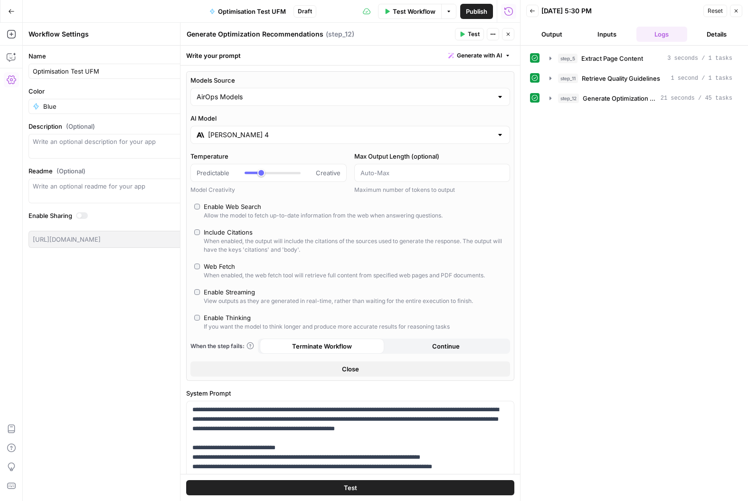
click at [713, 37] on button "Details" at bounding box center [716, 34] width 51 height 15
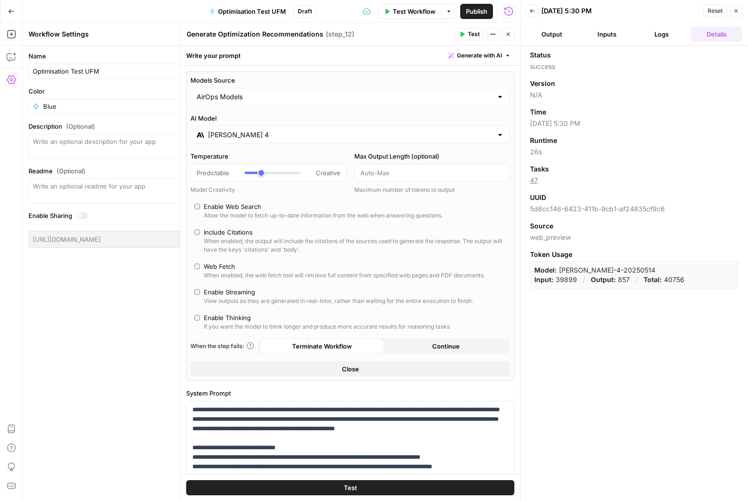
click at [553, 36] on button "Output" at bounding box center [551, 34] width 51 height 15
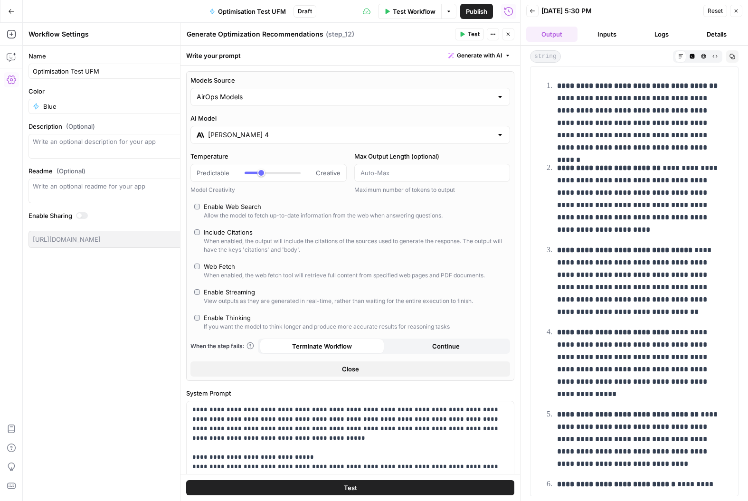
scroll to position [0, 0]
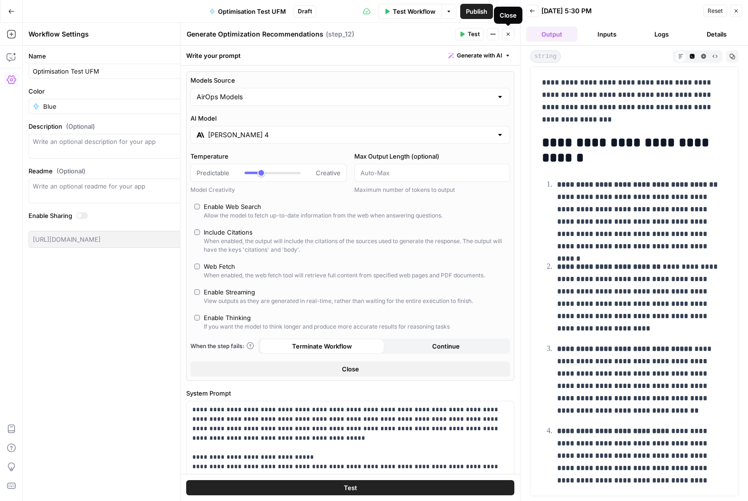
click at [510, 36] on icon "button" at bounding box center [508, 34] width 6 height 6
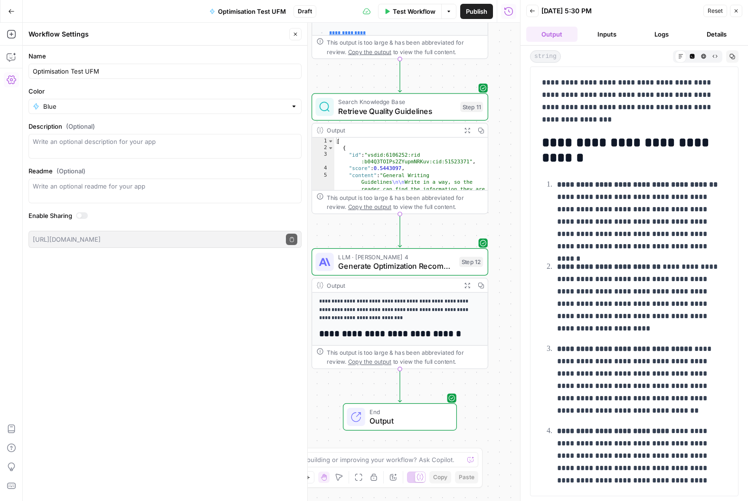
click at [296, 37] on icon "button" at bounding box center [296, 34] width 6 height 6
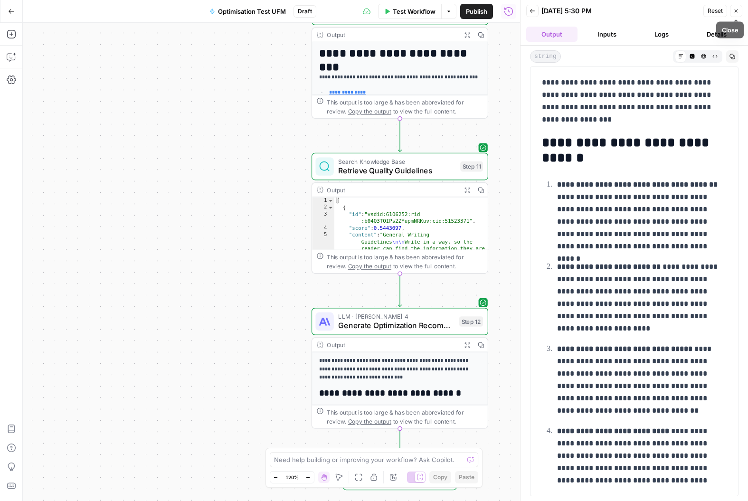
click at [736, 12] on icon "button" at bounding box center [737, 11] width 6 height 6
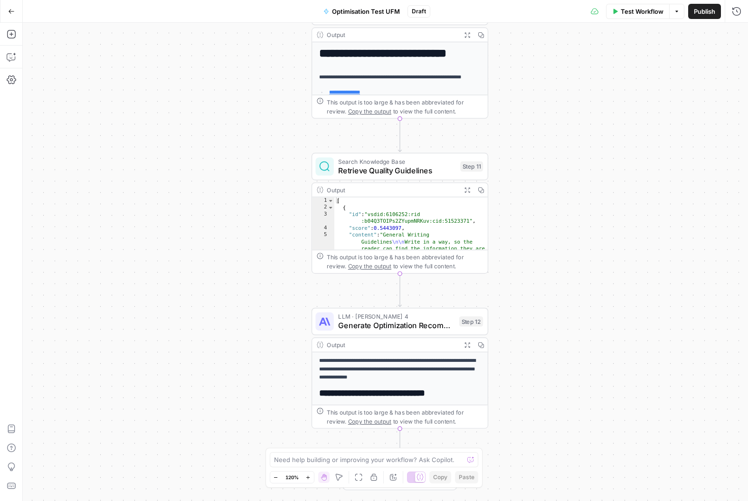
click at [15, 13] on button "Go Back" at bounding box center [11, 11] width 17 height 17
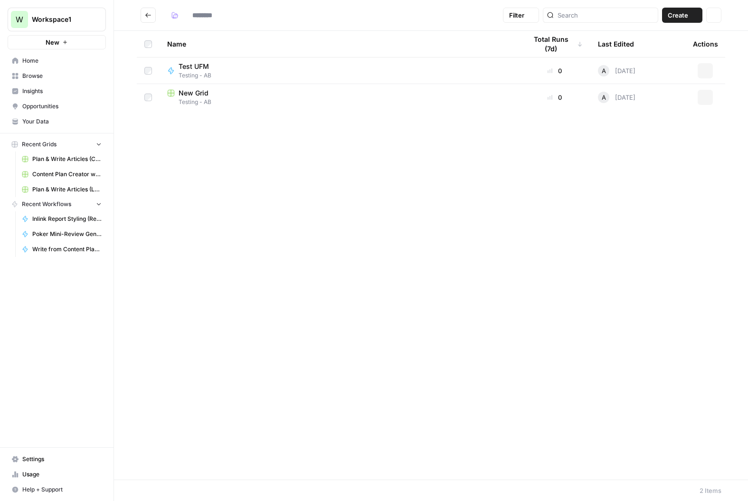
type input "**********"
click at [209, 71] on span "Testing - AB" at bounding box center [219, 75] width 81 height 9
